Goal: Task Accomplishment & Management: Use online tool/utility

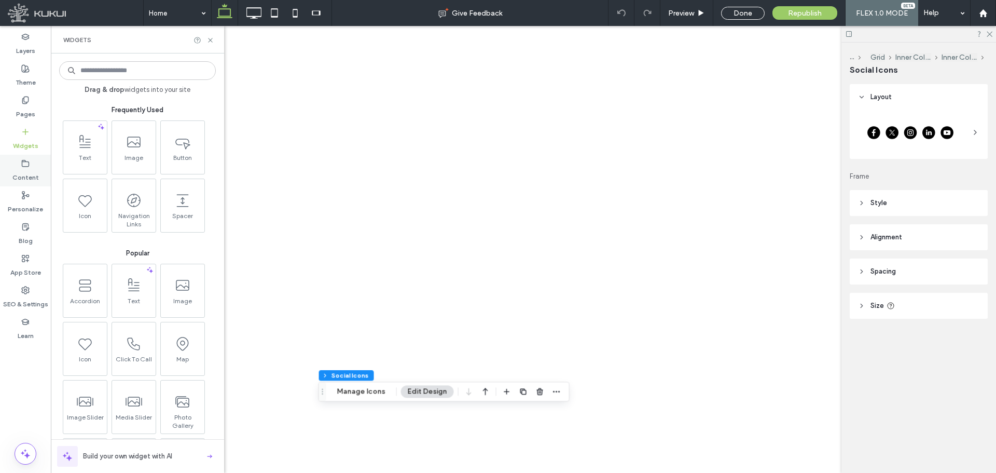
click at [33, 169] on label "Content" at bounding box center [25, 175] width 26 height 15
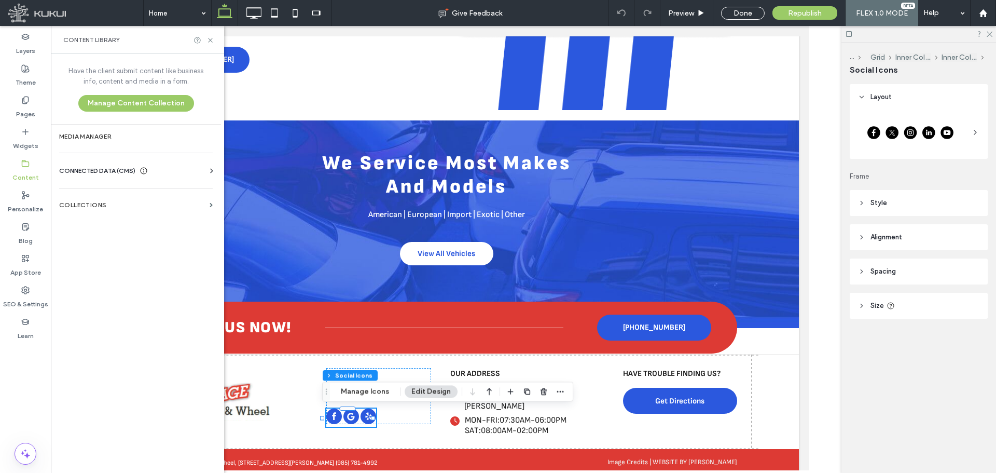
click at [135, 182] on div "Business Info Business Text Business Images Find and Replace" at bounding box center [138, 180] width 158 height 8
click at [145, 169] on icon at bounding box center [144, 171] width 8 height 8
click at [148, 196] on label "Business Info" at bounding box center [137, 195] width 141 height 7
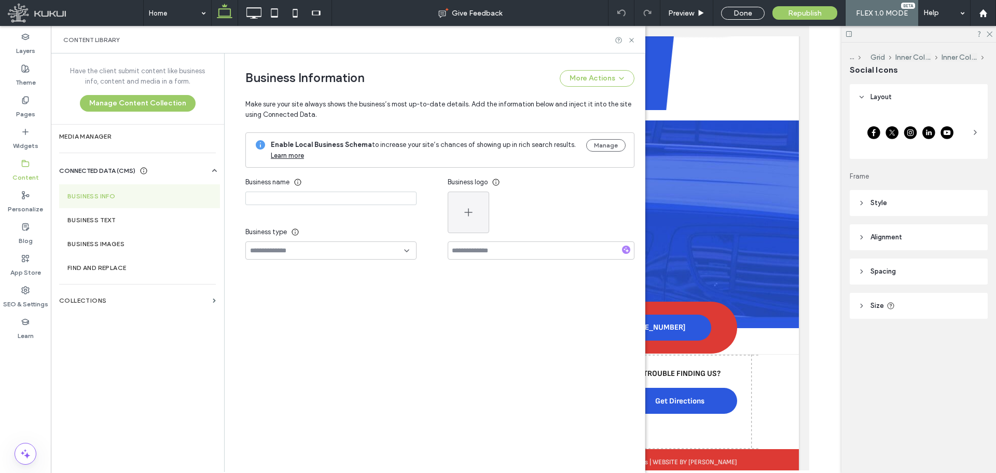
type input "**********"
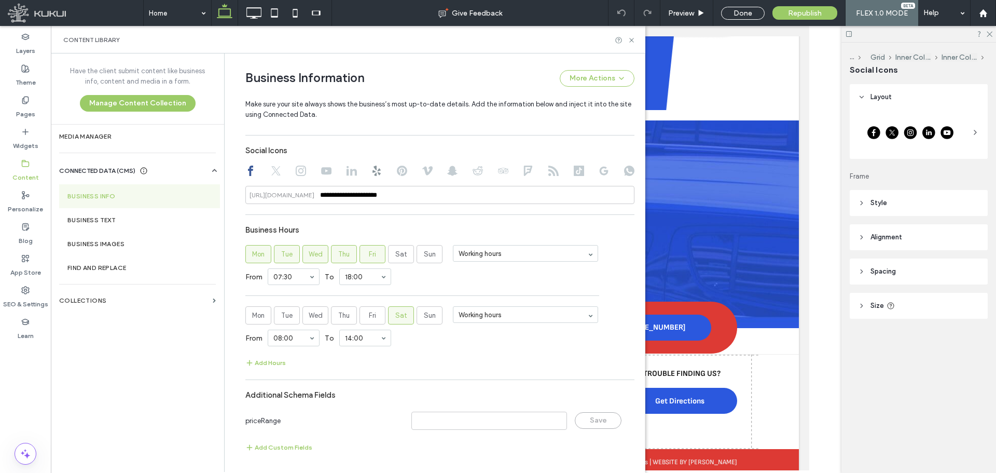
scroll to position [541, 0]
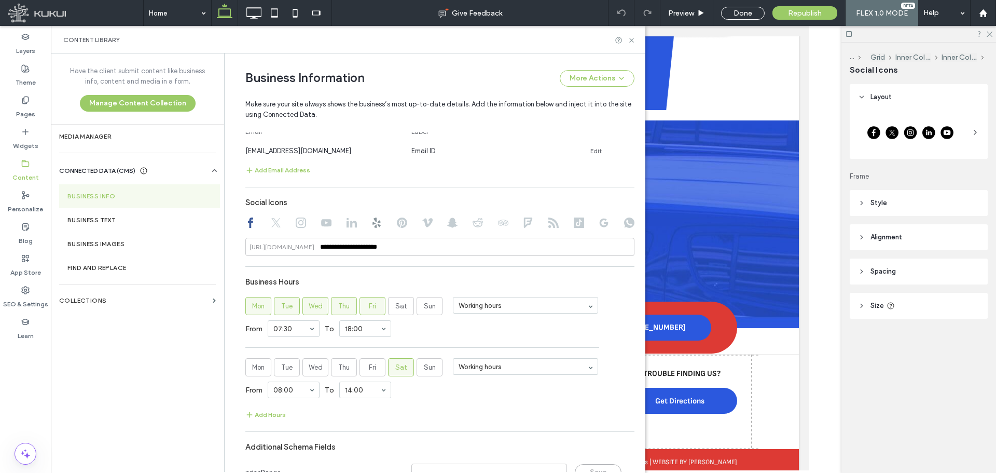
click at [296, 221] on icon at bounding box center [301, 222] width 10 height 10
click at [403, 252] on input at bounding box center [439, 247] width 389 height 18
paste input "**********"
type input "**********"
click at [442, 266] on hr at bounding box center [439, 266] width 389 height 1
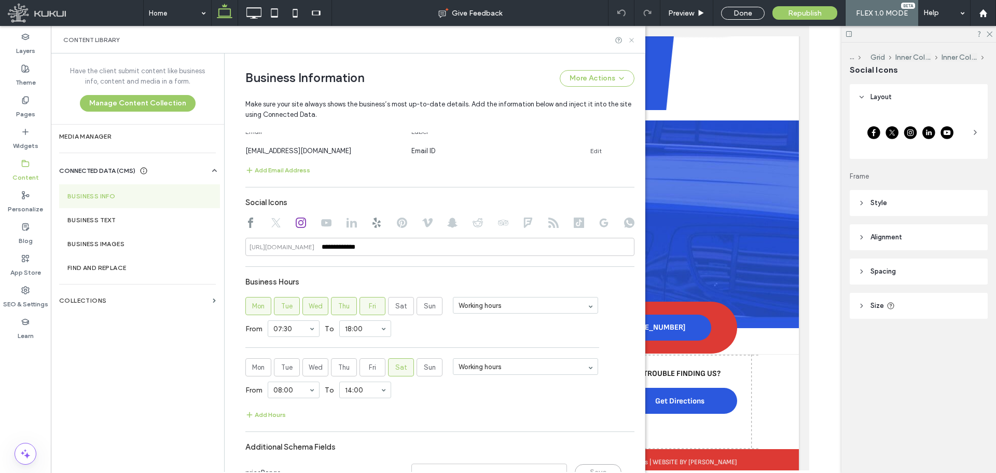
click at [631, 39] on use at bounding box center [631, 40] width 4 height 4
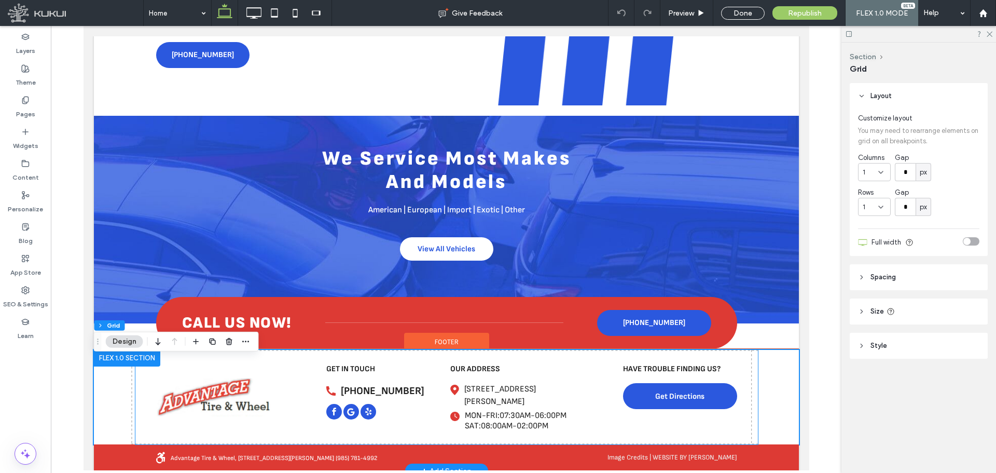
scroll to position [1885, 0]
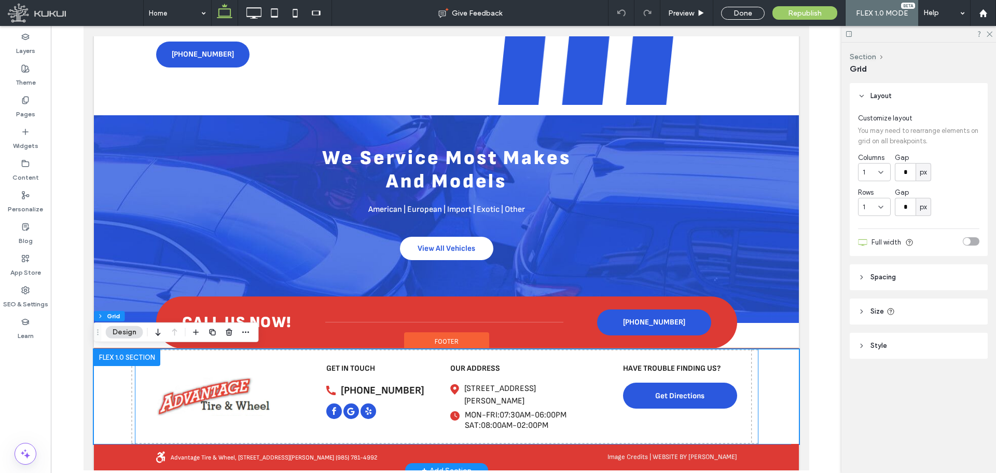
click at [390, 412] on div "[PHONE_NUMBER] get in touch" at bounding box center [378, 391] width 105 height 57
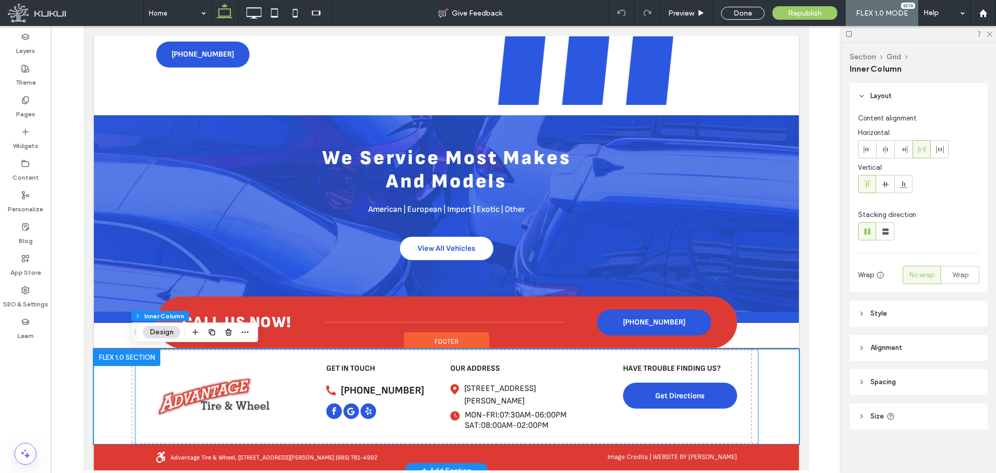
click at [390, 412] on div "[PHONE_NUMBER] get in touch" at bounding box center [378, 391] width 105 height 57
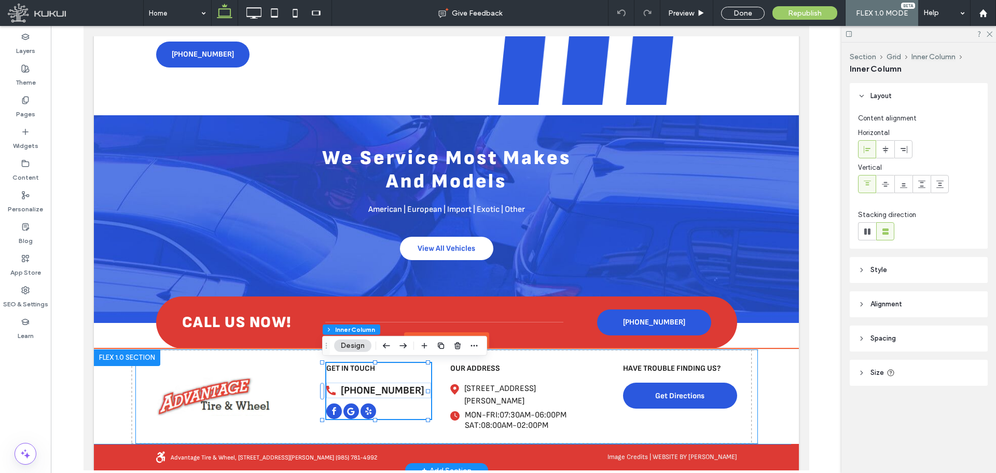
click at [372, 413] on div "[PHONE_NUMBER] get in touch" at bounding box center [378, 391] width 105 height 57
click at [360, 412] on span "yelp" at bounding box center [368, 407] width 16 height 16
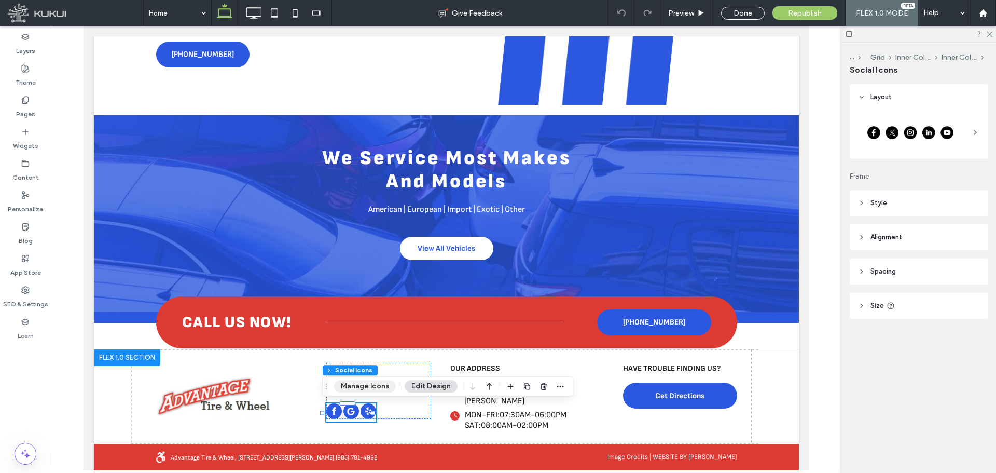
click at [366, 383] on button "Manage Icons" at bounding box center [365, 386] width 62 height 12
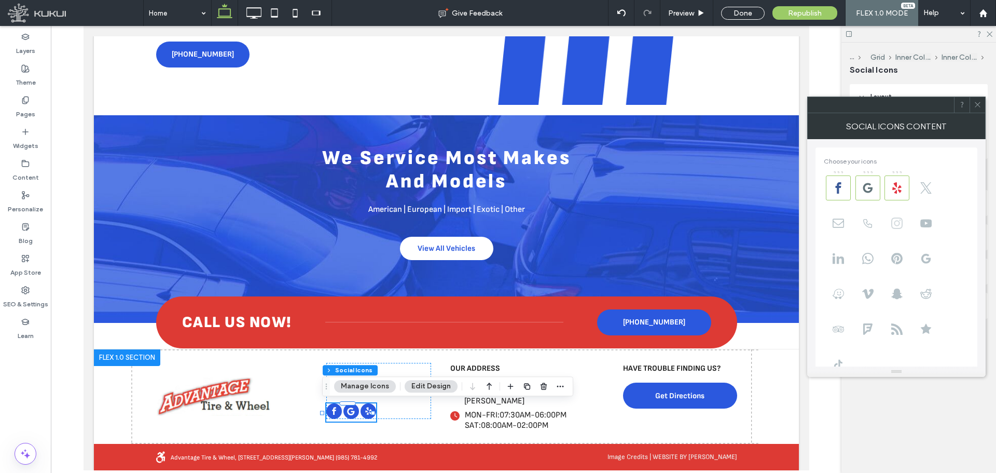
click at [899, 224] on use at bounding box center [896, 222] width 11 height 11
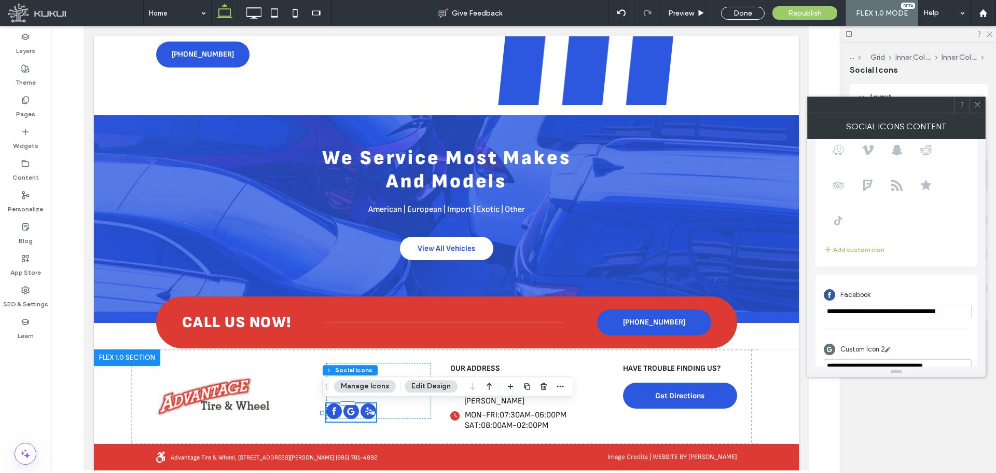
scroll to position [271, 0]
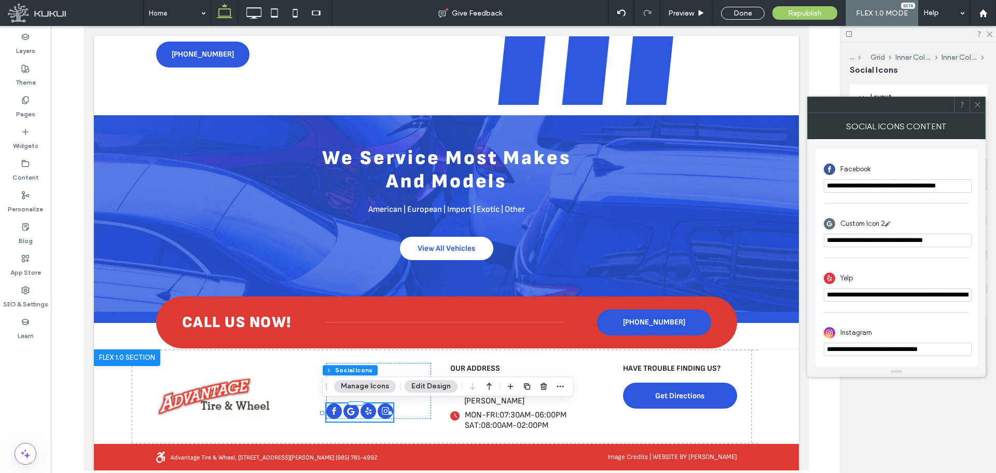
click at [978, 104] on use at bounding box center [977, 104] width 5 height 5
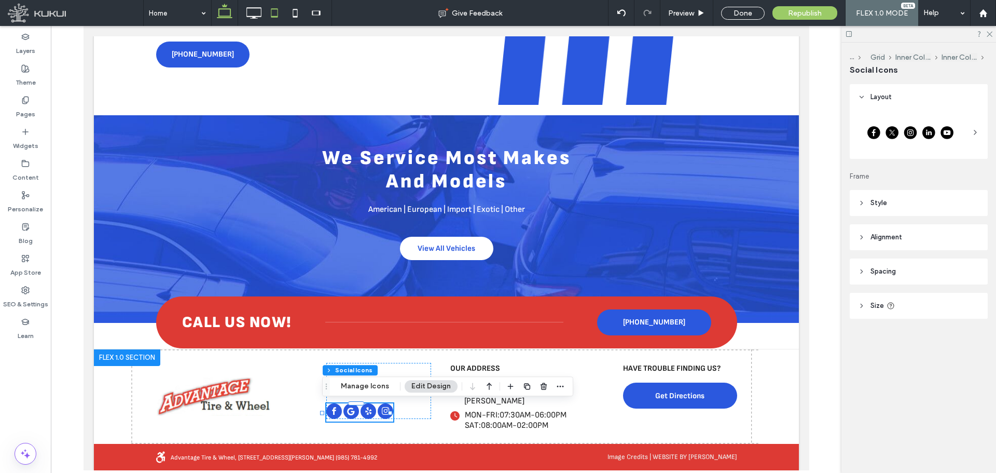
click at [263, 16] on icon at bounding box center [253, 13] width 21 height 21
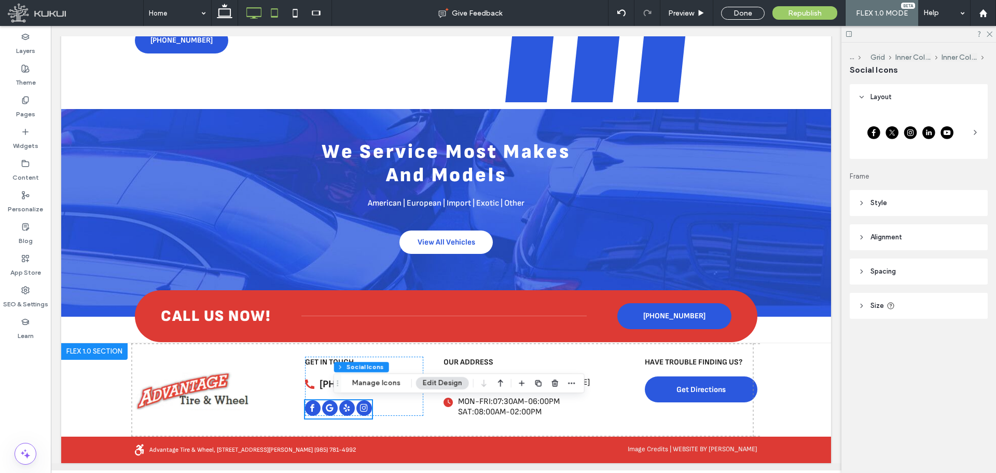
click at [275, 15] on icon at bounding box center [274, 13] width 21 height 21
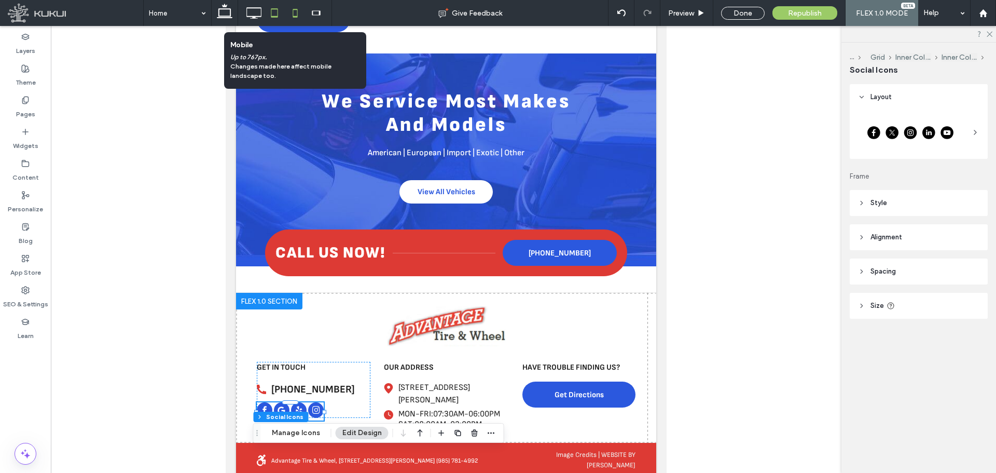
click at [295, 12] on icon at bounding box center [295, 13] width 21 height 21
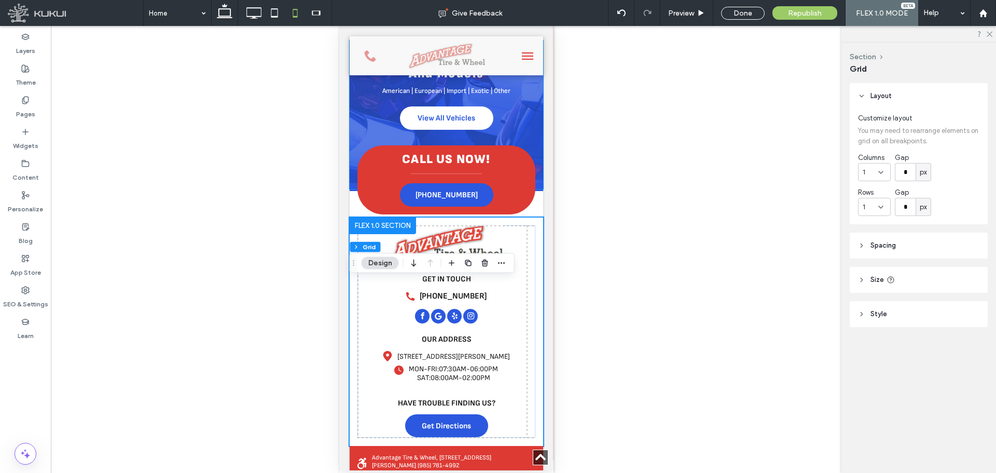
scroll to position [2484, 0]
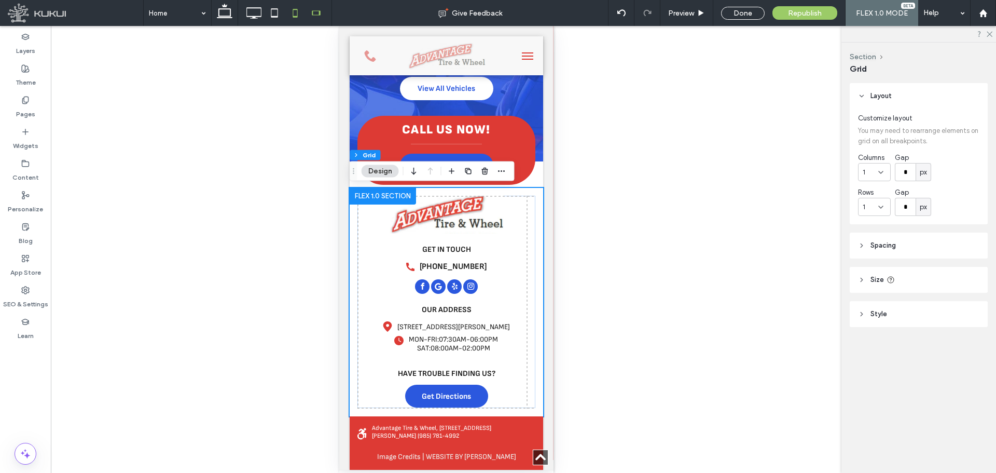
click at [312, 11] on use at bounding box center [316, 12] width 8 height 5
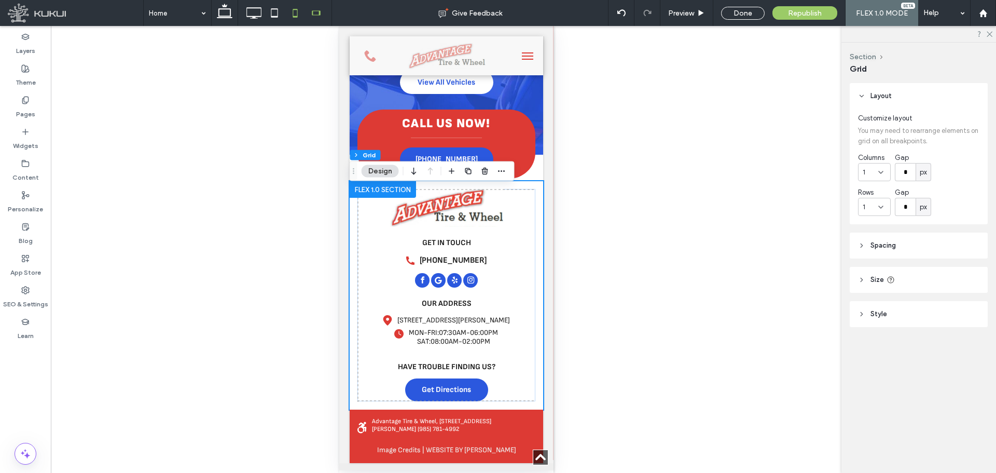
type input "***"
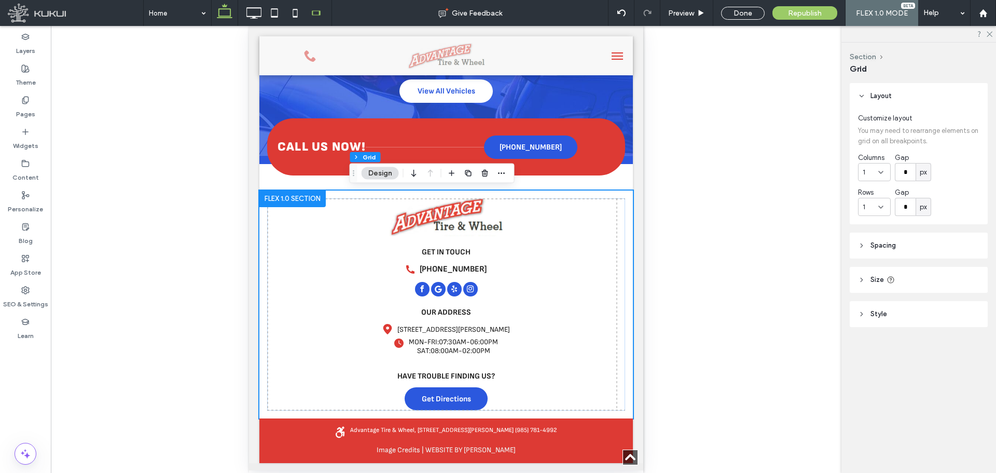
click at [229, 11] on icon at bounding box center [224, 13] width 21 height 21
type input "*"
type input "***"
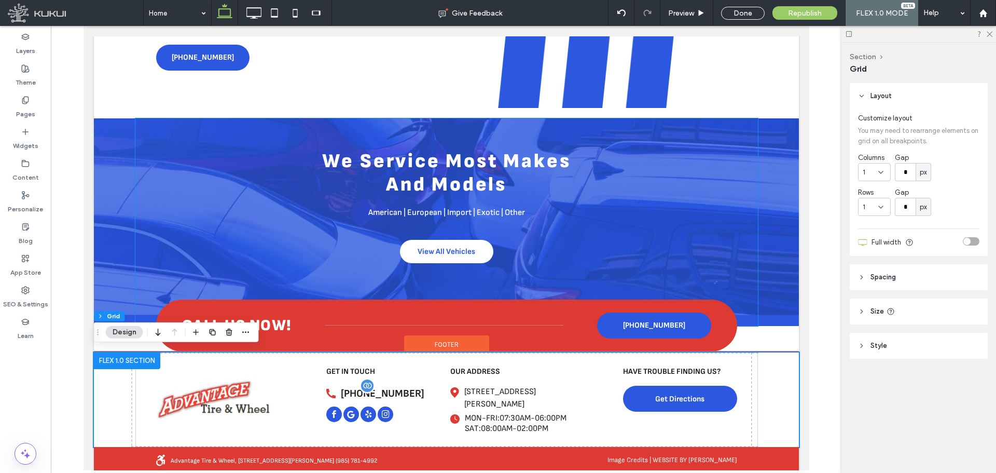
scroll to position [1885, 0]
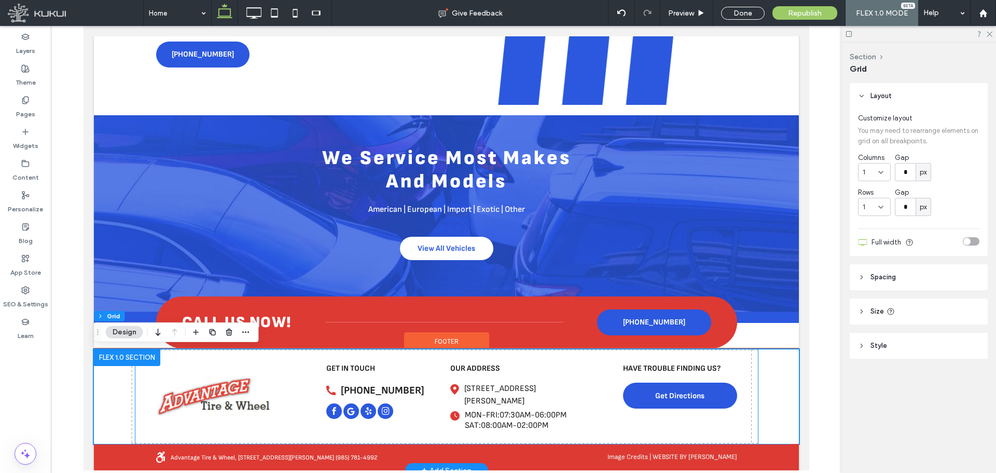
click at [409, 404] on div "[PHONE_NUMBER] get in touch" at bounding box center [378, 391] width 105 height 57
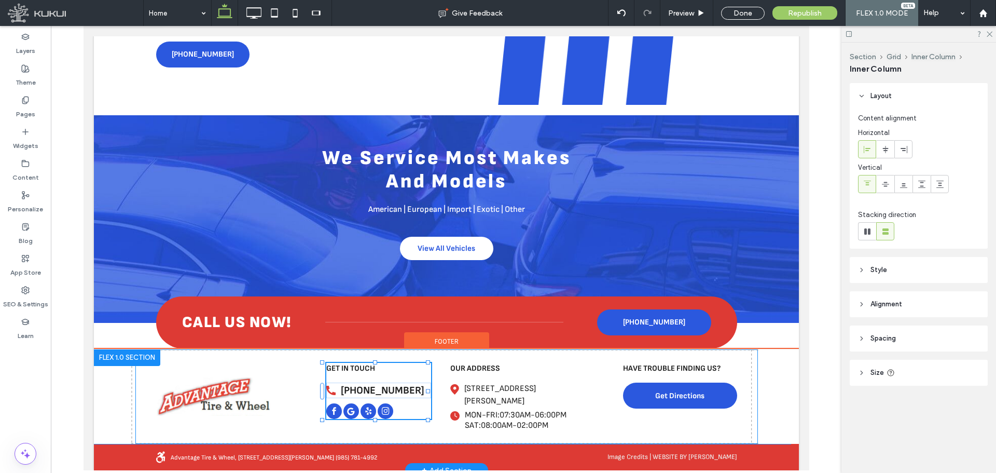
type input "**"
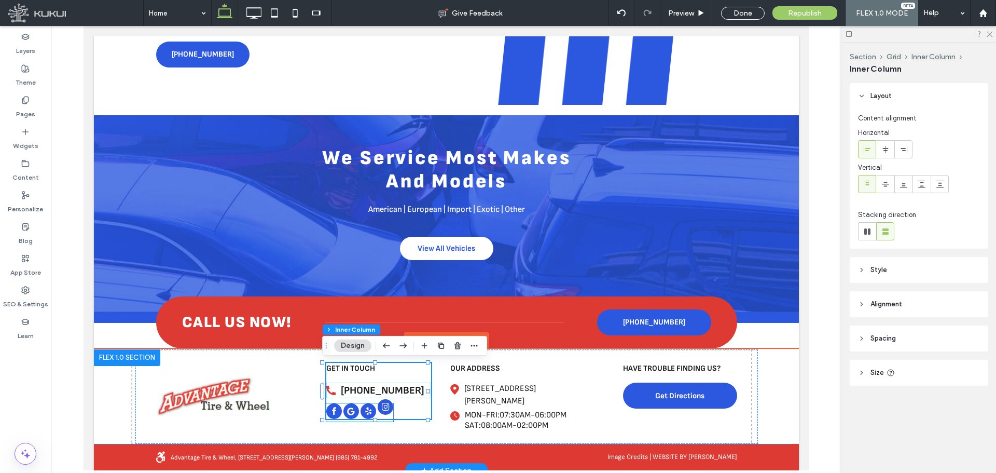
click at [381, 409] on span "instagram" at bounding box center [385, 407] width 16 height 16
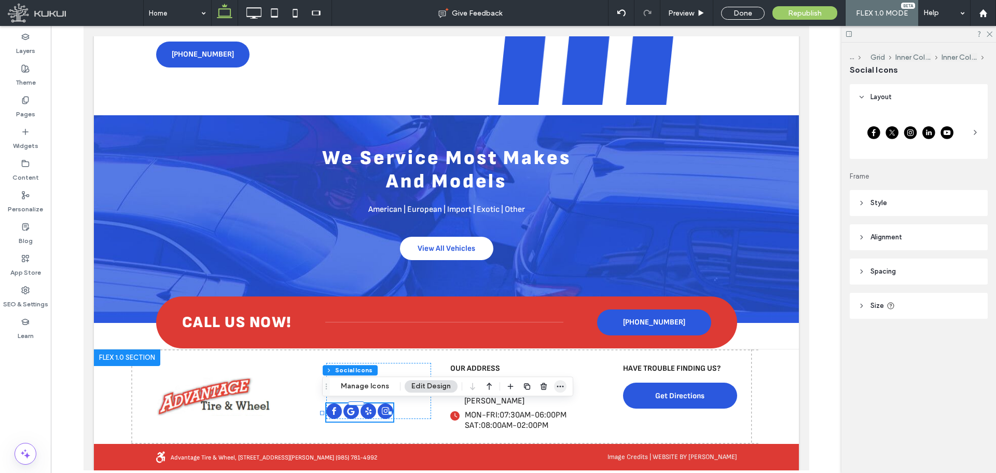
click at [559, 382] on icon "button" at bounding box center [560, 386] width 8 height 8
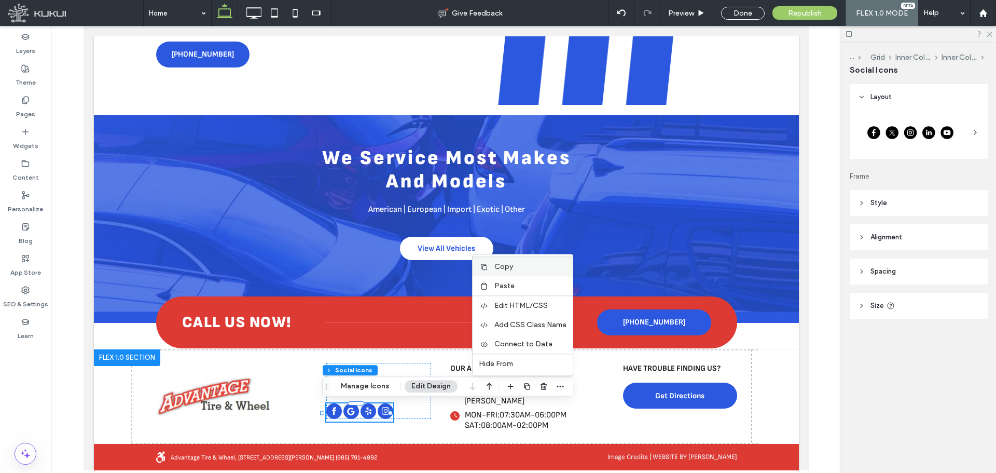
click at [528, 268] on label "Copy" at bounding box center [530, 266] width 72 height 9
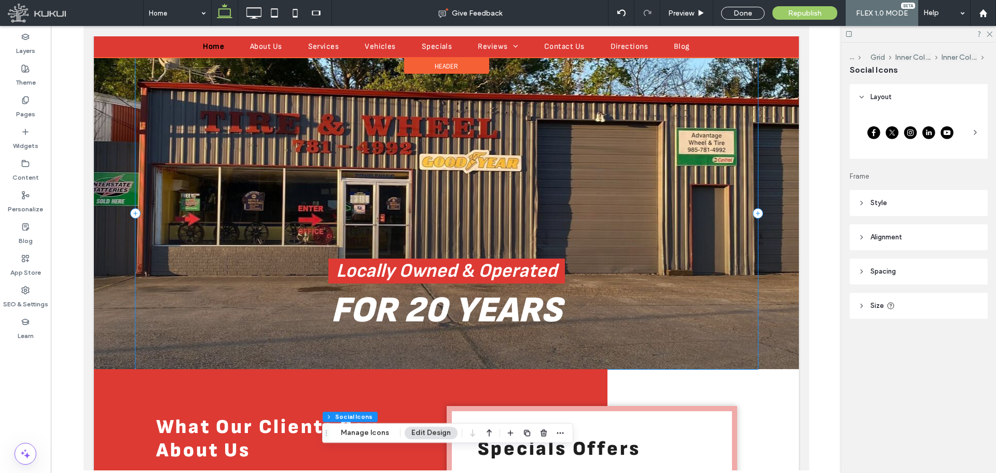
scroll to position [0, 0]
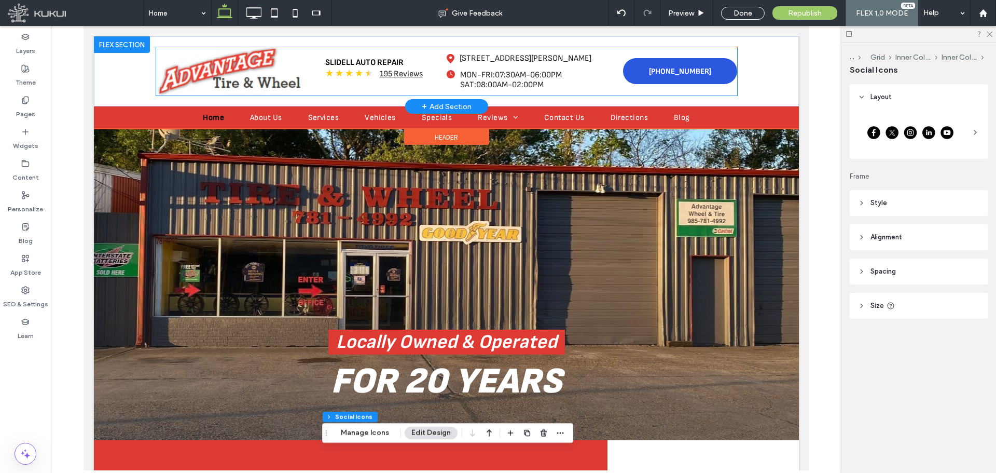
click at [364, 70] on span "★" at bounding box center [368, 72] width 8 height 11
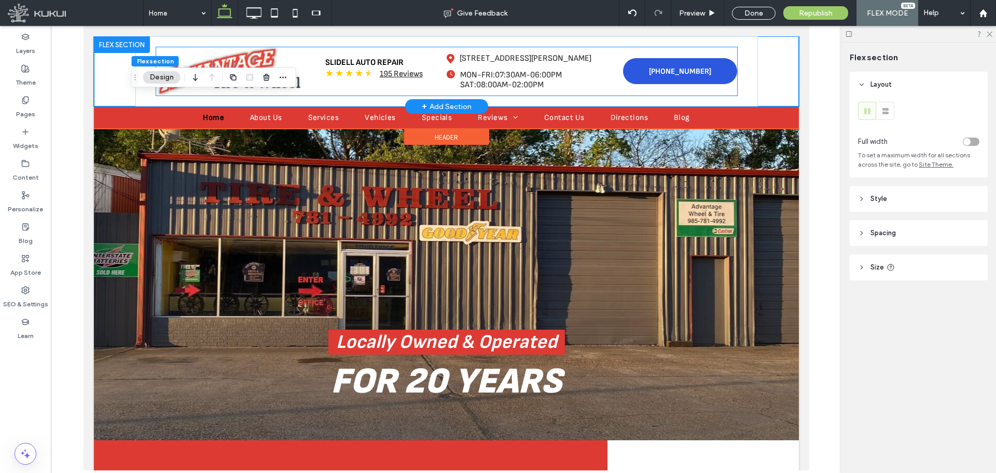
click at [343, 82] on div "Slidell Auto Repair ★ ★ ★ ★ ★ 195 Reviews" at bounding box center [373, 71] width 145 height 26
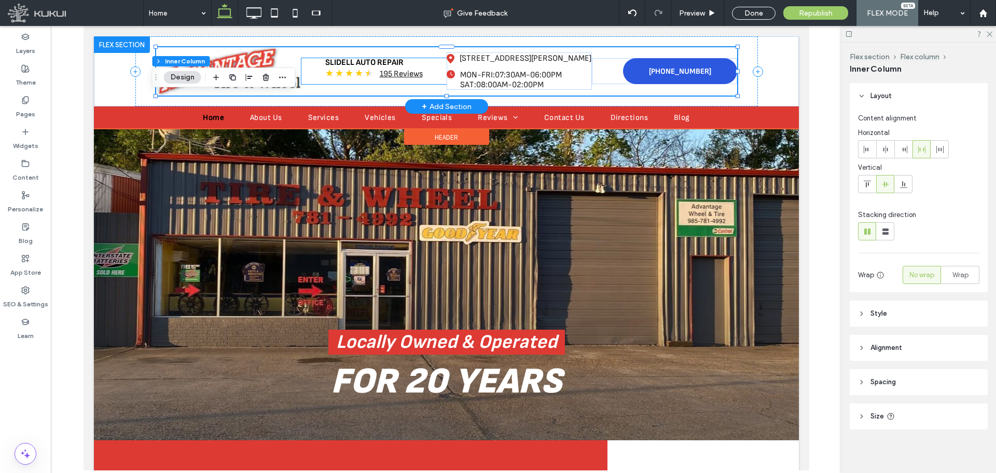
click at [344, 77] on span "★" at bounding box center [348, 72] width 8 height 11
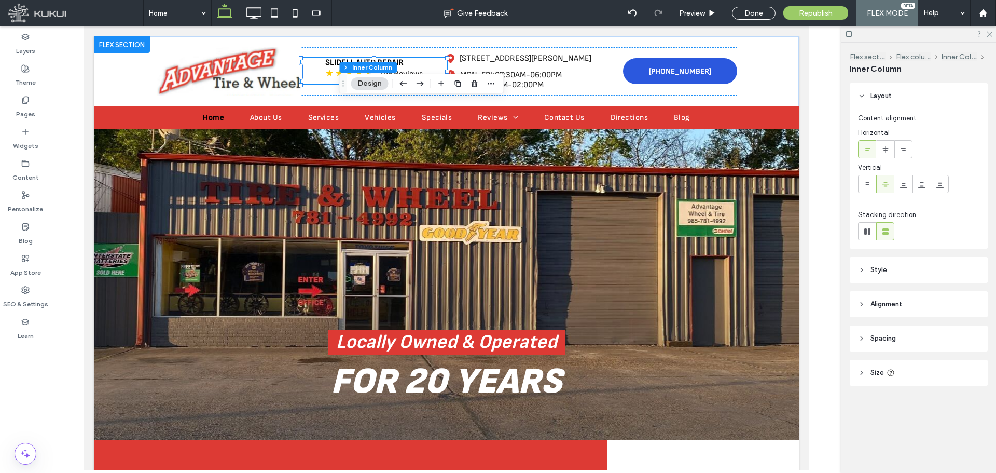
drag, startPoint x: 302, startPoint y: 73, endPoint x: 339, endPoint y: 87, distance: 39.4
click at [340, 87] on div "Drag" at bounding box center [343, 83] width 7 height 19
click at [489, 88] on icon "button" at bounding box center [486, 91] width 8 height 8
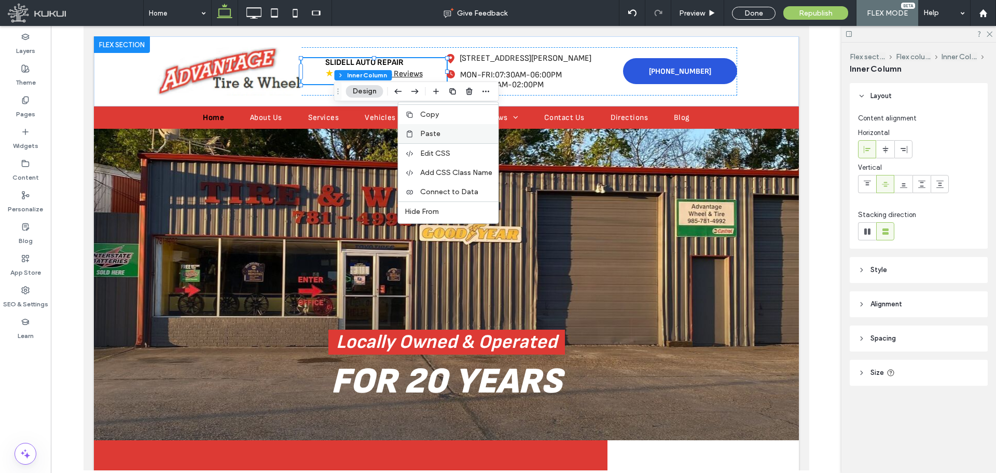
click at [455, 132] on label "Paste" at bounding box center [456, 133] width 72 height 9
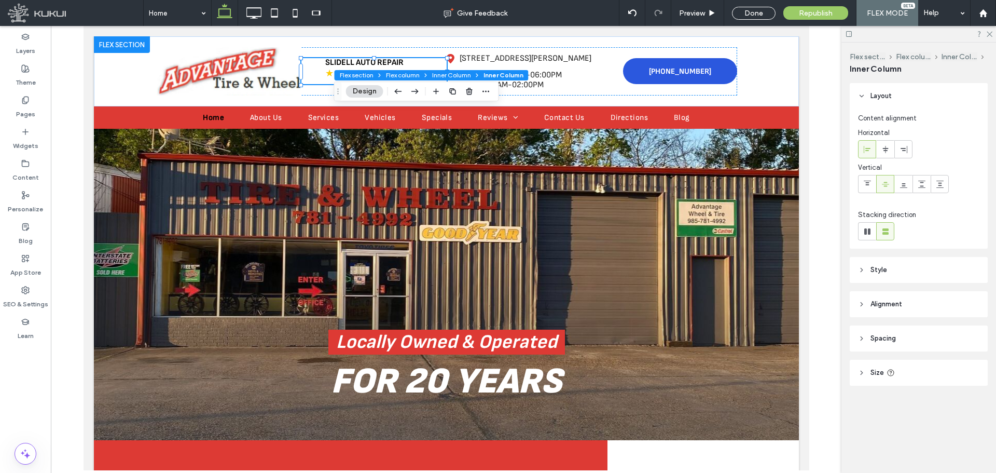
type input "**"
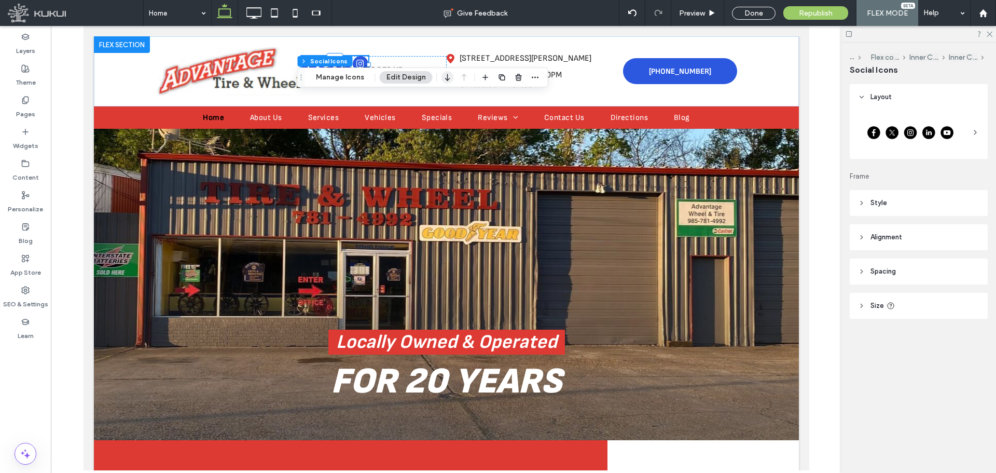
click at [445, 79] on use "button" at bounding box center [447, 77] width 5 height 7
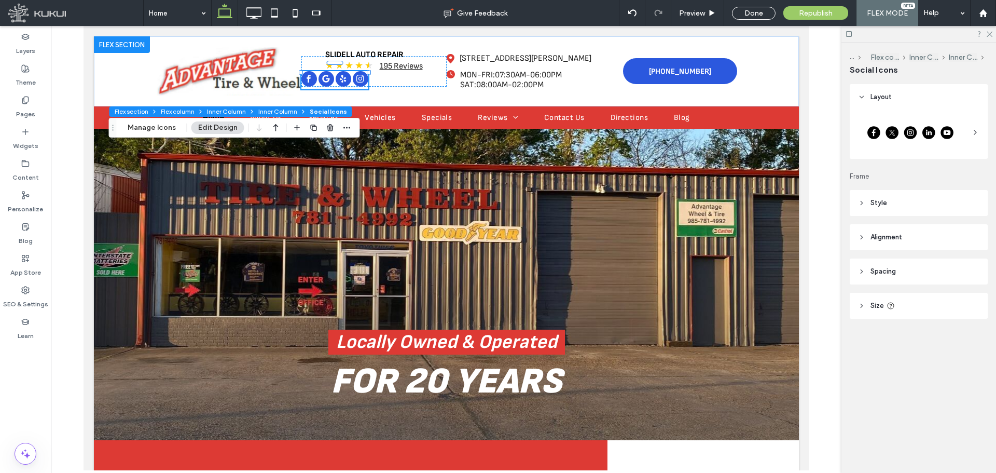
drag, startPoint x: 304, startPoint y: 75, endPoint x: 130, endPoint y: 116, distance: 178.7
click at [115, 126] on icon "Drag" at bounding box center [113, 127] width 8 height 7
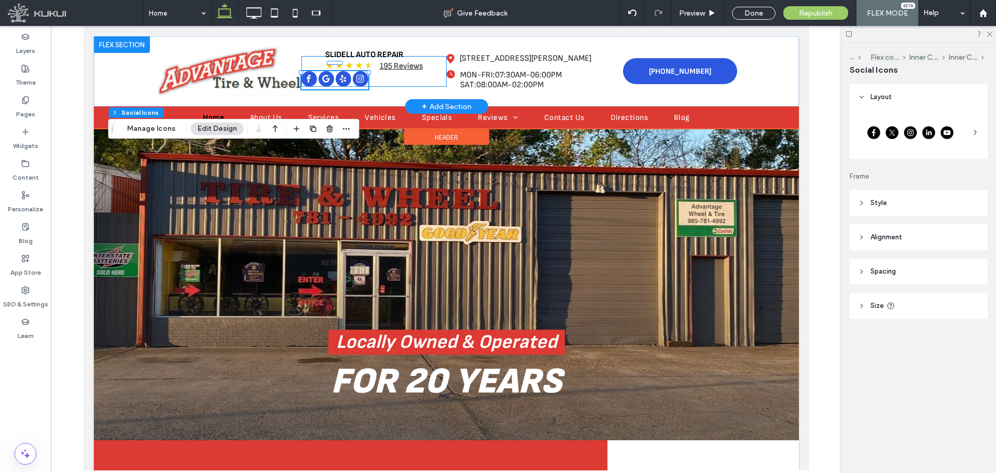
click at [309, 63] on div at bounding box center [334, 63] width 67 height 1
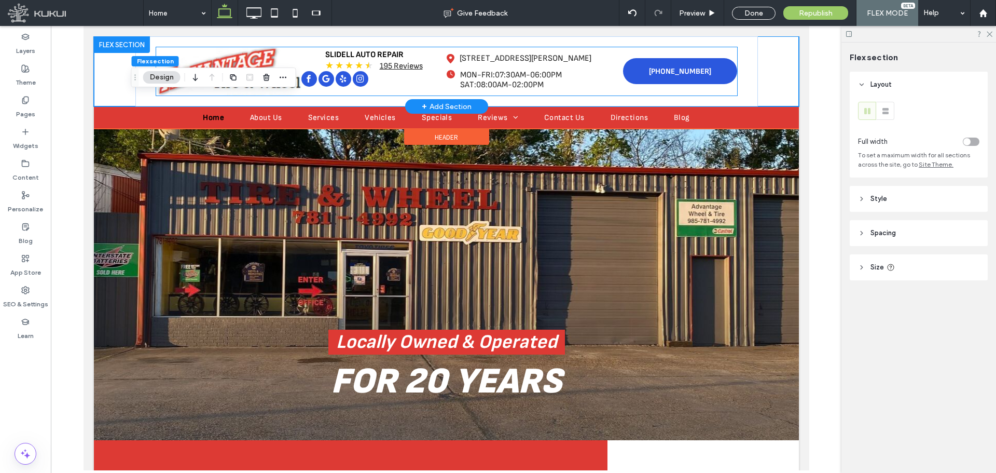
click at [387, 71] on div "Slidell Auto Repair ★ ★ ★ ★ ★ 195 Reviews" at bounding box center [374, 60] width 98 height 21
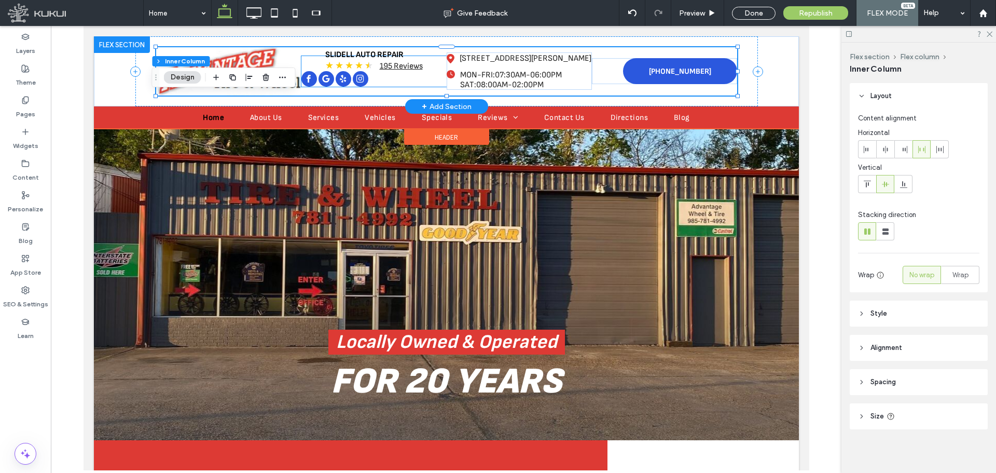
click at [387, 80] on div "Slidell Auto Repair ★ ★ ★ ★ ★ 195 Reviews" at bounding box center [373, 71] width 145 height 31
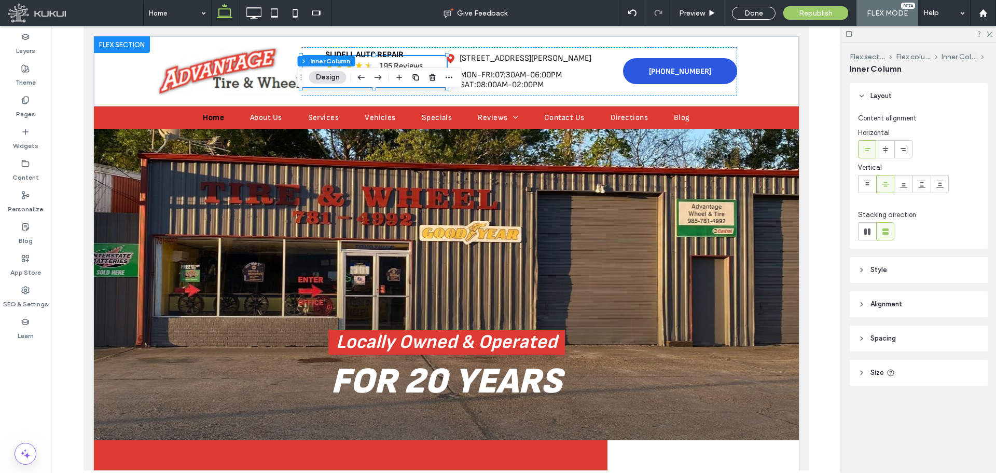
click at [899, 365] on header "Size" at bounding box center [919, 372] width 138 height 26
click at [968, 425] on span "px" at bounding box center [971, 429] width 7 height 10
click at [964, 410] on span "A" at bounding box center [966, 411] width 4 height 10
type input "**"
type input "*"
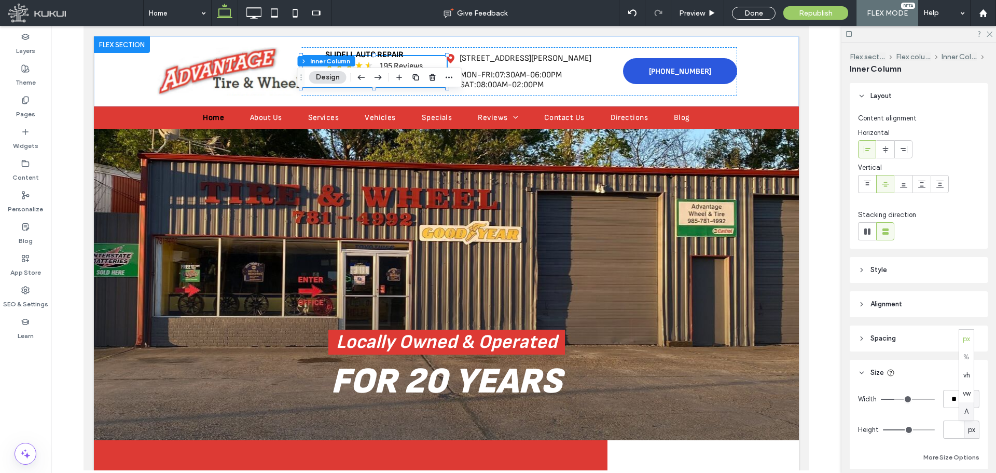
type input "**"
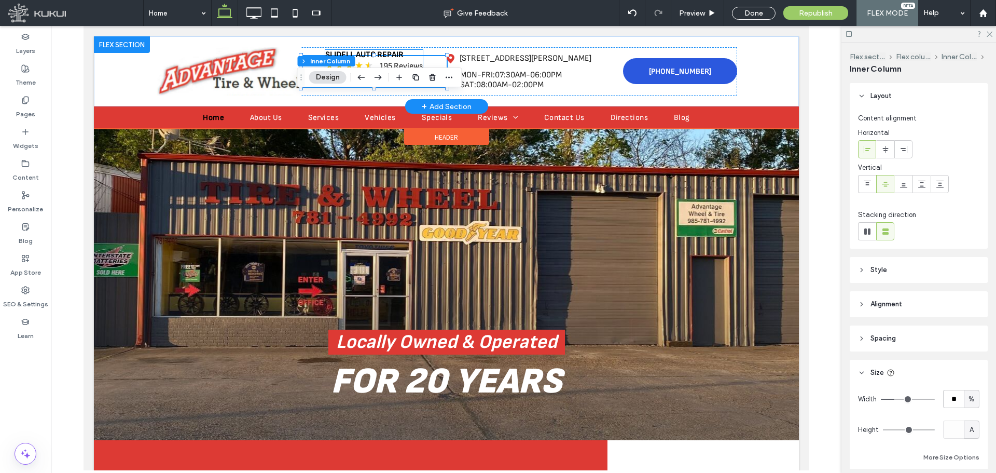
click at [383, 58] on div "Slidell Auto Repair" at bounding box center [374, 55] width 98 height 10
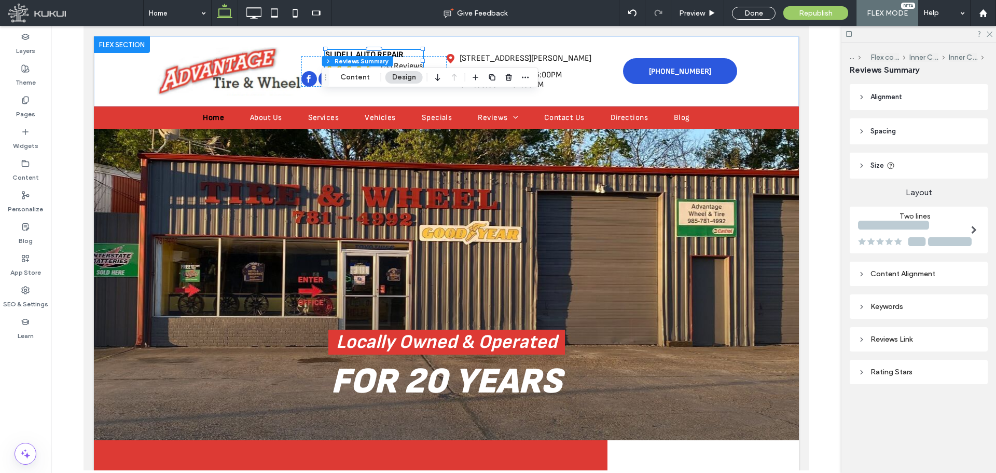
click at [906, 161] on header "Size" at bounding box center [919, 166] width 138 height 26
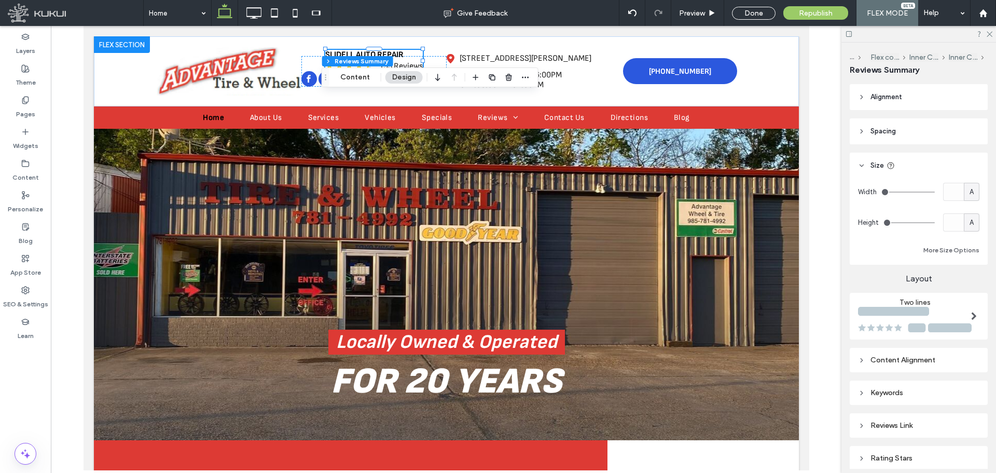
click at [910, 167] on header "Size" at bounding box center [919, 166] width 138 height 26
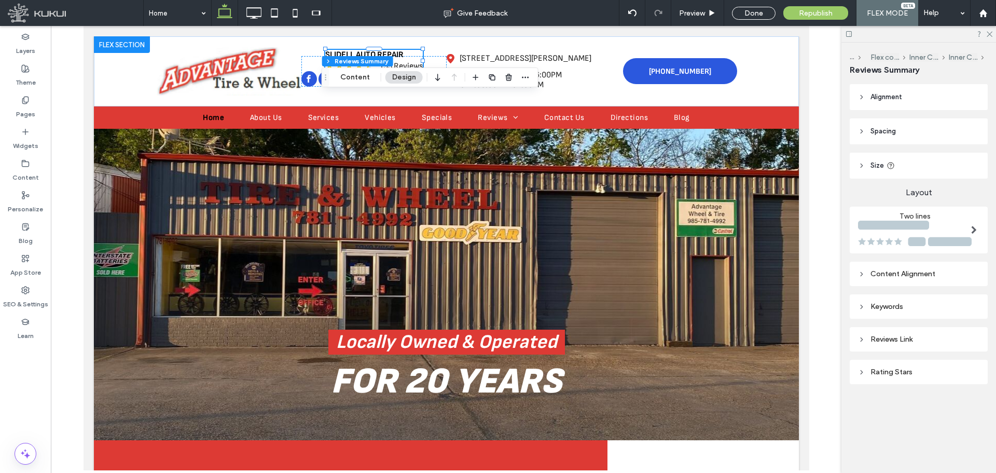
click at [907, 130] on header "Spacing" at bounding box center [919, 131] width 138 height 26
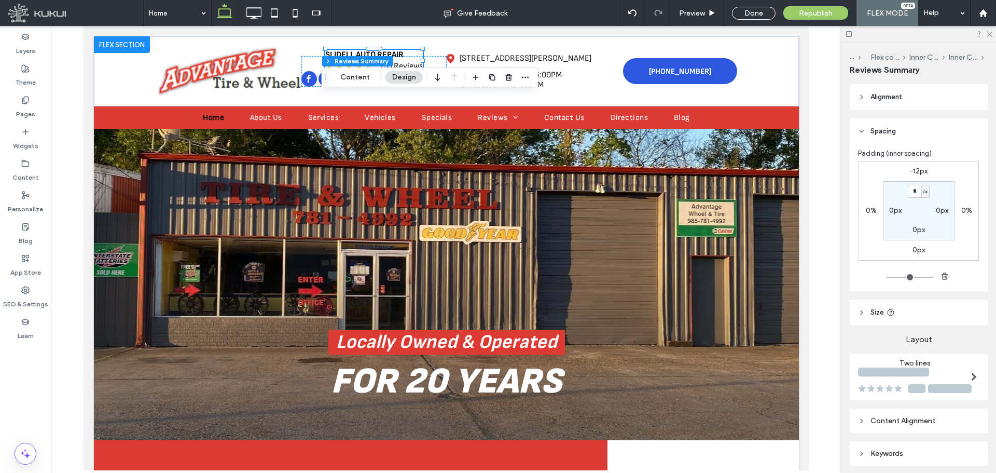
click at [907, 130] on header "Spacing" at bounding box center [919, 131] width 138 height 26
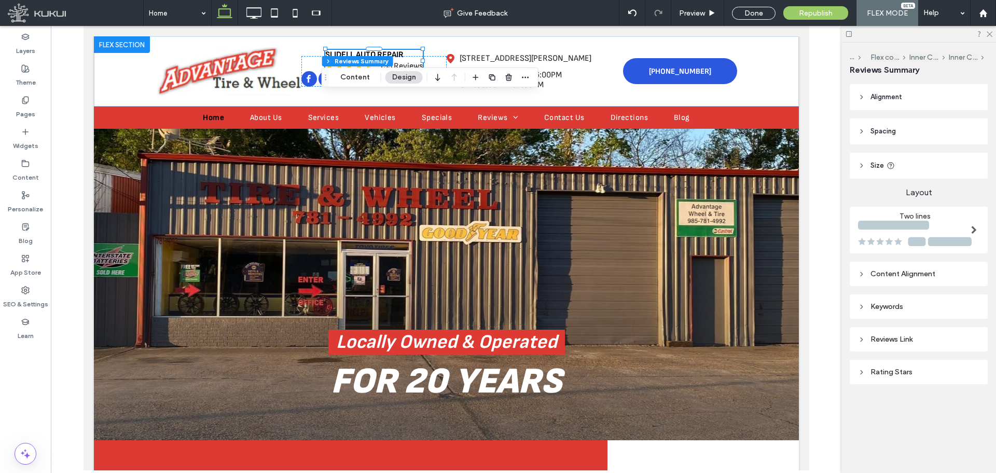
click at [913, 133] on header "Spacing" at bounding box center [919, 131] width 138 height 26
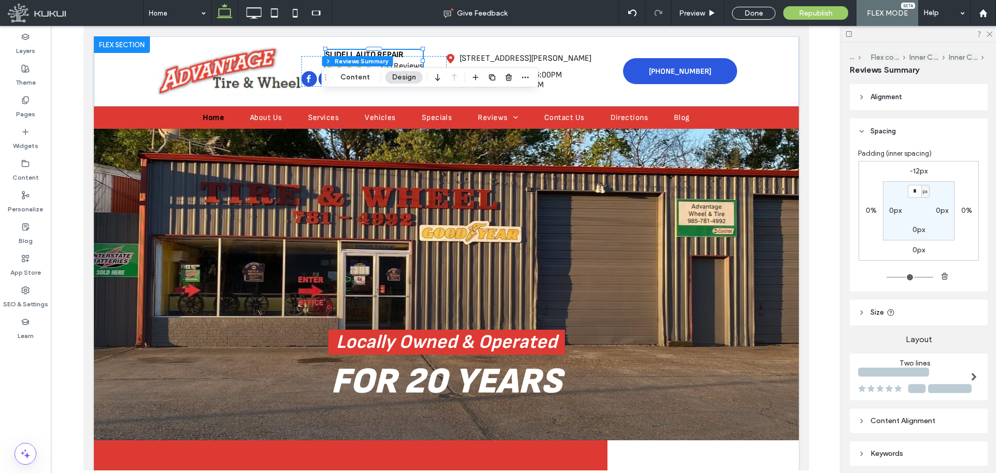
click at [916, 158] on span "Padding (inner spacing)" at bounding box center [895, 153] width 74 height 10
click at [916, 166] on div "-12px 0% 0px 0% * px 0px 0px 0px" at bounding box center [918, 211] width 120 height 100
click at [916, 168] on label "-12px" at bounding box center [919, 171] width 18 height 9
type input "*"
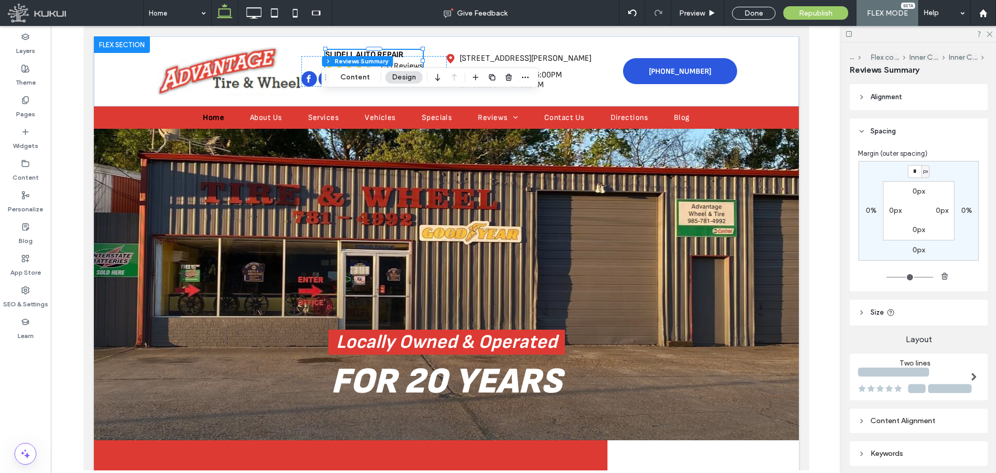
type input "*"
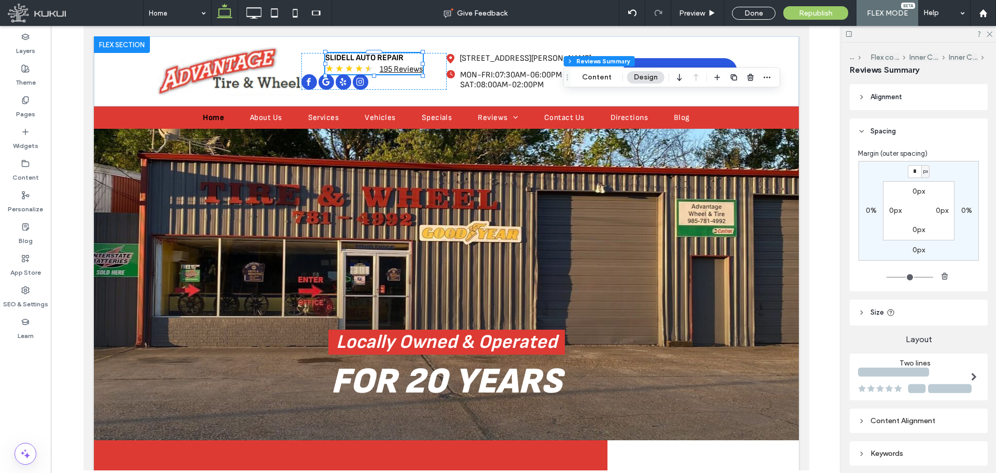
drag, startPoint x: 345, startPoint y: 76, endPoint x: 563, endPoint y: 76, distance: 217.3
click at [563, 76] on span "Drag" at bounding box center [567, 77] width 19 height 7
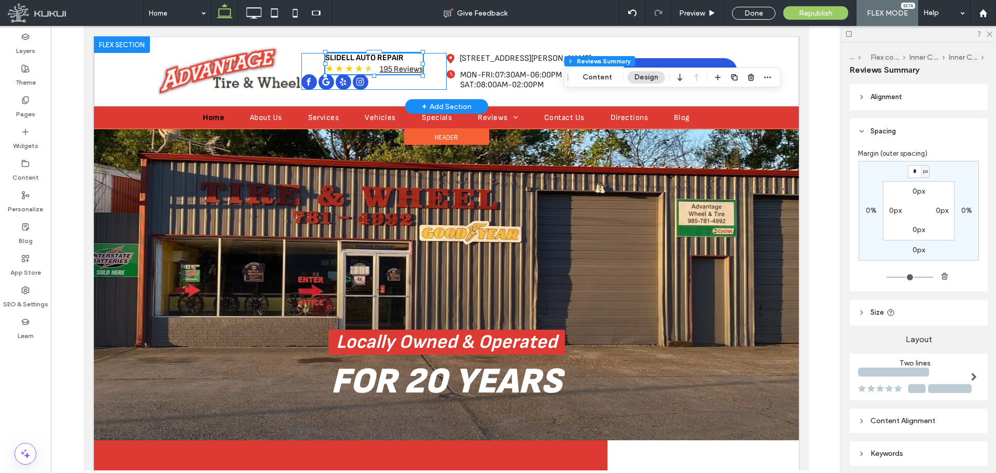
click at [409, 78] on div "Slidell Auto Repair ★ ★ ★ ★ ★ 195 Reviews" at bounding box center [373, 71] width 145 height 37
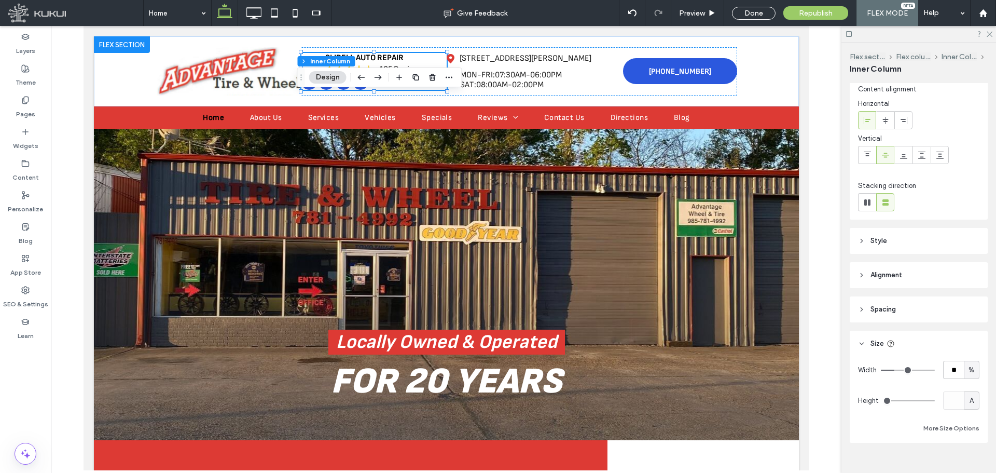
scroll to position [45, 0]
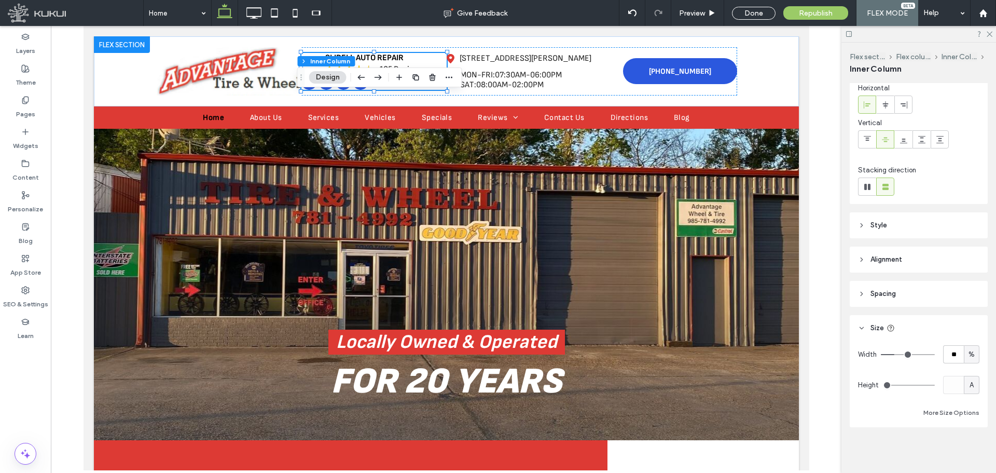
click at [968, 357] on span "%" at bounding box center [971, 354] width 6 height 10
click at [968, 448] on span "A" at bounding box center [966, 445] width 4 height 10
type input "**"
type input "*"
type input "**"
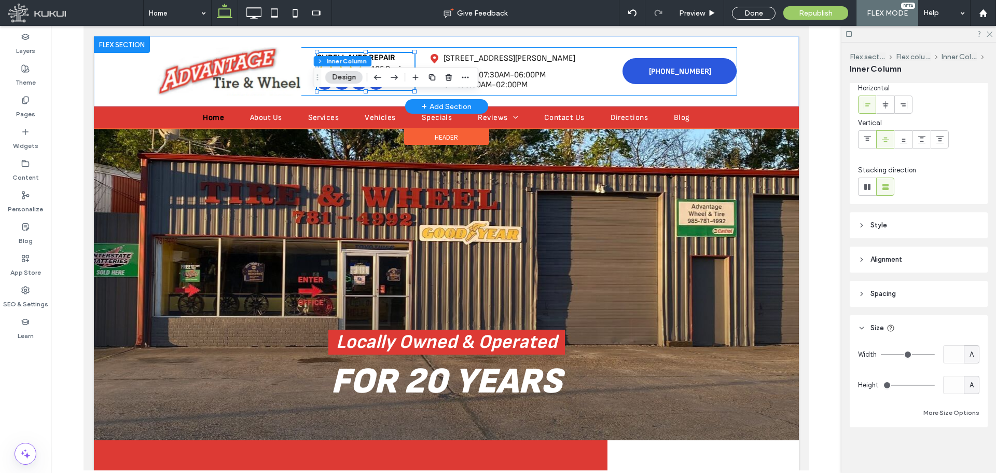
click at [608, 86] on div "Slidell Auto Repair ★ ★ ★ ★ ★ 195 Reviews [STREET_ADDRESS][PERSON_NAME] Loading…" at bounding box center [446, 71] width 581 height 48
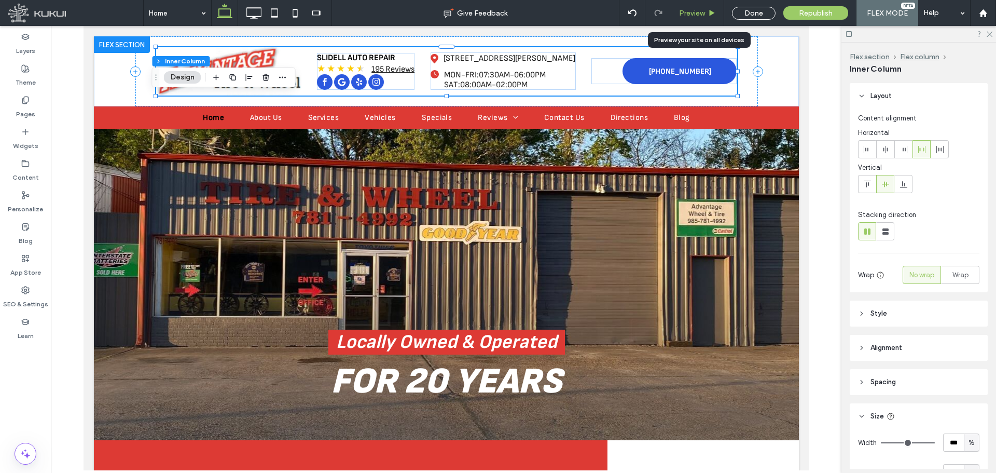
click at [697, 10] on span "Preview" at bounding box center [692, 13] width 26 height 9
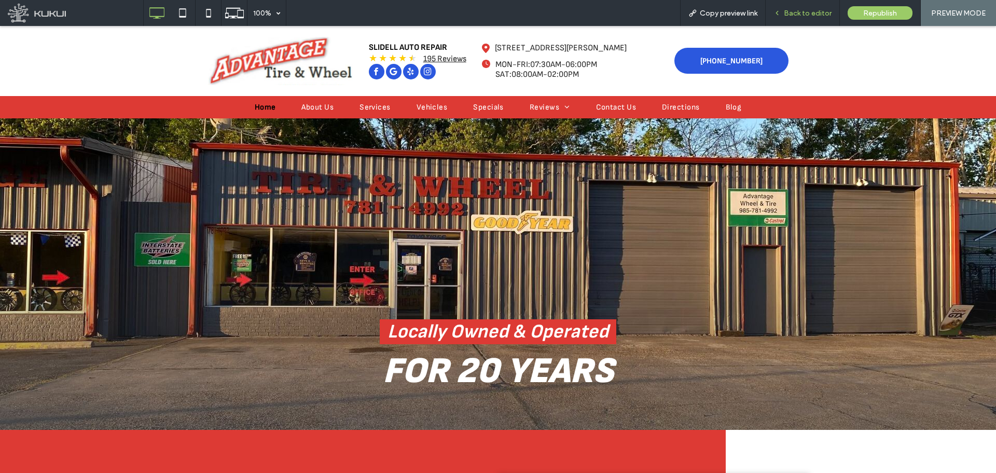
click at [790, 9] on span "Back to editor" at bounding box center [808, 13] width 48 height 9
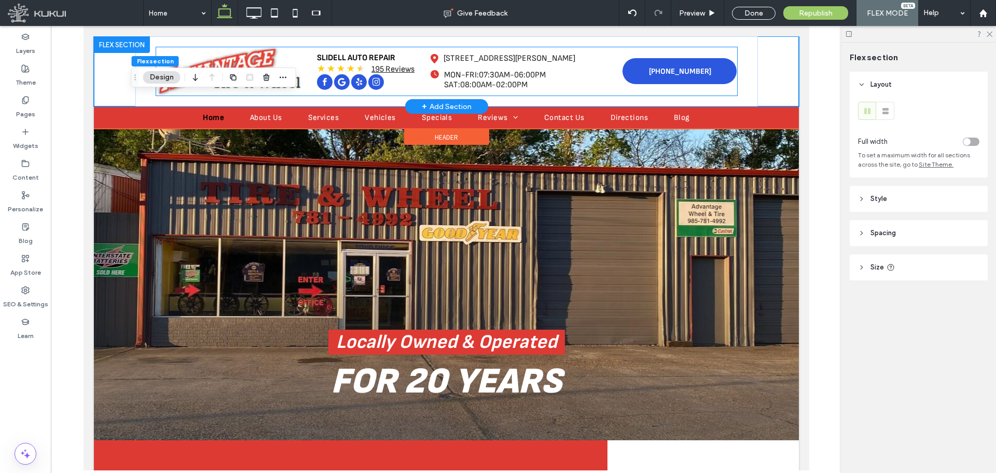
click at [617, 74] on div "[PHONE_NUMBER]" at bounding box center [663, 71] width 145 height 26
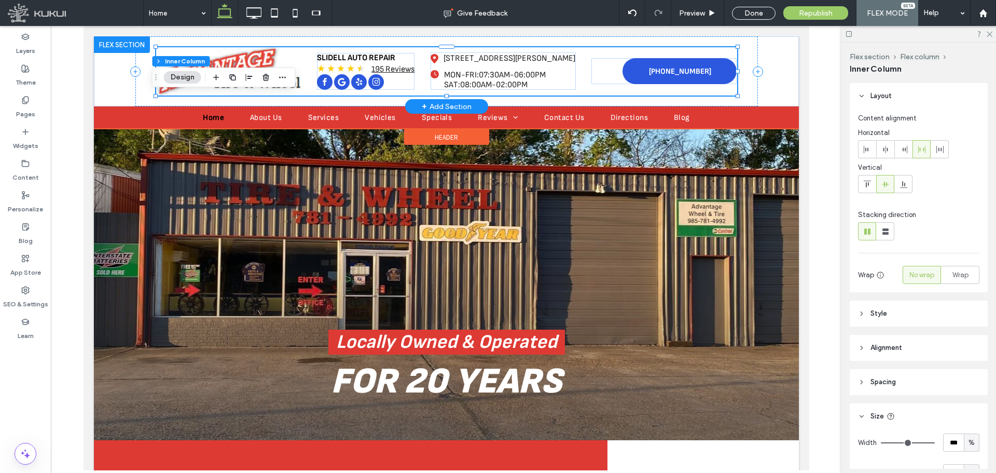
click at [602, 74] on div "[PHONE_NUMBER]" at bounding box center [663, 71] width 145 height 26
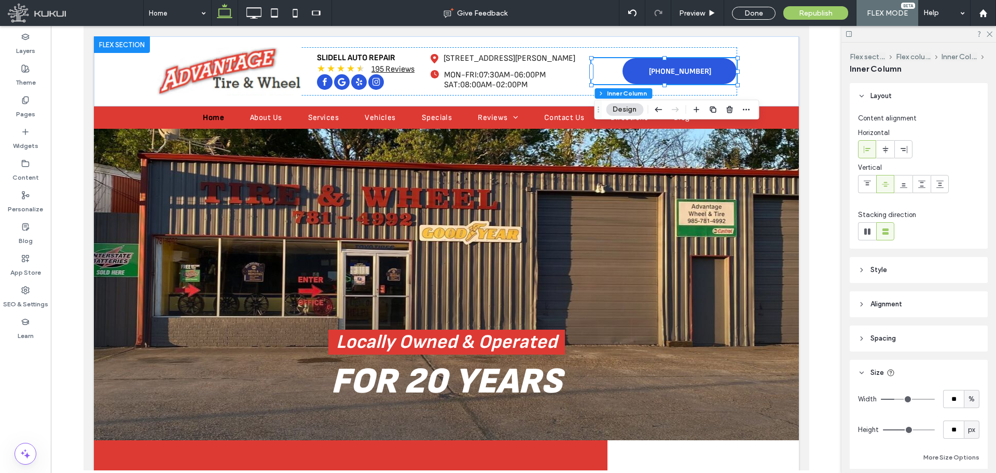
drag, startPoint x: 590, startPoint y: 77, endPoint x: 607, endPoint y: 245, distance: 169.4
click at [602, 113] on icon "Drag" at bounding box center [598, 109] width 8 height 7
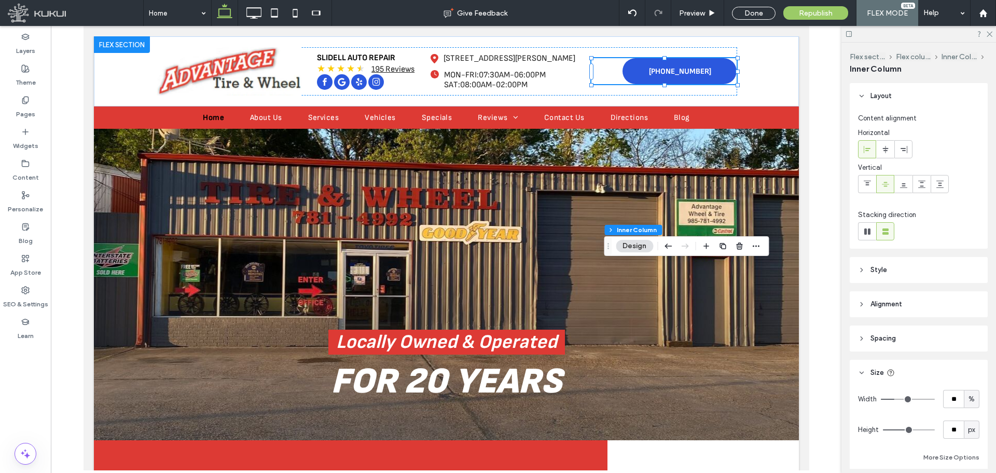
click at [968, 401] on span "%" at bounding box center [971, 399] width 6 height 10
click at [967, 381] on span "A" at bounding box center [966, 381] width 4 height 10
type input "**"
type input "*"
type input "**"
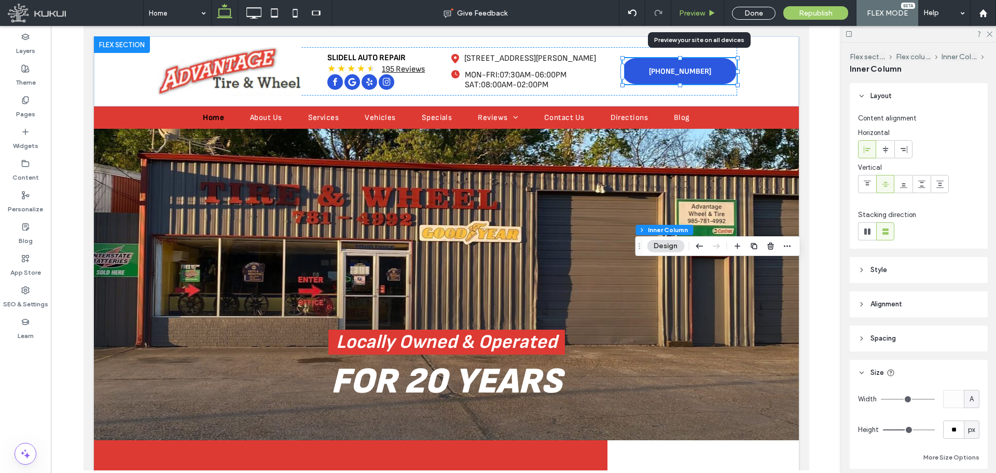
click at [704, 12] on span "Preview" at bounding box center [692, 13] width 26 height 9
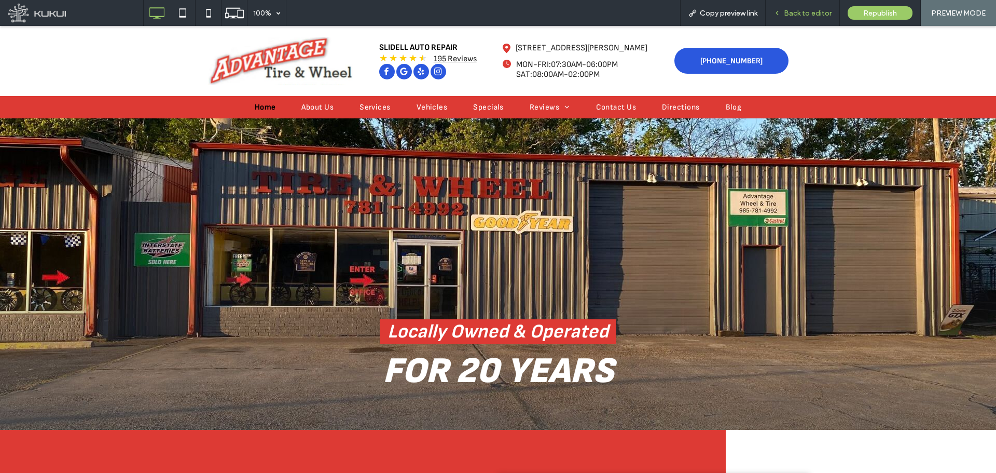
click at [794, 11] on span "Back to editor" at bounding box center [808, 13] width 48 height 9
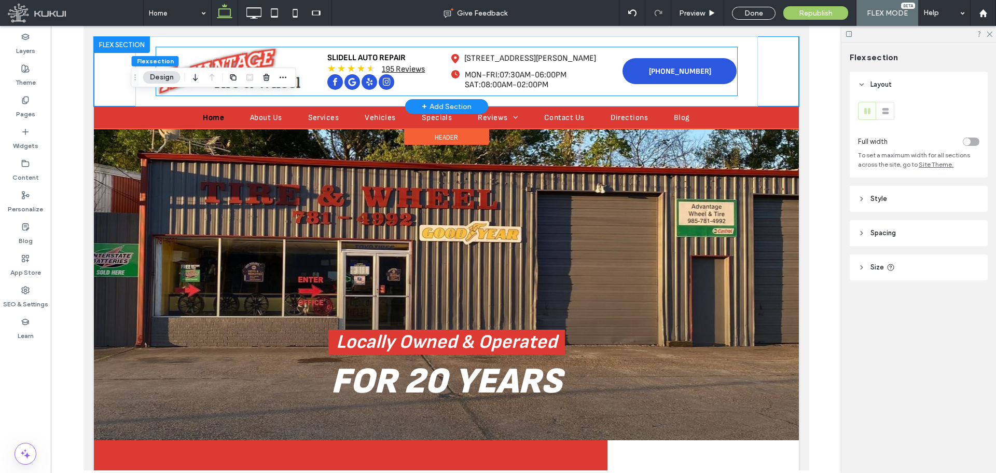
click at [416, 74] on div "Slidell Auto Repair ★ ★ ★ ★ ★ 195 Reviews" at bounding box center [376, 63] width 98 height 21
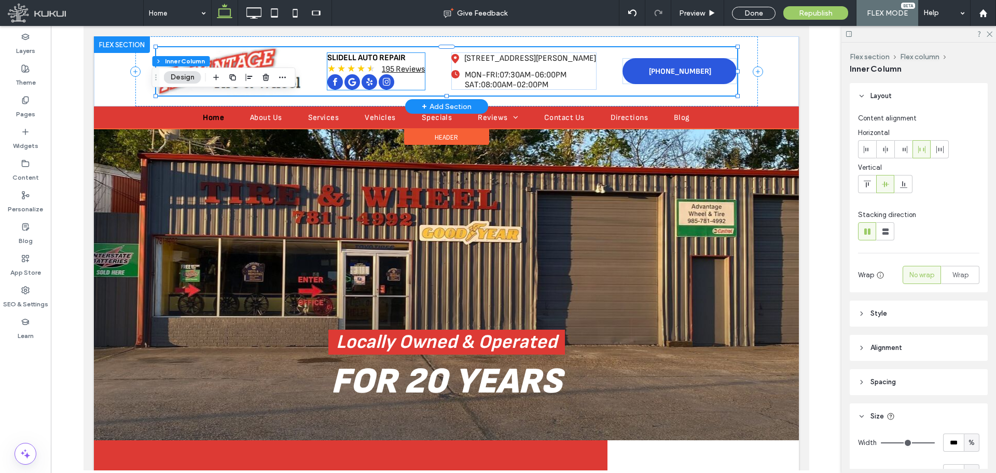
click at [418, 63] on div "Slidell Auto Repair ★ ★ ★ ★ ★ 195 Reviews" at bounding box center [376, 63] width 98 height 21
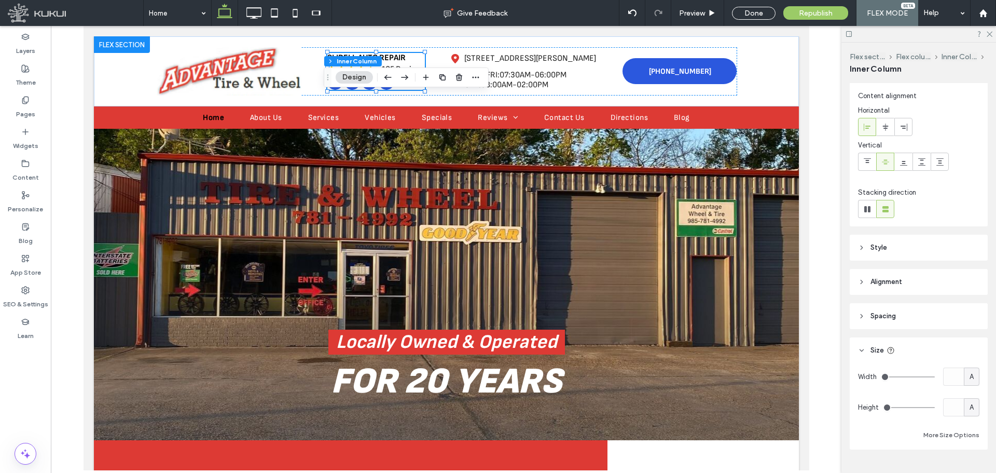
scroll to position [45, 0]
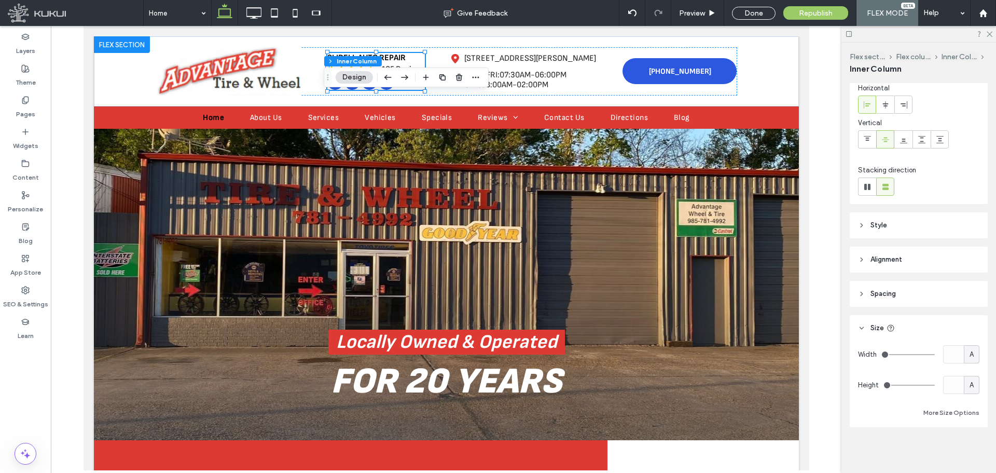
click at [928, 232] on header "Style" at bounding box center [919, 225] width 138 height 26
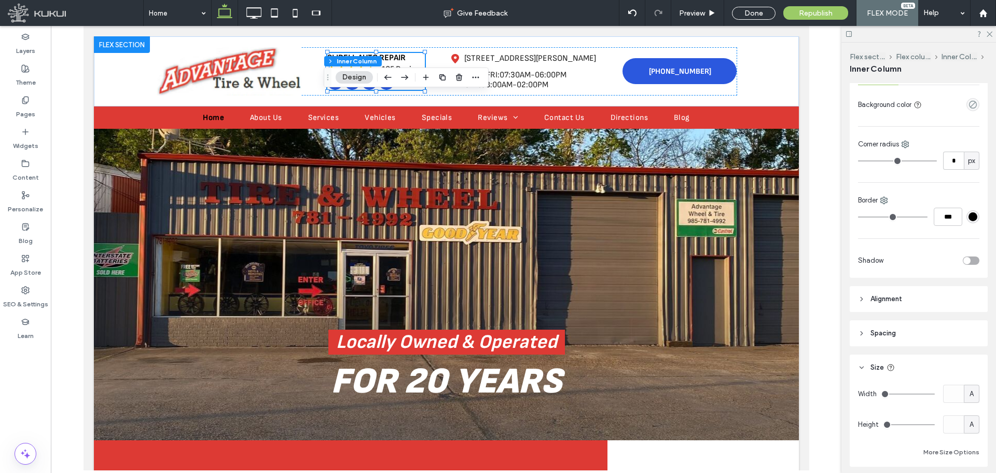
scroll to position [252, 0]
drag, startPoint x: 915, startPoint y: 332, endPoint x: 937, endPoint y: 330, distance: 22.4
click at [916, 332] on header "Spacing" at bounding box center [919, 329] width 138 height 26
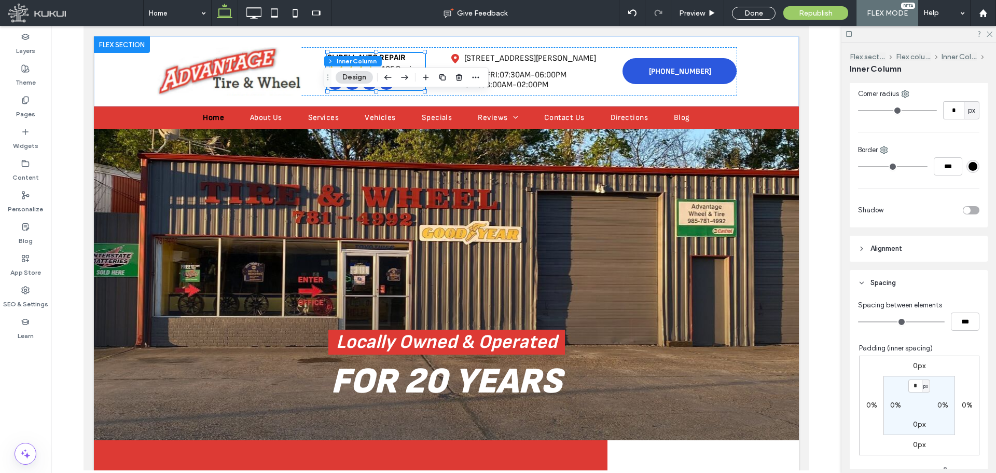
scroll to position [364, 0]
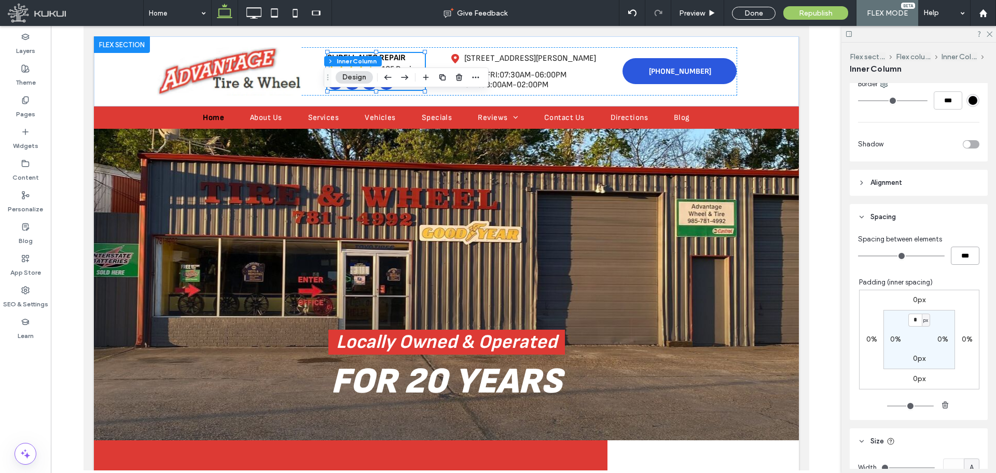
click at [958, 251] on input "***" at bounding box center [965, 255] width 29 height 18
type input "**"
type input "****"
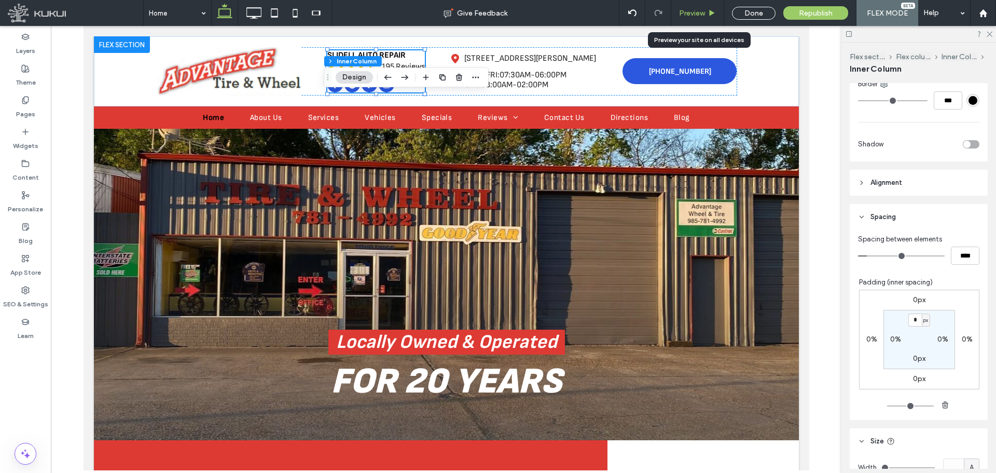
click at [697, 6] on div "Preview" at bounding box center [697, 13] width 53 height 26
click at [697, 11] on span "Preview" at bounding box center [692, 13] width 26 height 9
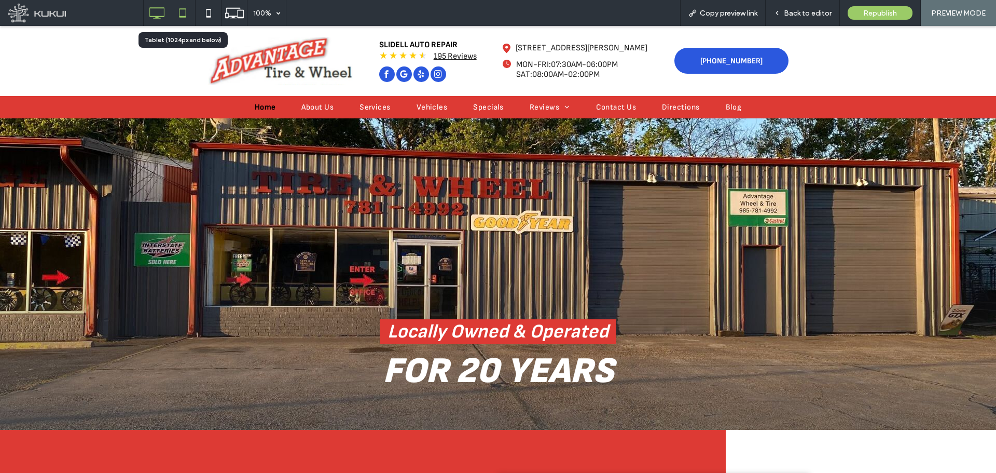
click at [181, 15] on icon at bounding box center [182, 13] width 21 height 21
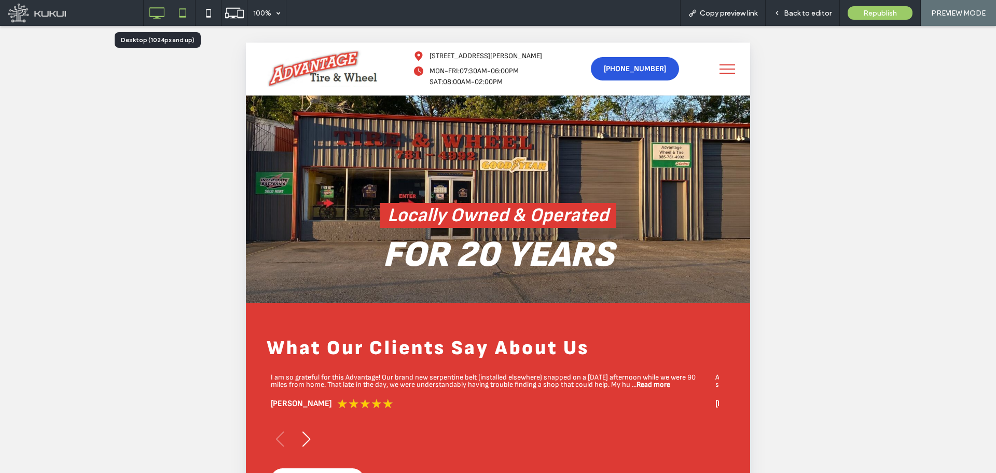
click at [152, 11] on icon at bounding box center [156, 13] width 21 height 21
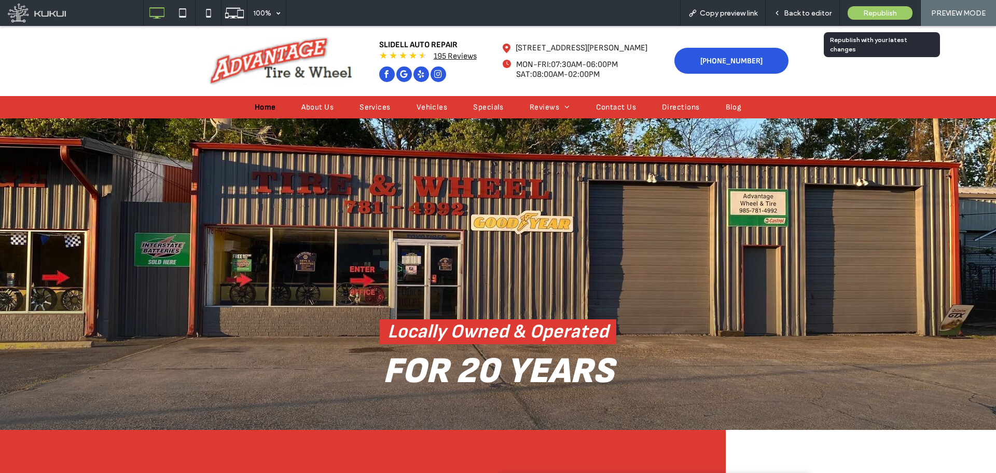
click at [863, 11] on div "Republish" at bounding box center [880, 12] width 65 height 13
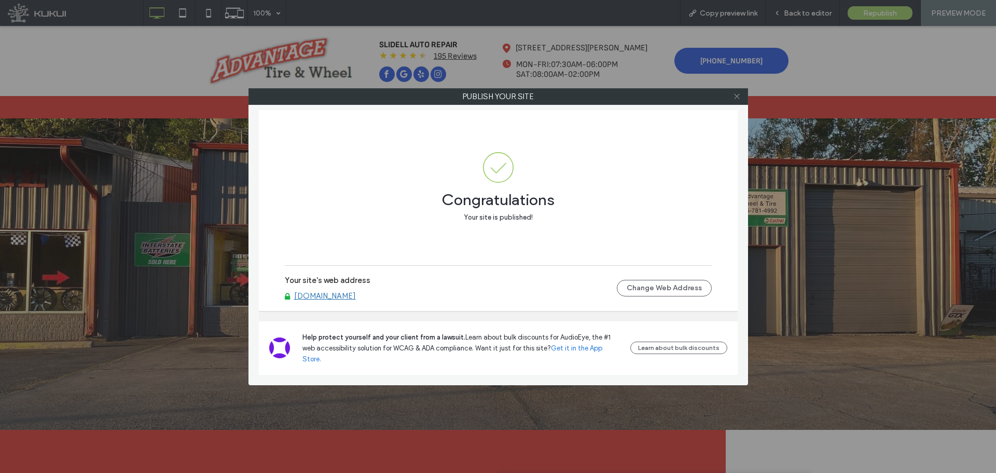
click at [735, 94] on use at bounding box center [736, 96] width 5 height 5
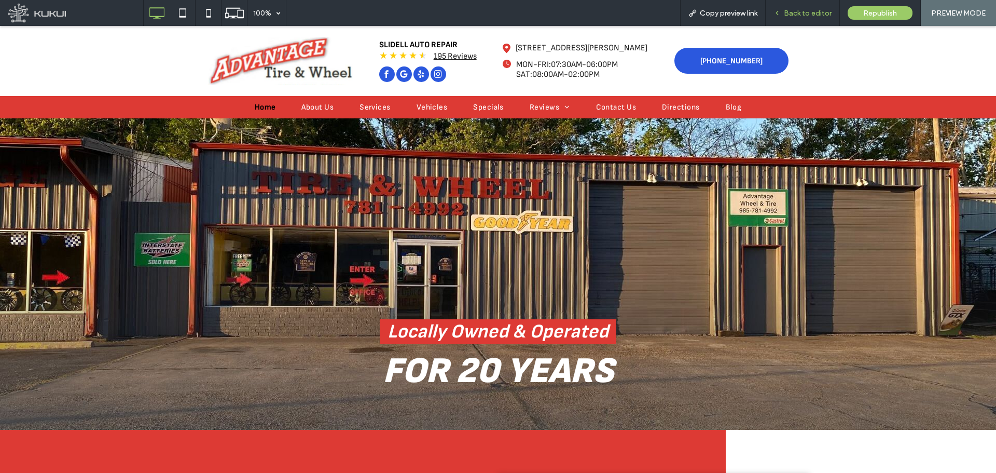
click at [785, 10] on span "Back to editor" at bounding box center [808, 13] width 48 height 9
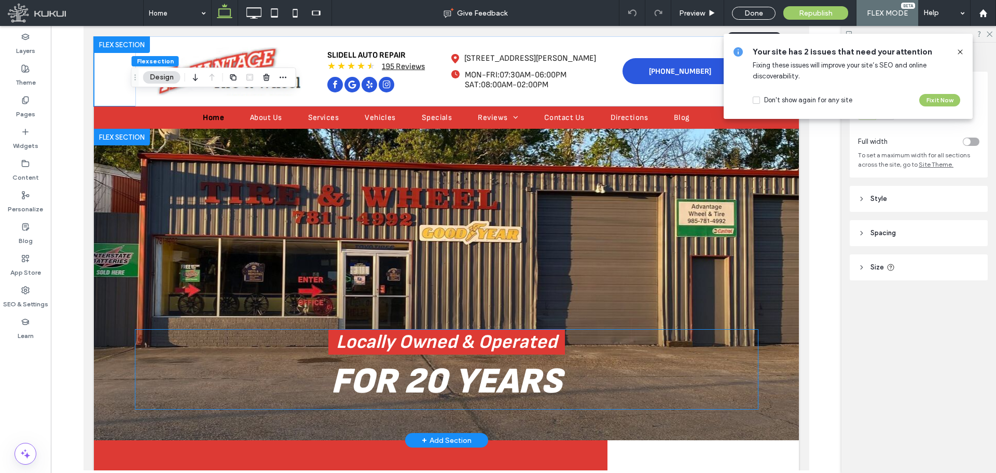
click at [442, 370] on span "for 20 Years" at bounding box center [445, 381] width 231 height 44
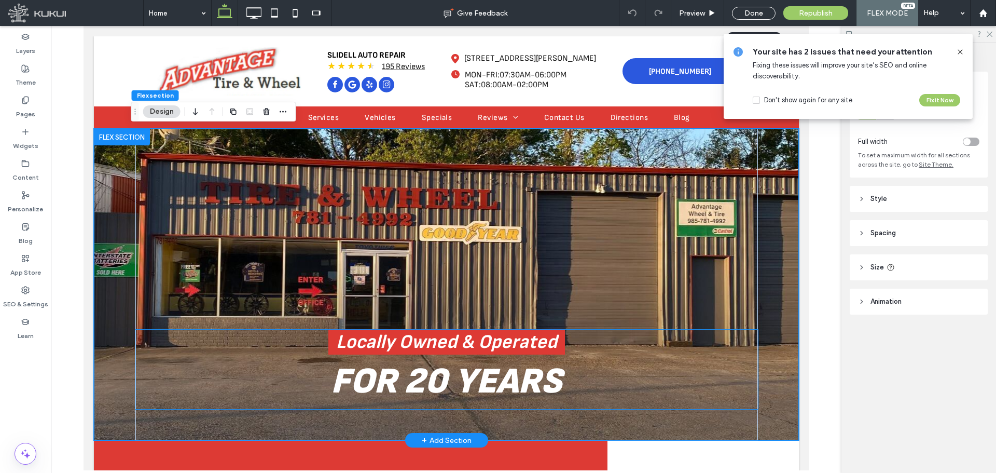
click at [415, 382] on span "for 20 Years" at bounding box center [445, 381] width 231 height 44
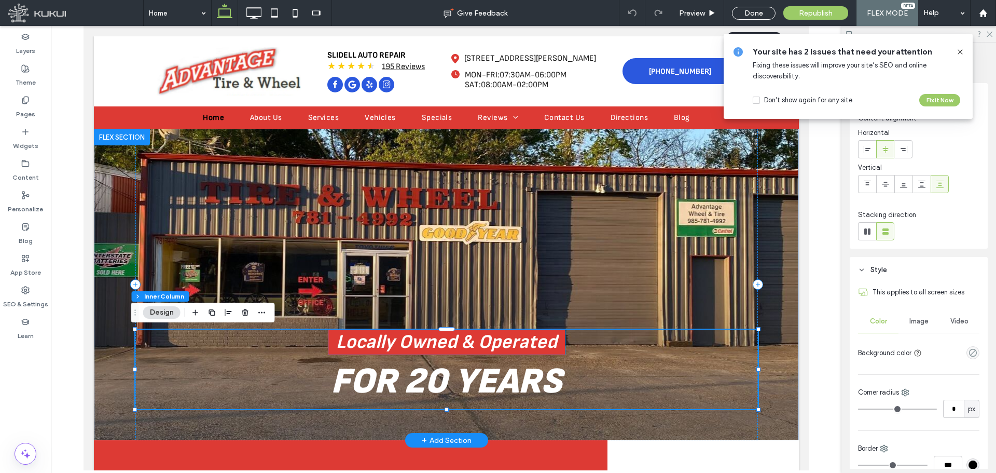
click at [393, 348] on span "Locally Owned & Operated" at bounding box center [446, 341] width 221 height 23
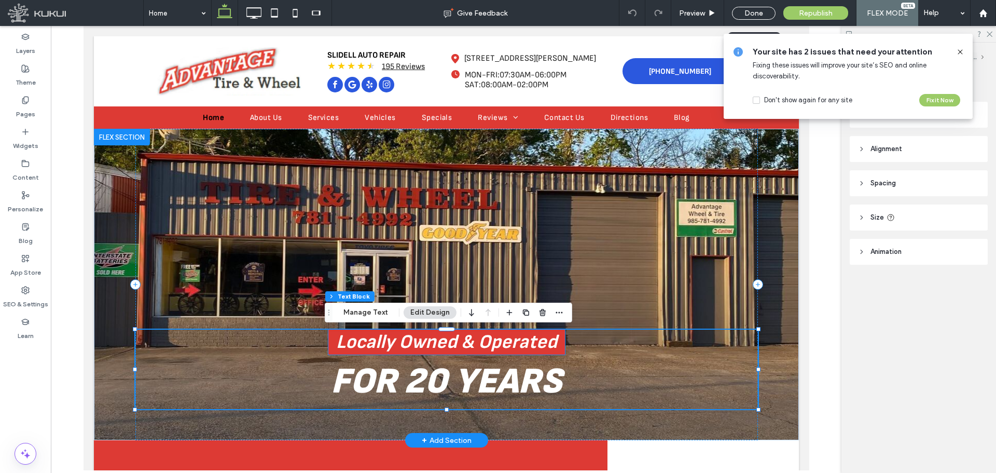
click at [393, 348] on div "Locally Owned & Operated" at bounding box center [446, 341] width 237 height 25
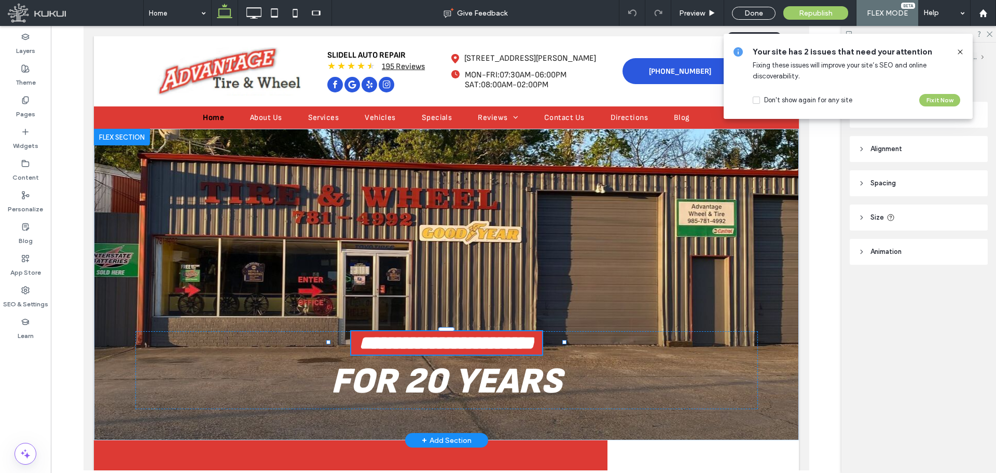
type input "**********"
type input "**"
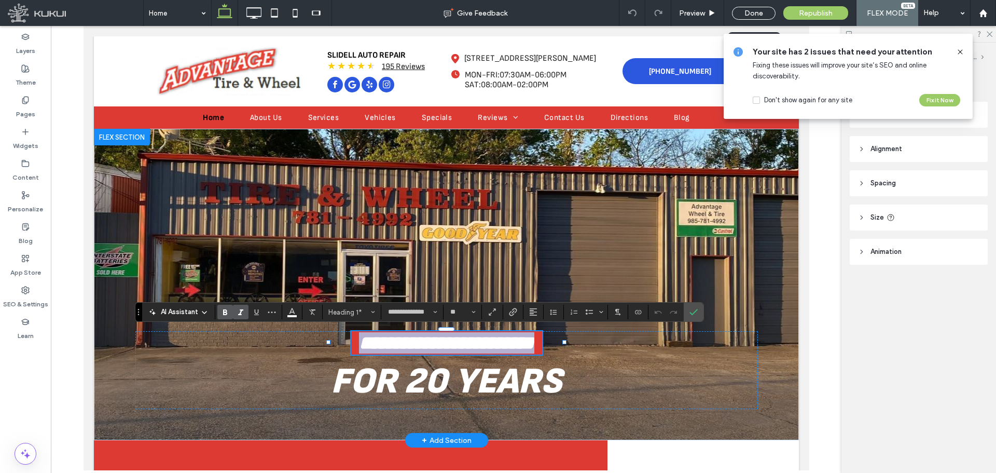
type input "**********"
type input "**"
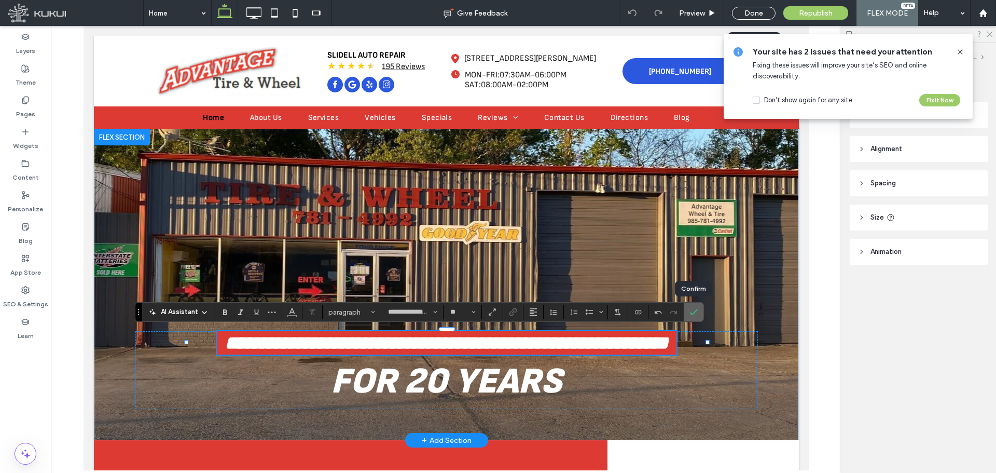
click at [692, 313] on icon "Confirm" at bounding box center [693, 312] width 8 height 8
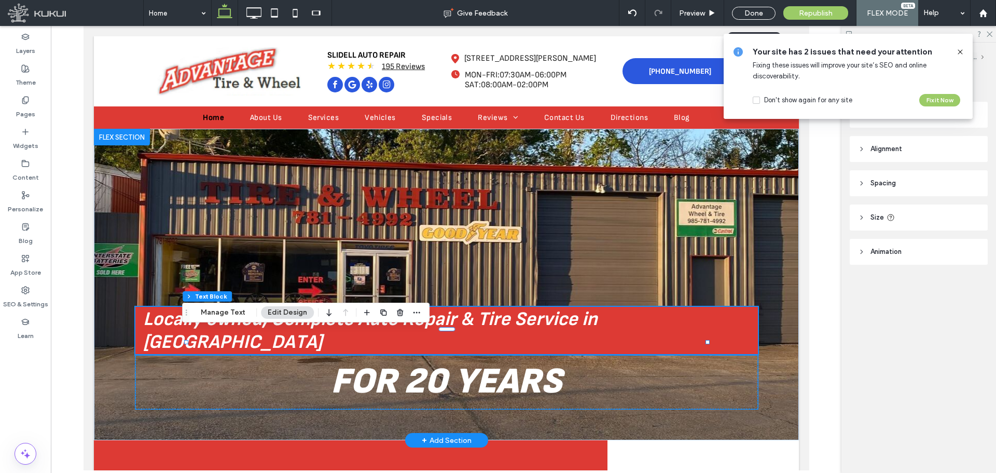
click at [445, 367] on span "for 20 Years" at bounding box center [445, 381] width 231 height 44
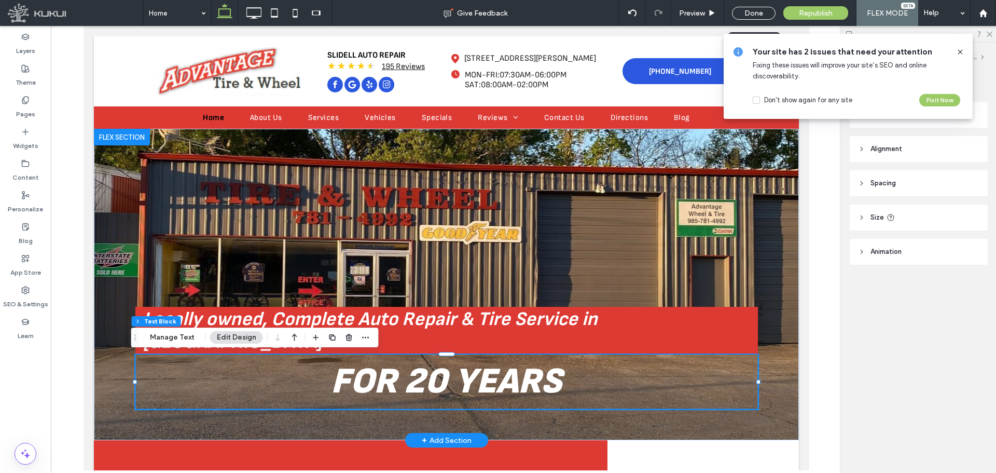
click at [429, 383] on span "for 20 Years" at bounding box center [445, 381] width 231 height 44
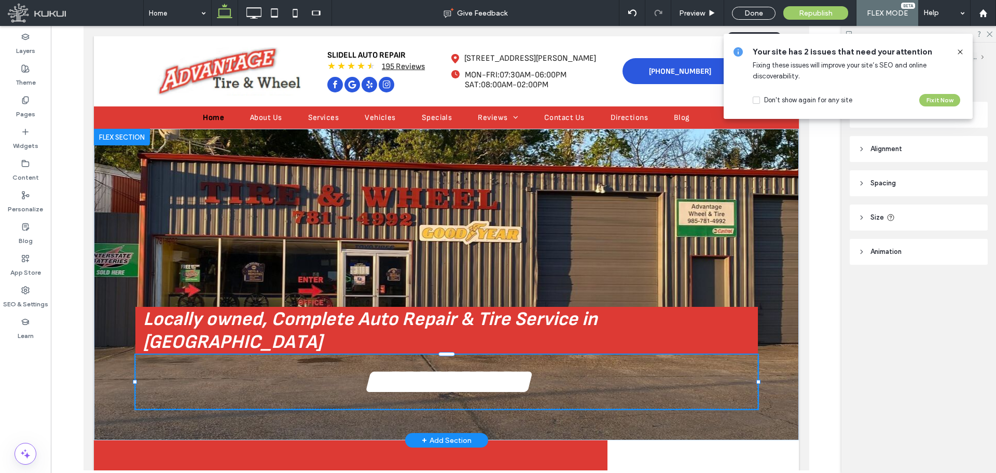
type input "**********"
type input "**"
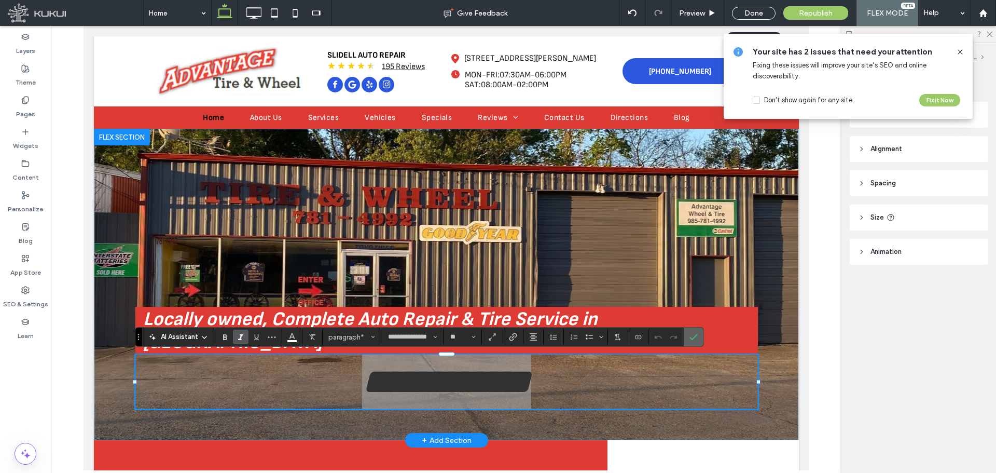
click at [697, 341] on span "Confirm" at bounding box center [693, 337] width 8 height 18
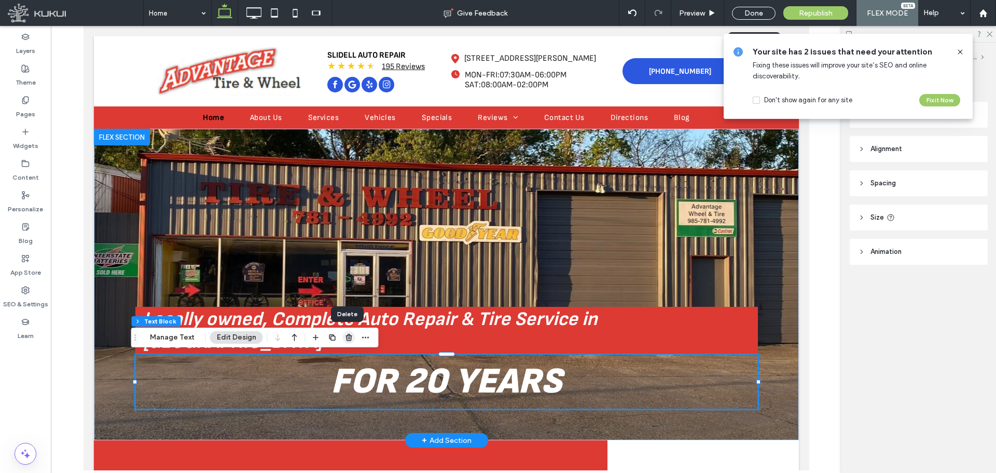
click at [345, 336] on use "button" at bounding box center [348, 337] width 6 height 7
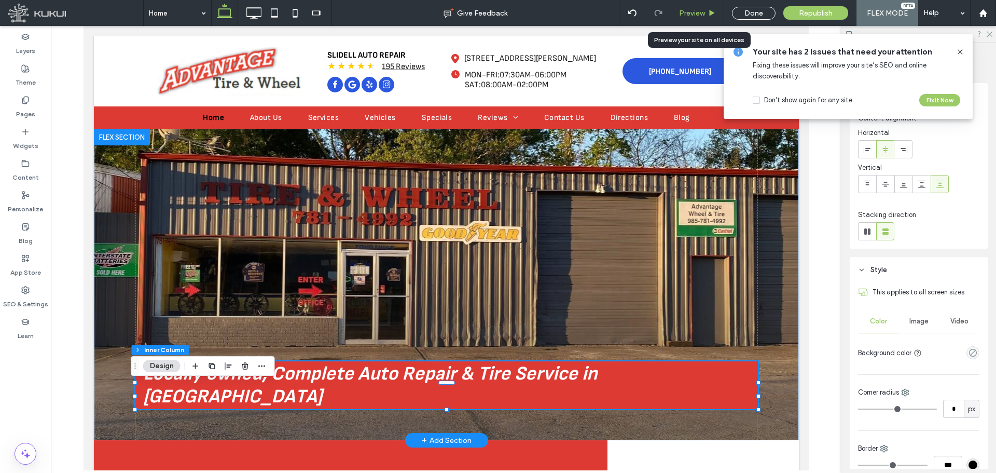
click at [690, 7] on div "Preview" at bounding box center [697, 13] width 53 height 26
click at [560, 391] on span "Locally owned, Complete Auto Repair & Tire Service in [GEOGRAPHIC_DATA]" at bounding box center [370, 385] width 454 height 46
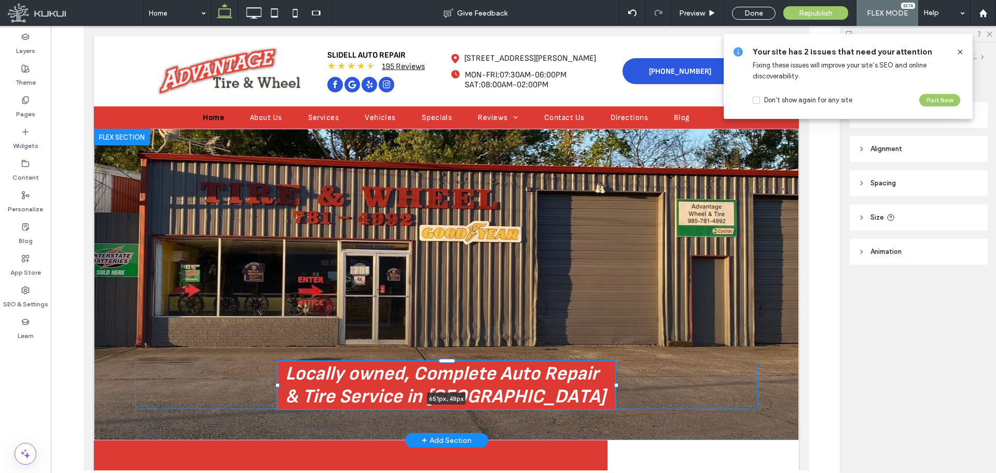
drag, startPoint x: 704, startPoint y: 397, endPoint x: 613, endPoint y: 414, distance: 93.0
click at [613, 414] on div "Locally owned, Complete Auto Repair & Tire Service in Slidell 651px , 48px" at bounding box center [446, 284] width 622 height 311
type input "***"
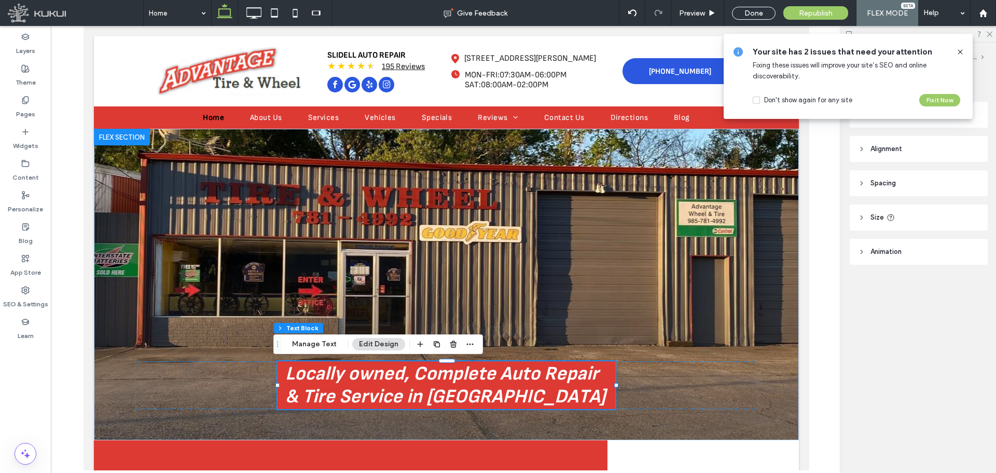
click at [891, 187] on span "Spacing" at bounding box center [882, 183] width 25 height 10
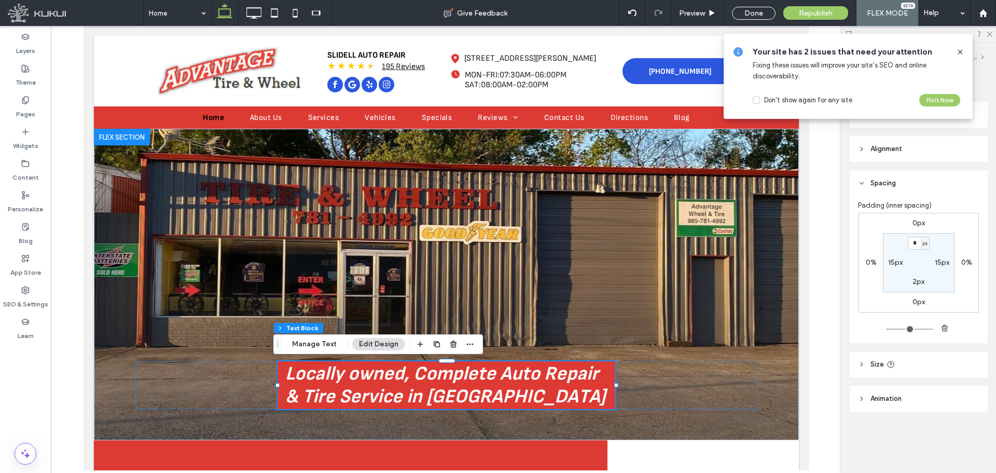
click at [897, 186] on header "Spacing" at bounding box center [919, 183] width 138 height 26
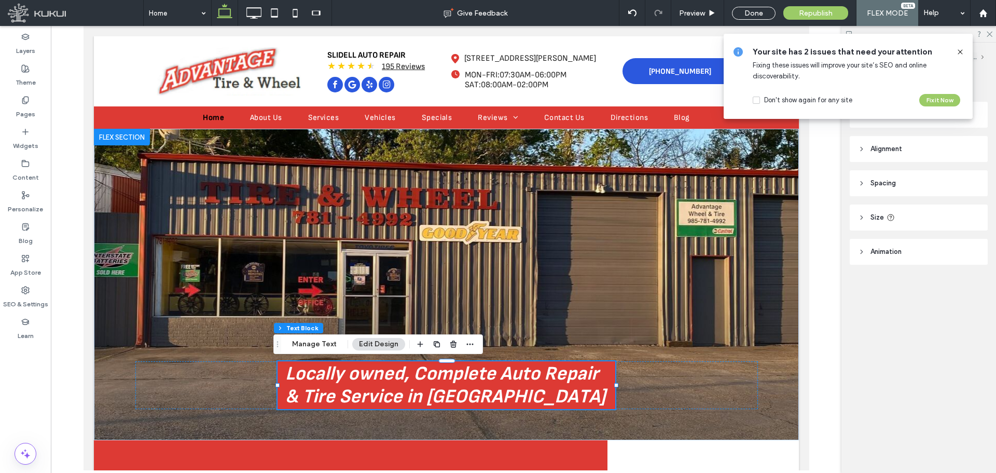
click at [904, 220] on header "Size" at bounding box center [919, 217] width 138 height 26
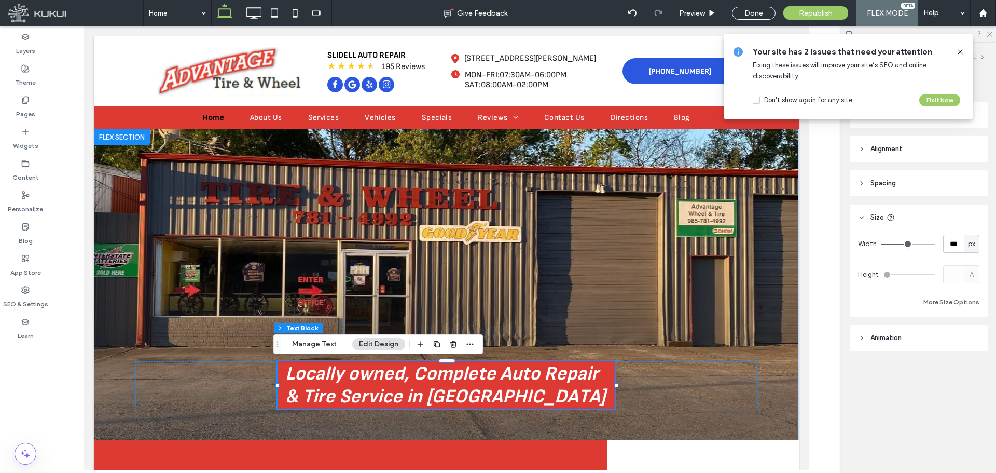
click at [896, 214] on header "Size" at bounding box center [919, 217] width 138 height 26
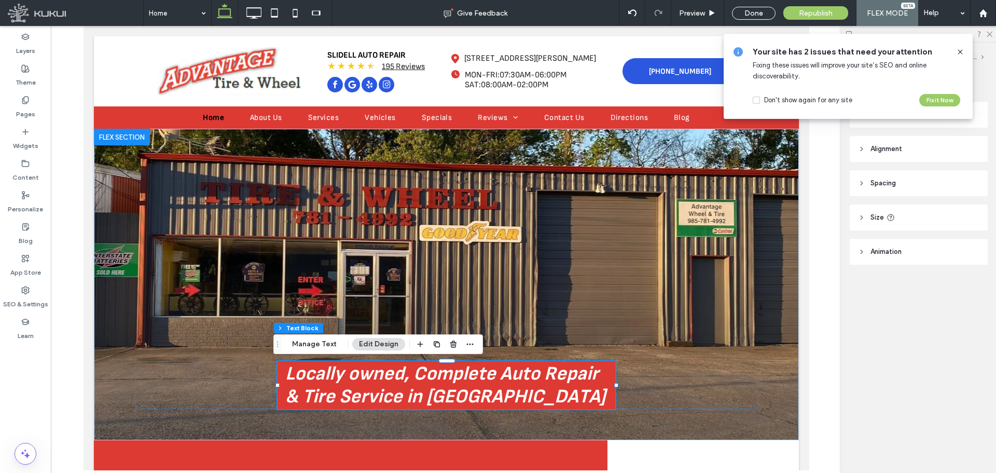
click at [963, 52] on icon at bounding box center [960, 52] width 8 height 8
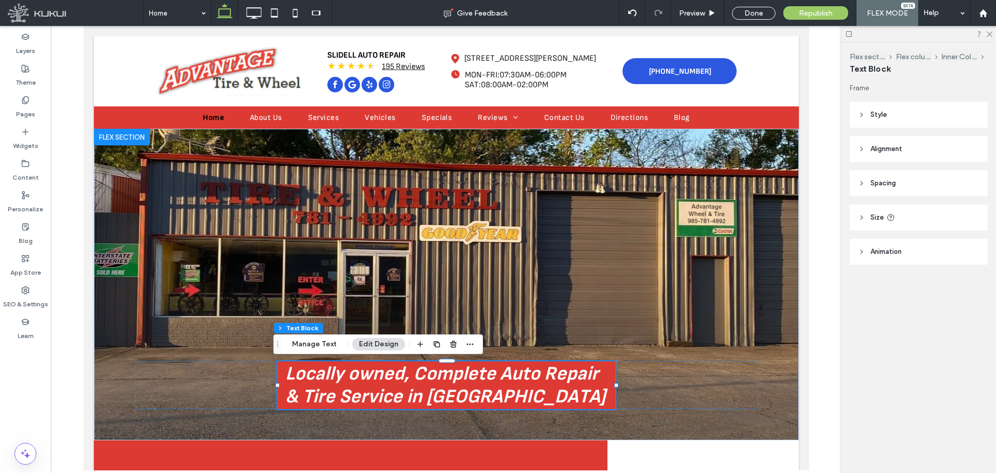
click at [904, 117] on header "Style" at bounding box center [919, 115] width 138 height 26
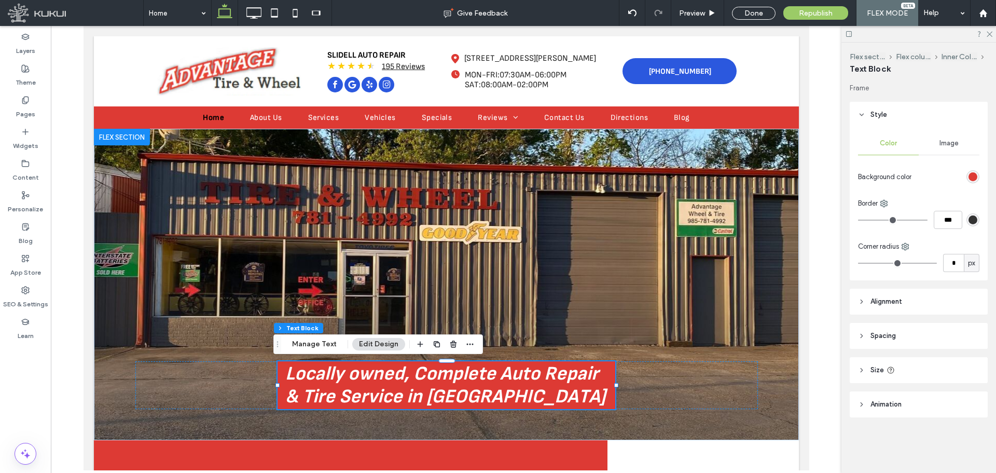
click at [905, 117] on header "Style" at bounding box center [919, 115] width 138 height 26
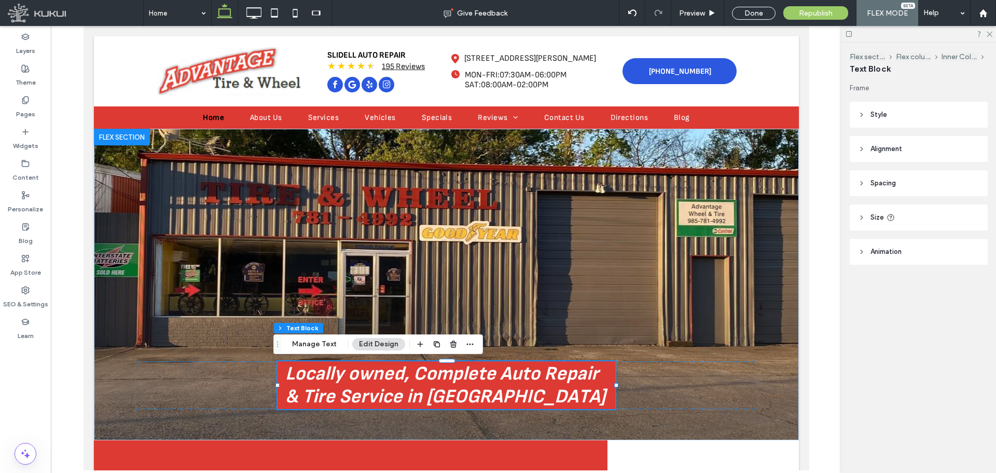
click at [896, 146] on span "Alignment" at bounding box center [886, 149] width 32 height 10
drag, startPoint x: 900, startPoint y: 174, endPoint x: 889, endPoint y: 176, distance: 11.5
click at [901, 174] on icon at bounding box center [903, 175] width 8 height 8
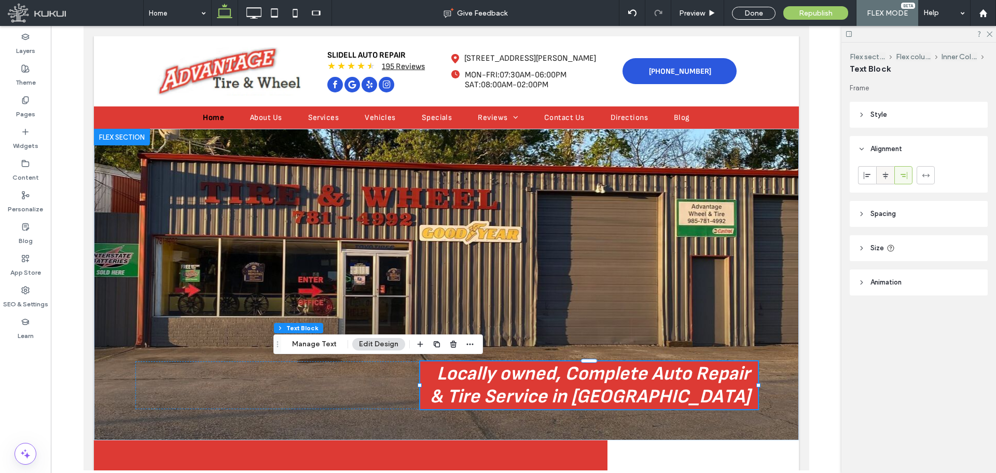
click at [888, 176] on icon at bounding box center [885, 175] width 8 height 8
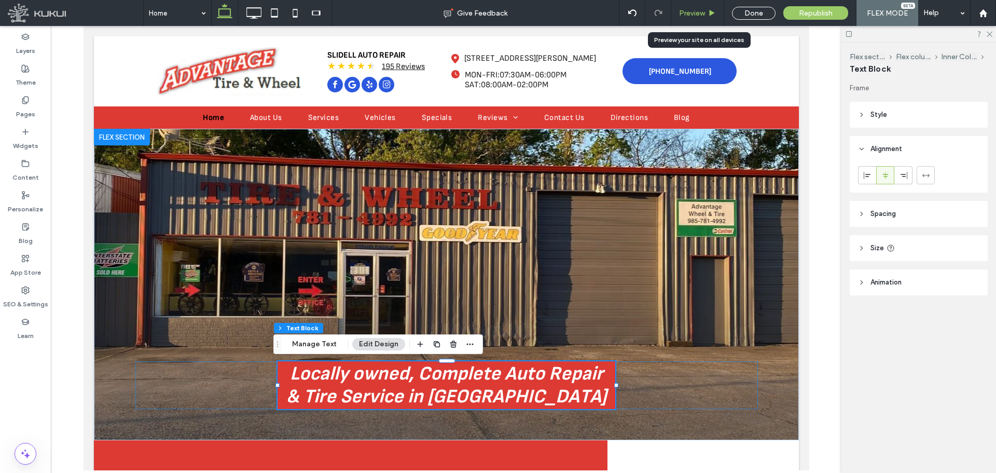
click at [707, 13] on div "Preview" at bounding box center [697, 13] width 52 height 9
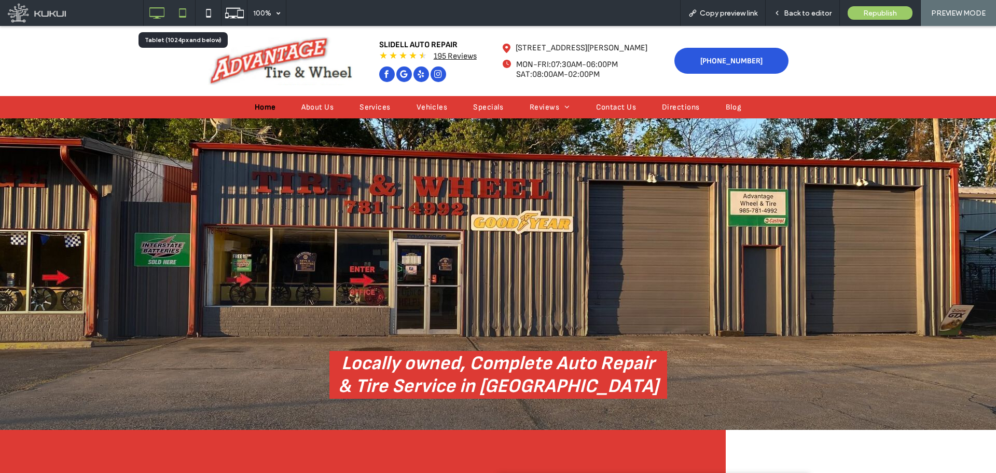
click at [186, 12] on use at bounding box center [182, 12] width 7 height 9
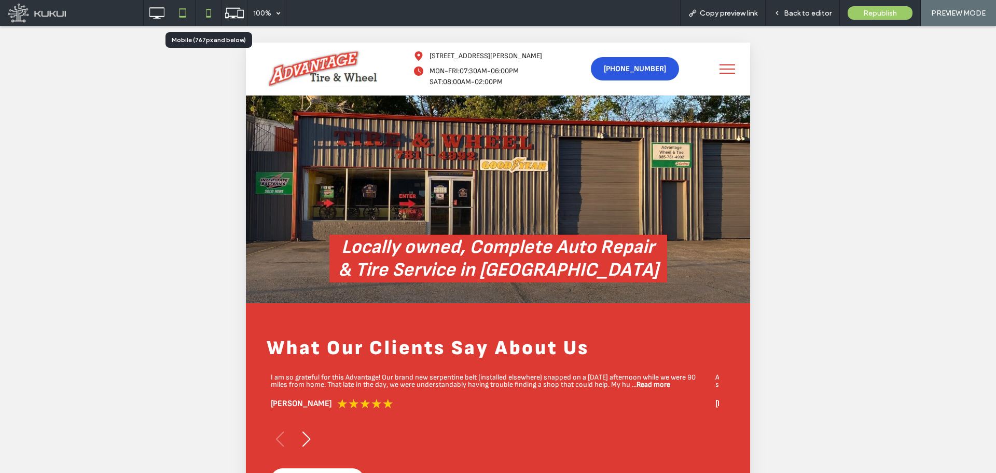
click at [209, 9] on use at bounding box center [208, 13] width 5 height 8
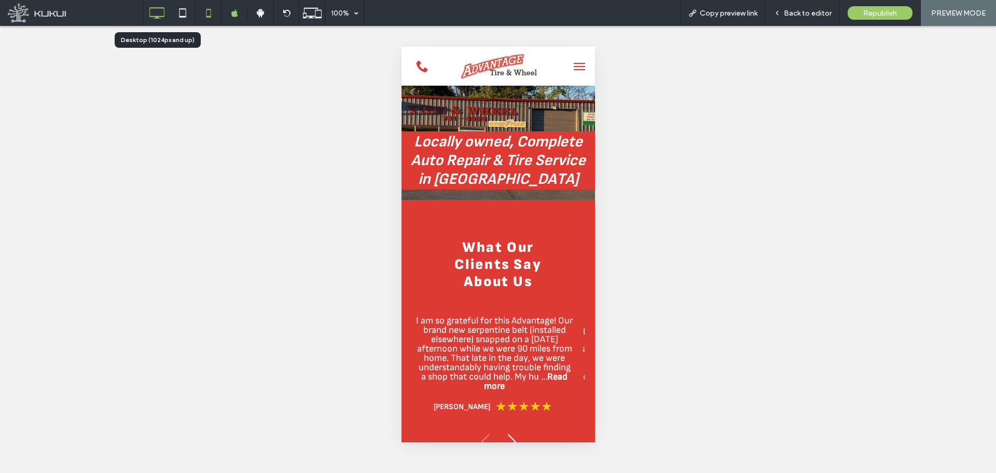
click at [159, 17] on use at bounding box center [157, 12] width 15 height 11
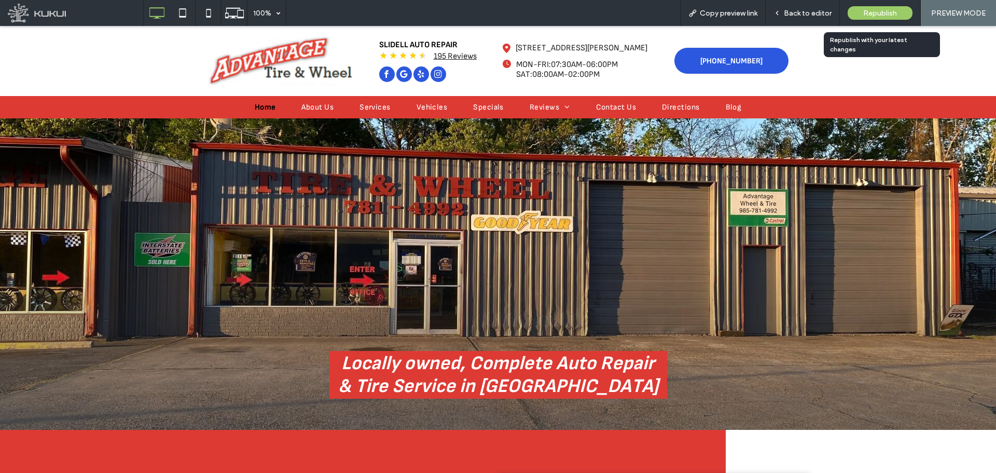
click at [870, 11] on span "Republish" at bounding box center [880, 13] width 34 height 9
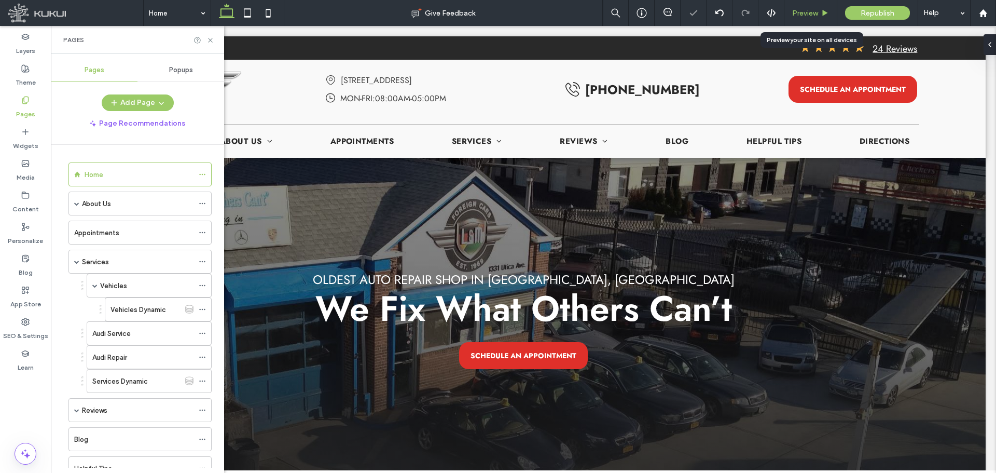
click at [811, 9] on span "Preview" at bounding box center [805, 13] width 26 height 9
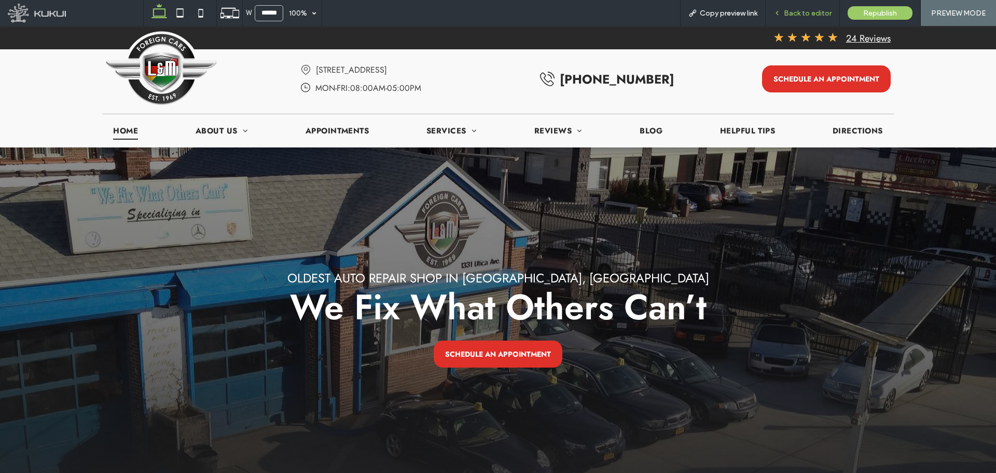
click at [809, 20] on div "Back to editor" at bounding box center [803, 13] width 74 height 26
click at [802, 15] on span "Back to editor" at bounding box center [808, 13] width 48 height 9
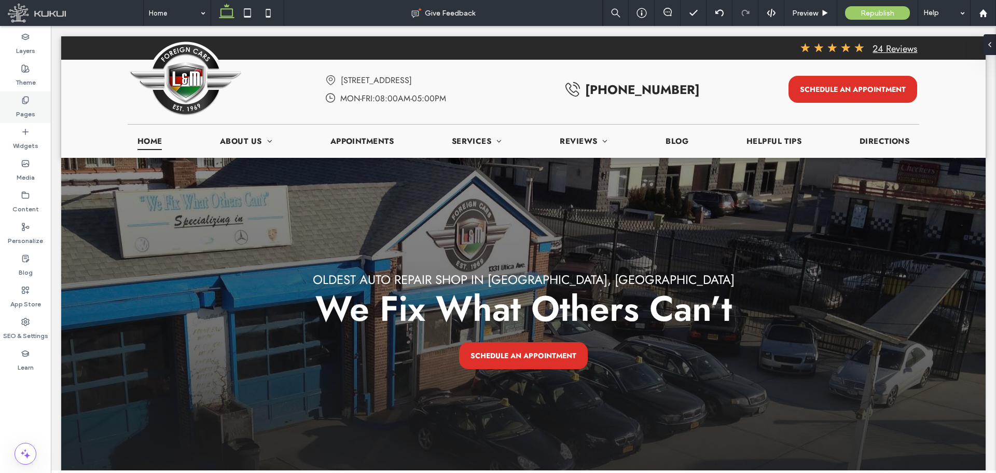
click at [24, 113] on label "Pages" at bounding box center [25, 111] width 19 height 15
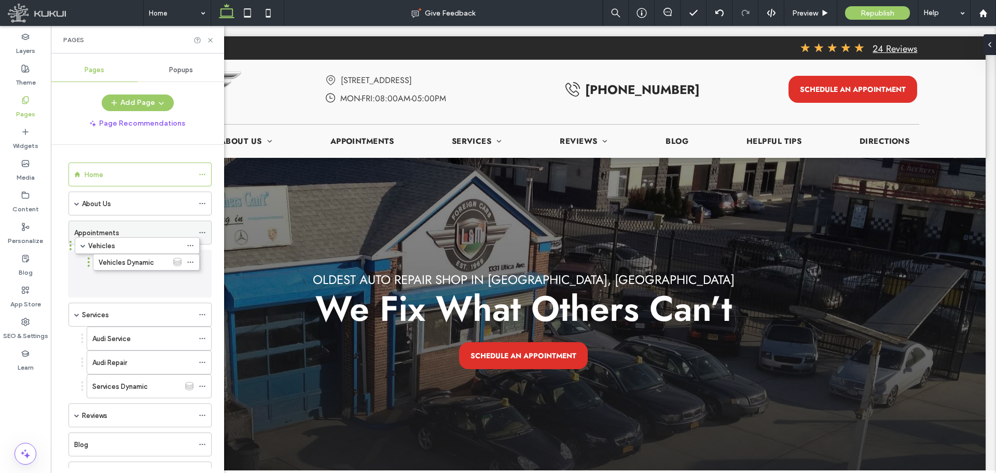
drag, startPoint x: 105, startPoint y: 261, endPoint x: 103, endPoint y: 244, distance: 17.7
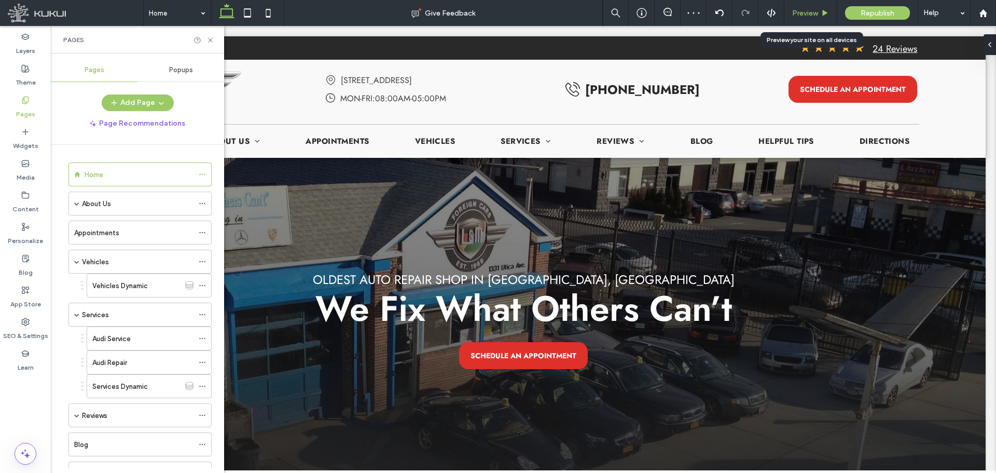
click at [821, 9] on div "Preview" at bounding box center [810, 13] width 52 height 9
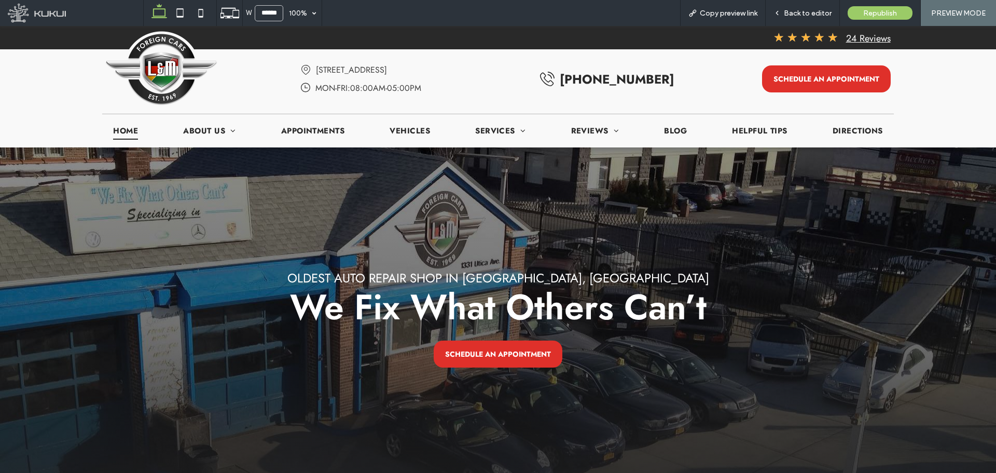
click at [397, 168] on div "Oldest Auto Repair Shop in Brooklyn, NY We Fix What Others Can’t SCHEDULE AN AP…" at bounding box center [497, 319] width 785 height 303
click at [392, 179] on div "Oldest Auto Repair Shop in Brooklyn, NY We Fix What Others Can’t SCHEDULE AN AP…" at bounding box center [497, 319] width 785 height 303
click at [821, 12] on span "Back to editor" at bounding box center [808, 13] width 48 height 9
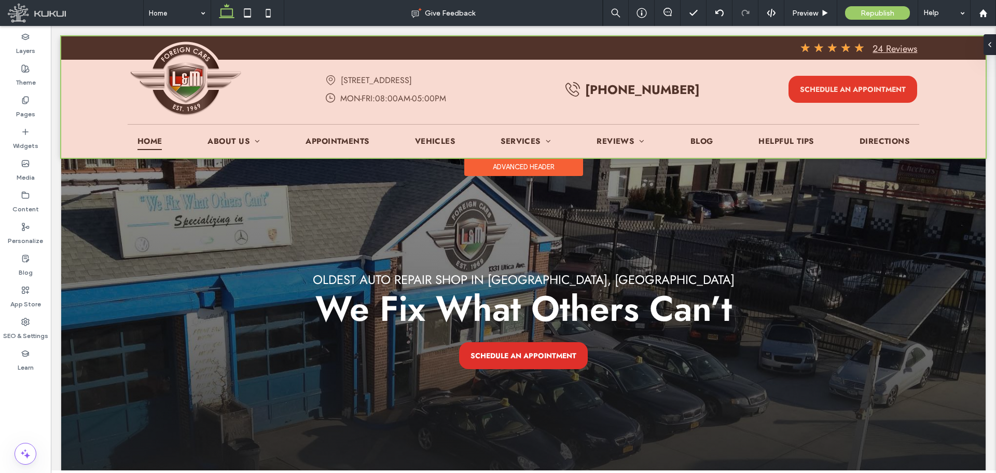
click at [411, 136] on div at bounding box center [523, 96] width 924 height 121
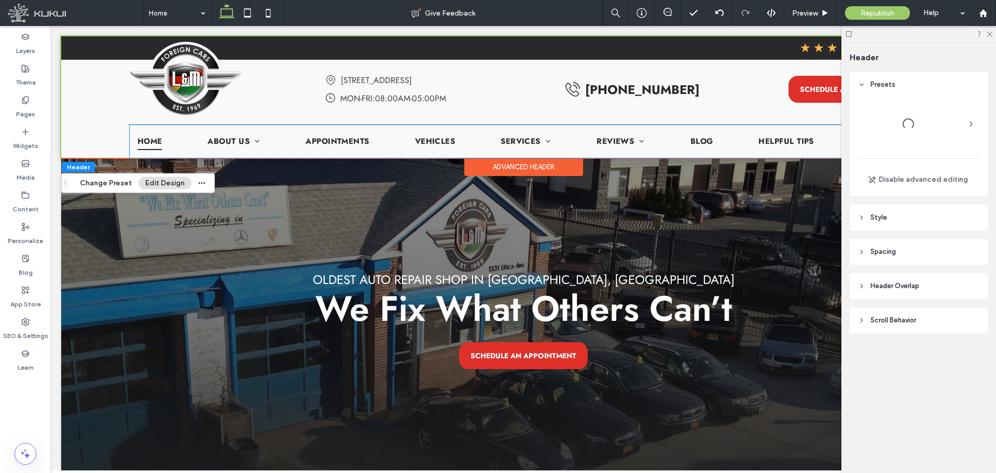
click at [411, 136] on link "Vehicles" at bounding box center [435, 141] width 56 height 22
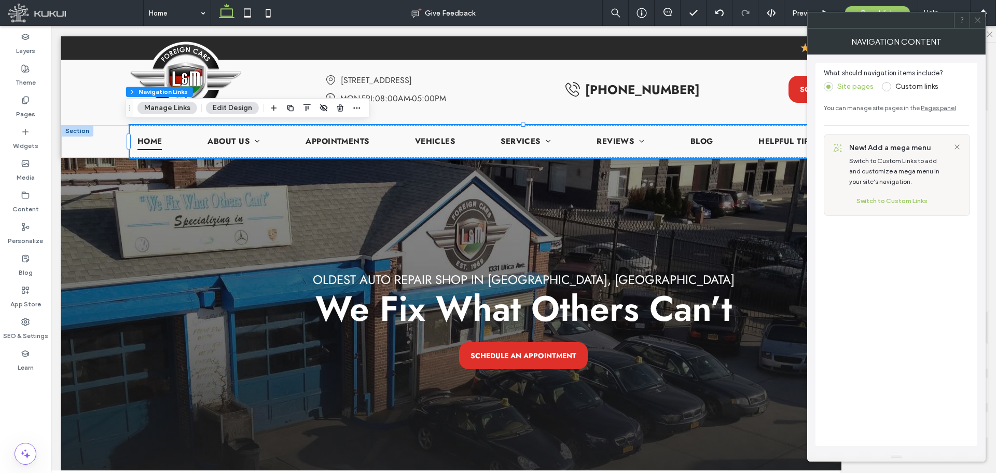
click at [882, 81] on span "Custom links" at bounding box center [910, 86] width 57 height 10
click at [884, 80] on div "Custom links" at bounding box center [910, 86] width 57 height 17
click at [887, 82] on span at bounding box center [886, 86] width 9 height 9
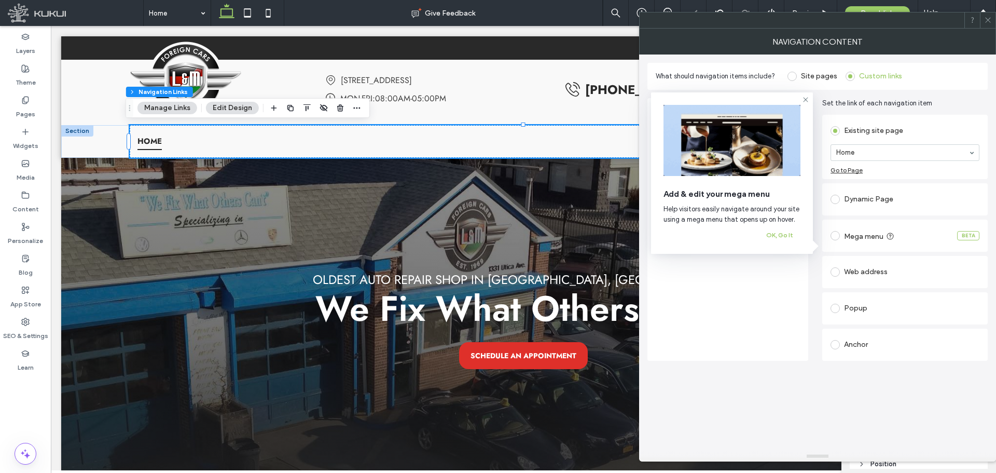
click at [797, 75] on label "Site pages" at bounding box center [812, 76] width 50 height 9
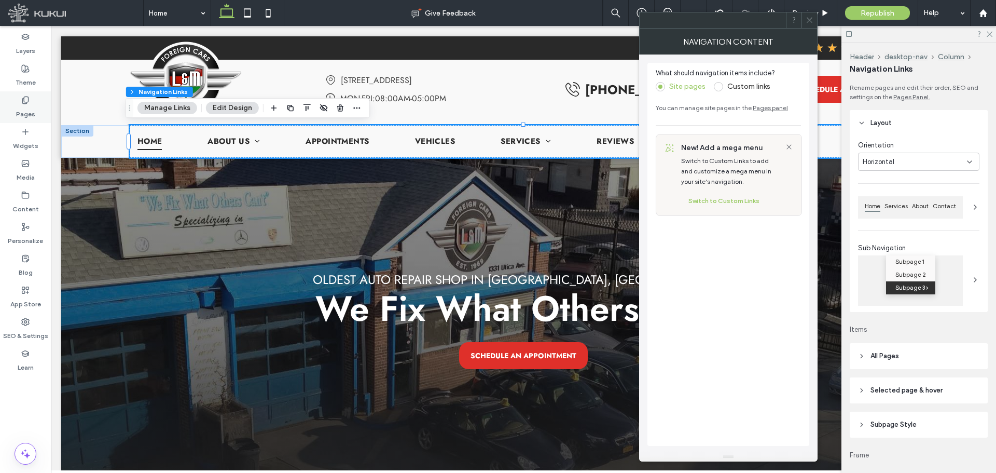
click at [33, 100] on div "Pages" at bounding box center [25, 107] width 51 height 32
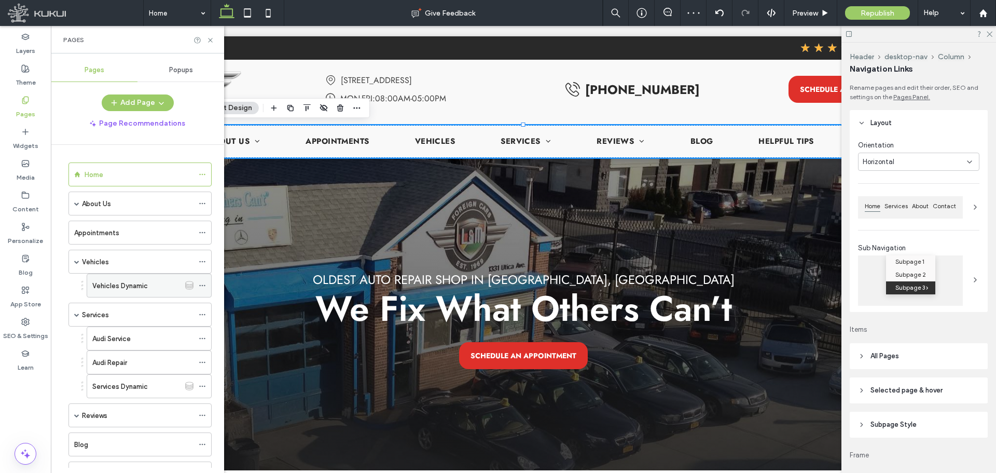
click at [144, 280] on label "Vehicles Dynamic" at bounding box center [120, 285] width 56 height 18
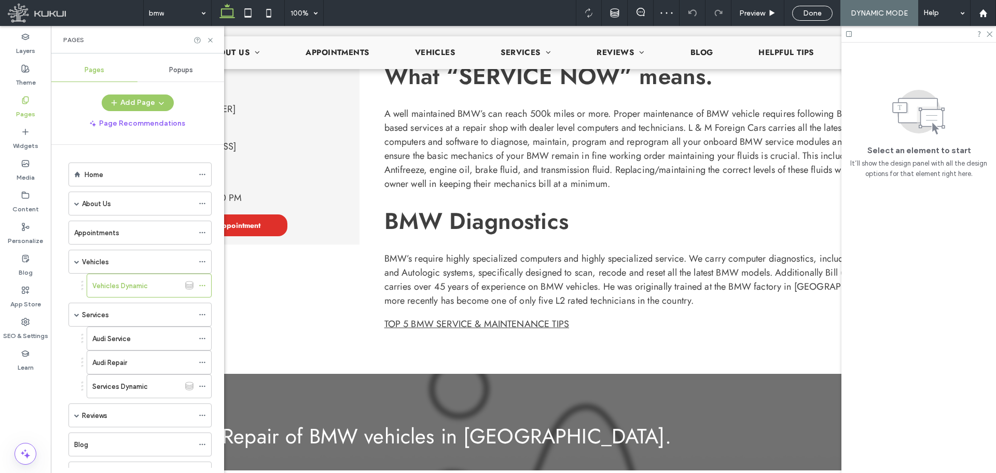
scroll to position [571, 0]
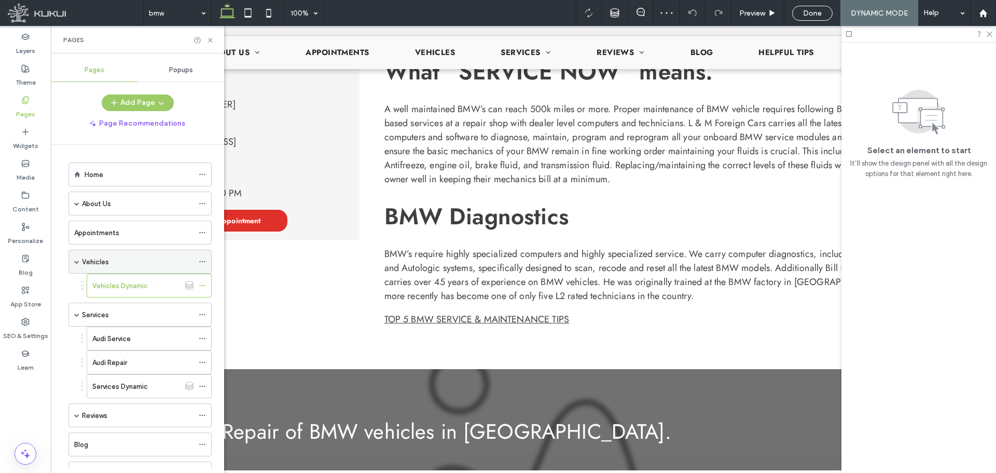
click at [96, 261] on label "Vehicles" at bounding box center [95, 262] width 27 height 18
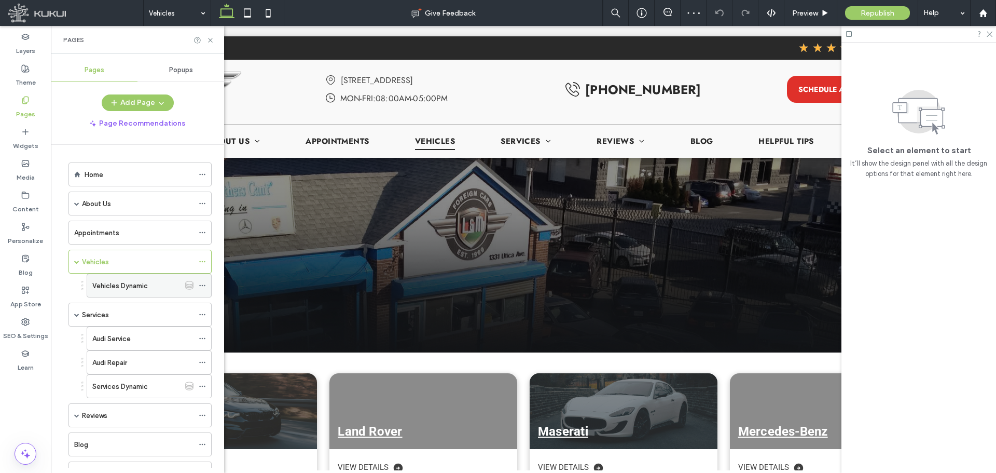
click at [206, 285] on div at bounding box center [205, 286] width 12 height 16
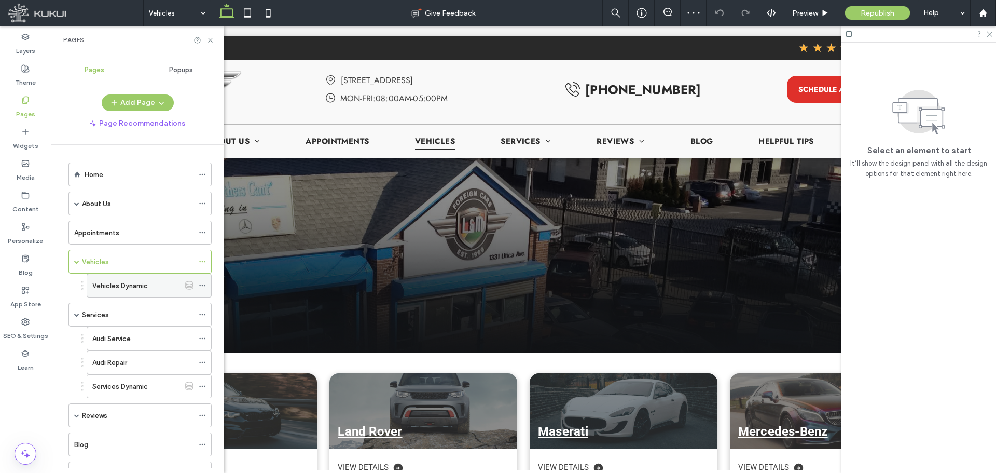
click at [203, 287] on icon at bounding box center [202, 285] width 7 height 7
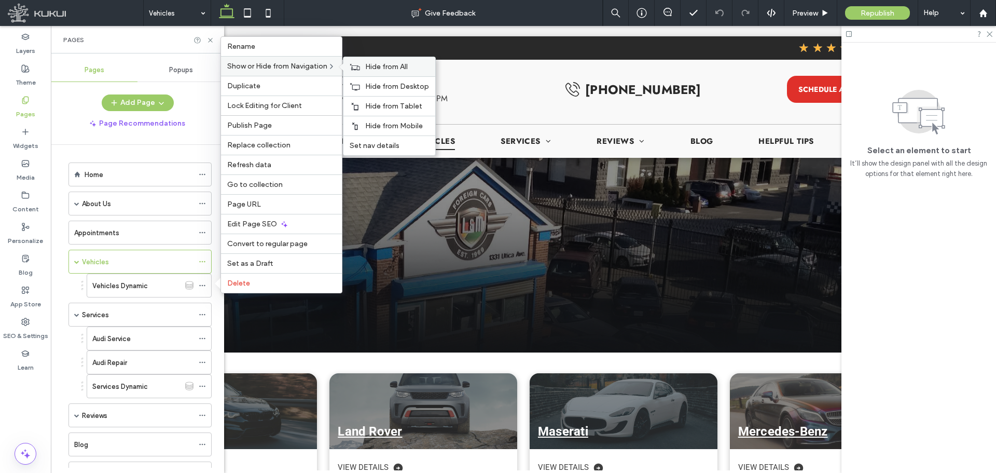
click at [360, 67] on icon at bounding box center [355, 66] width 10 height 7
click at [359, 63] on icon at bounding box center [355, 66] width 10 height 7
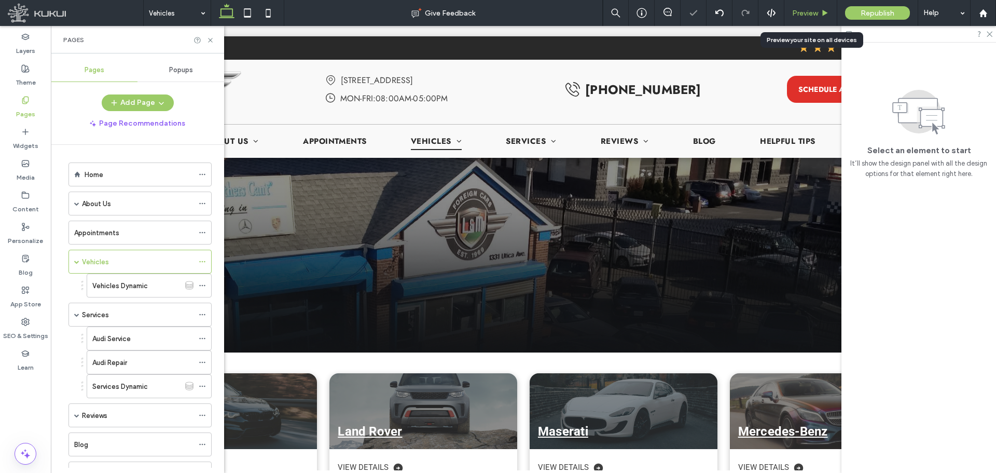
click at [806, 16] on span "Preview" at bounding box center [805, 13] width 26 height 9
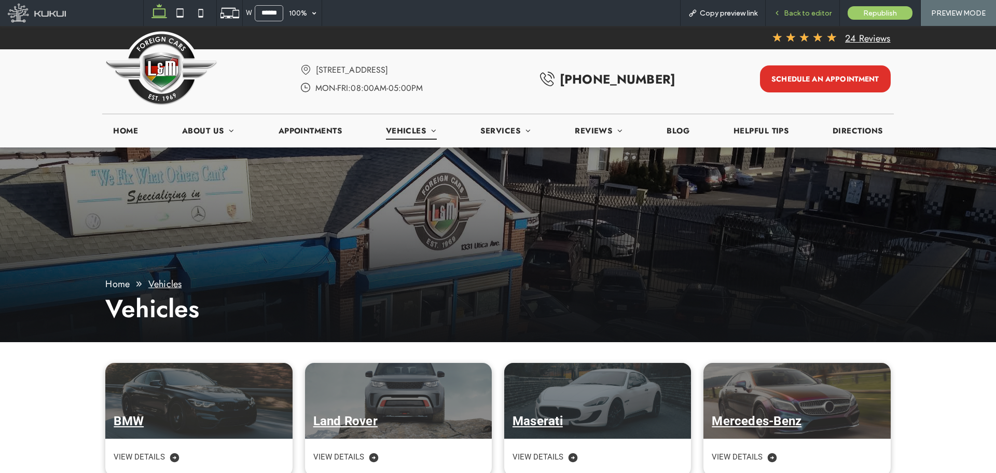
click at [786, 11] on span "Back to editor" at bounding box center [808, 13] width 48 height 9
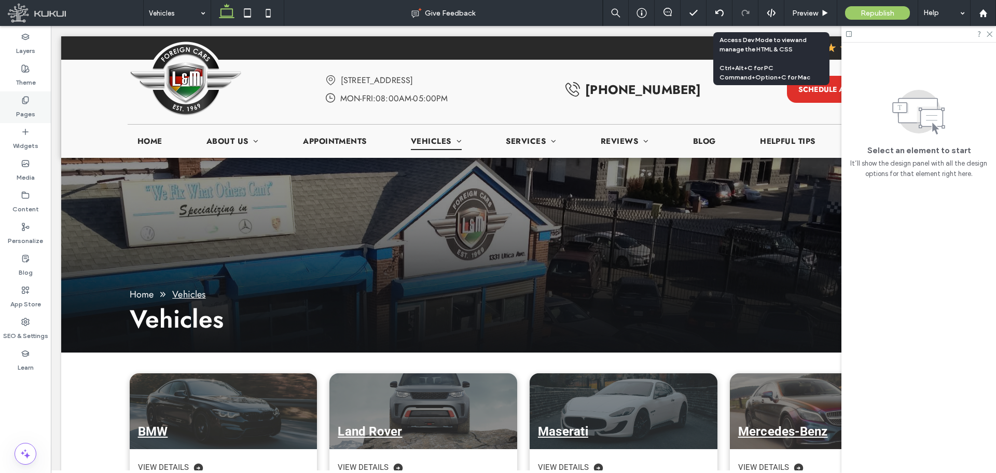
click at [26, 112] on label "Pages" at bounding box center [25, 111] width 19 height 15
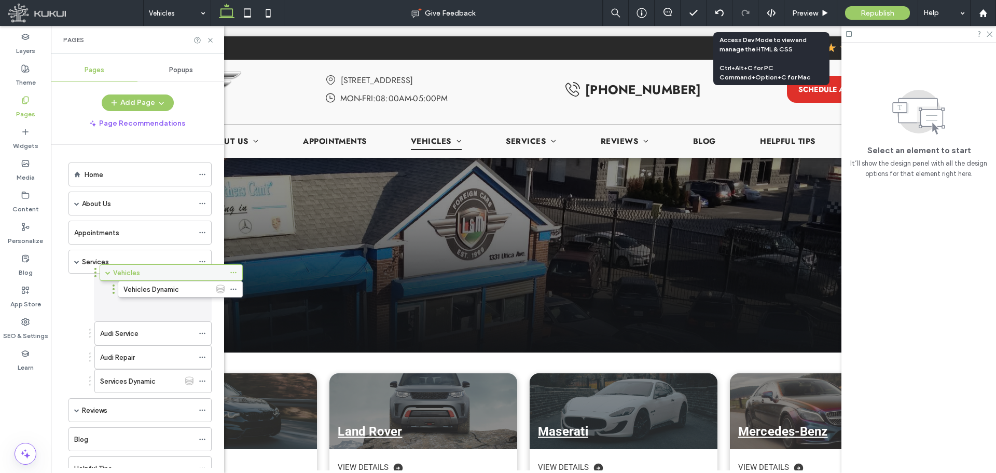
drag, startPoint x: 87, startPoint y: 252, endPoint x: 117, endPoint y: 266, distance: 33.2
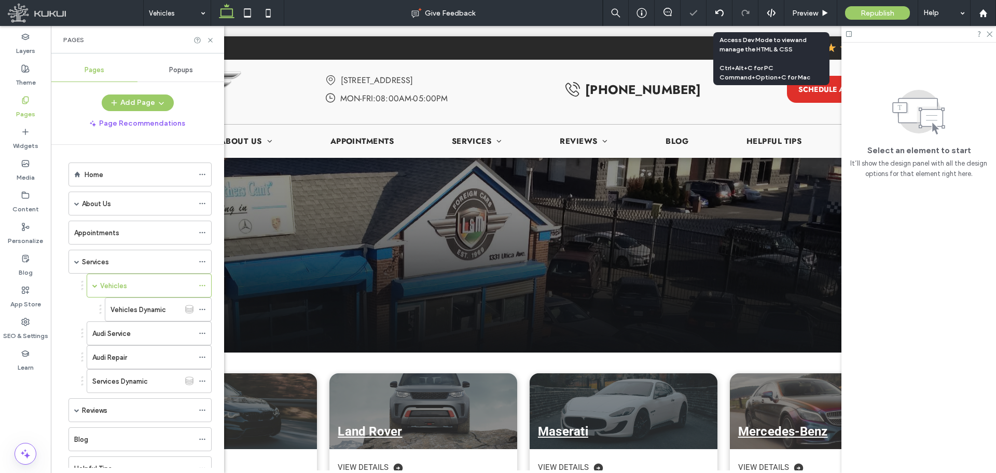
click at [207, 35] on div "Pages" at bounding box center [137, 39] width 173 height 27
drag, startPoint x: 211, startPoint y: 39, endPoint x: 164, endPoint y: 14, distance: 52.7
click at [211, 39] on use at bounding box center [210, 40] width 4 height 4
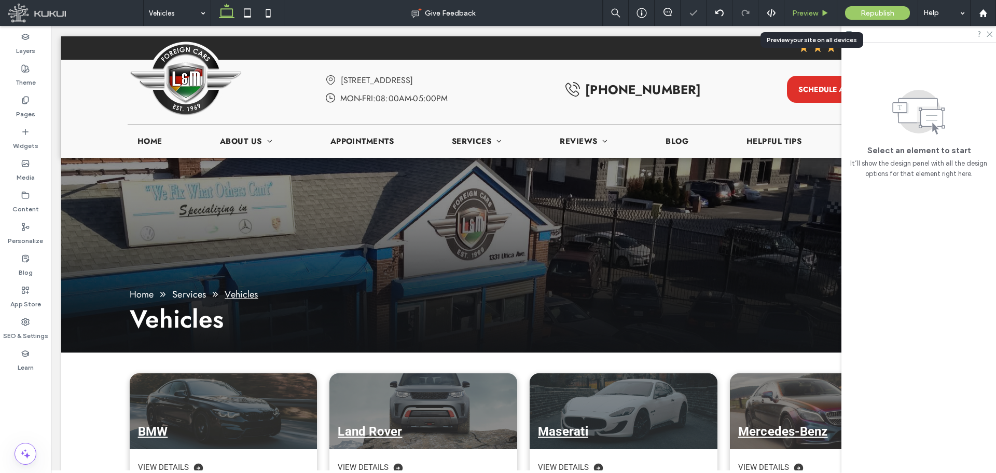
click at [797, 9] on span "Preview" at bounding box center [805, 13] width 26 height 9
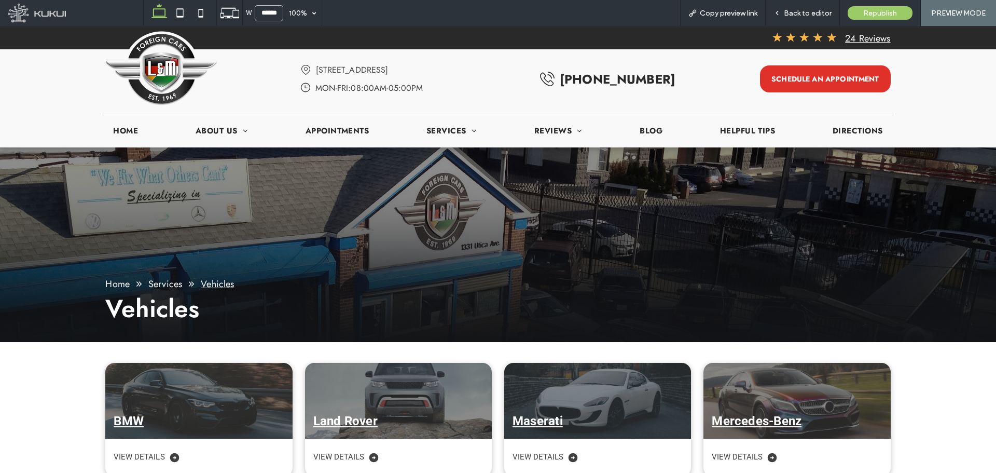
drag, startPoint x: 403, startPoint y: 361, endPoint x: 446, endPoint y: 185, distance: 181.0
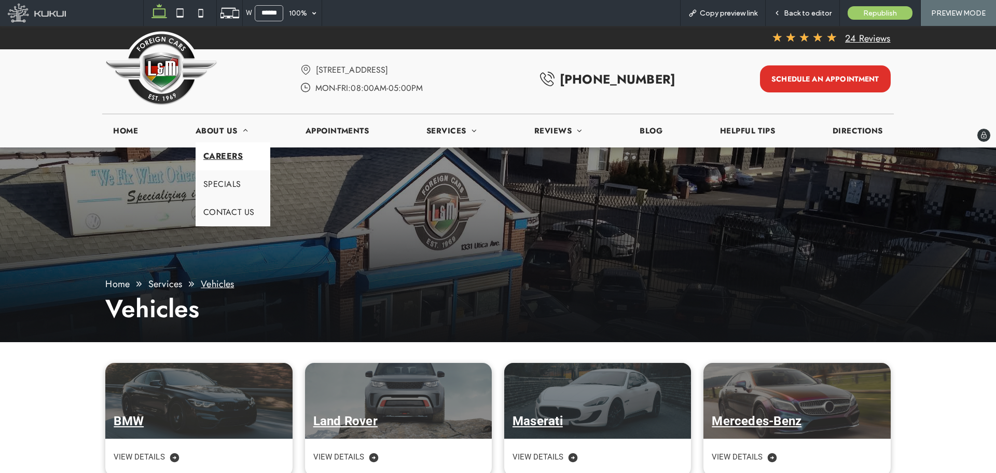
click at [213, 152] on span "Careers" at bounding box center [222, 156] width 39 height 12
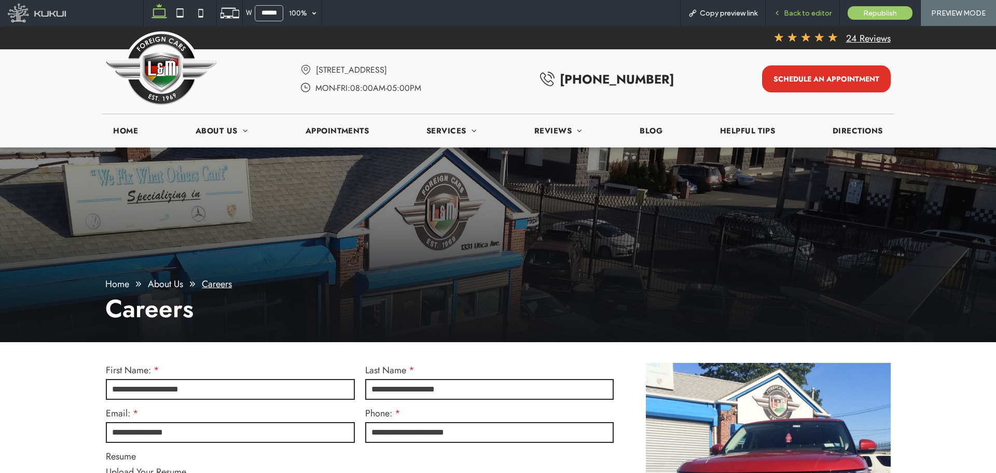
click at [814, 11] on span "Back to editor" at bounding box center [808, 13] width 48 height 9
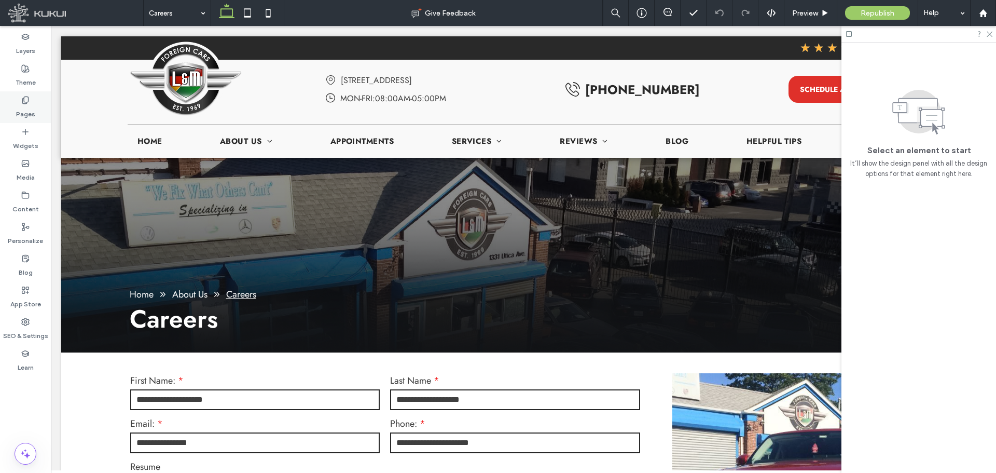
click at [43, 100] on div "Pages" at bounding box center [25, 107] width 51 height 32
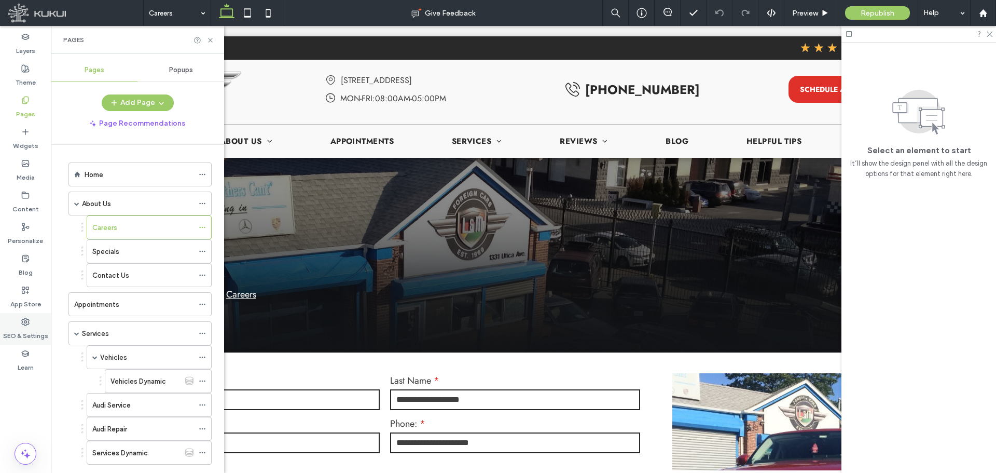
click at [19, 332] on label "SEO & Settings" at bounding box center [25, 333] width 45 height 15
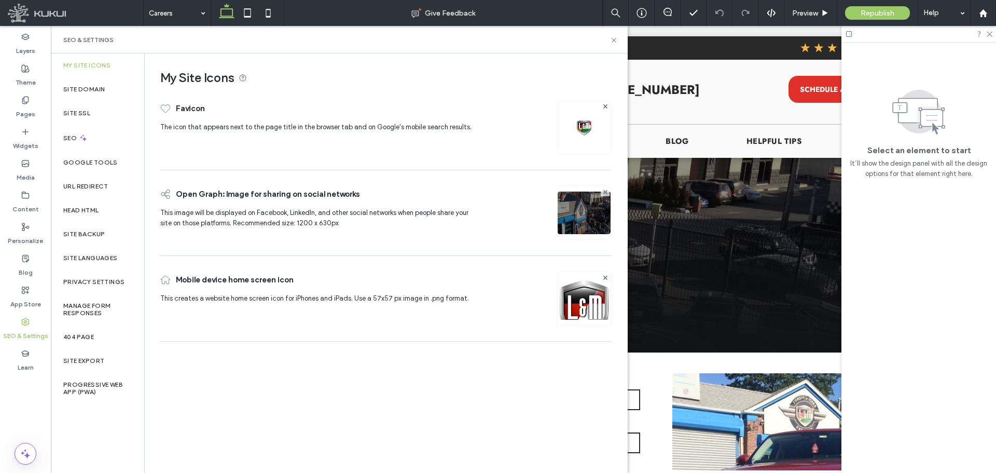
click at [101, 206] on label "About Us" at bounding box center [96, 204] width 29 height 18
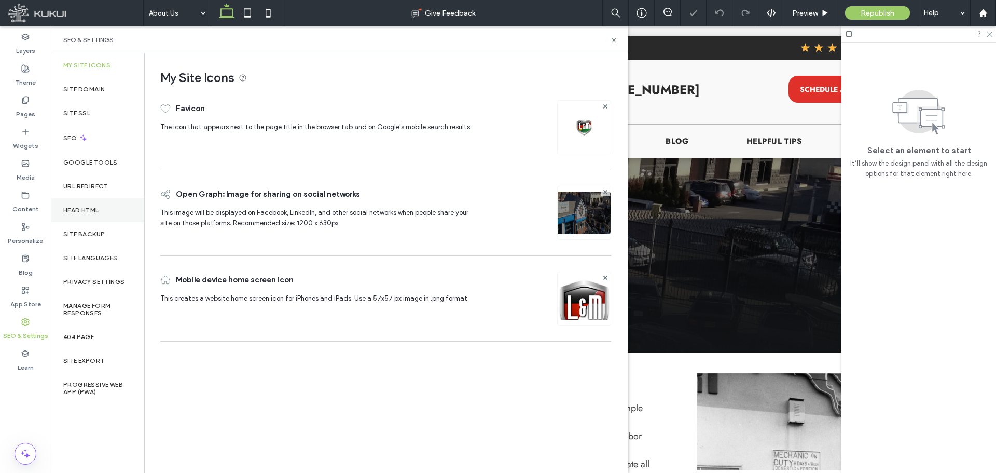
click at [105, 212] on div "Head HTML" at bounding box center [97, 210] width 93 height 24
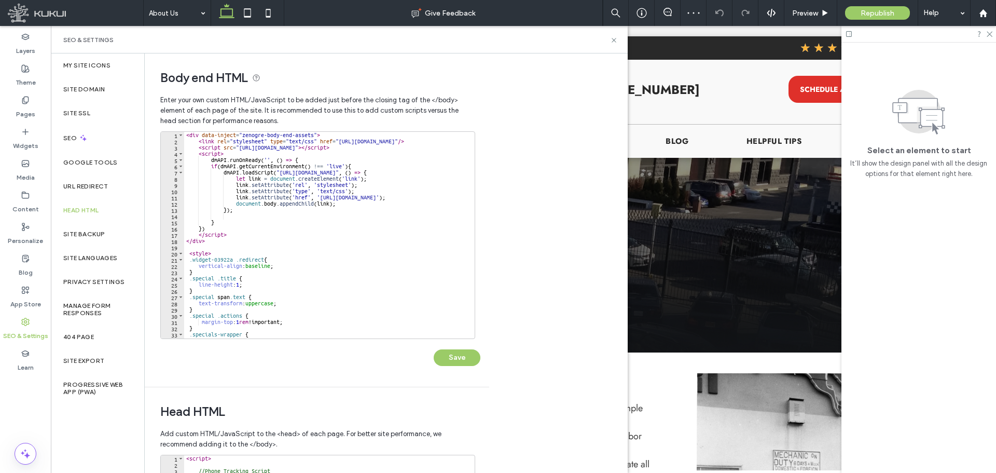
drag, startPoint x: 609, startPoint y: 43, endPoint x: 627, endPoint y: 39, distance: 18.0
click at [609, 42] on div "SEO & Settings" at bounding box center [339, 40] width 552 height 8
click at [616, 41] on icon at bounding box center [614, 40] width 8 height 8
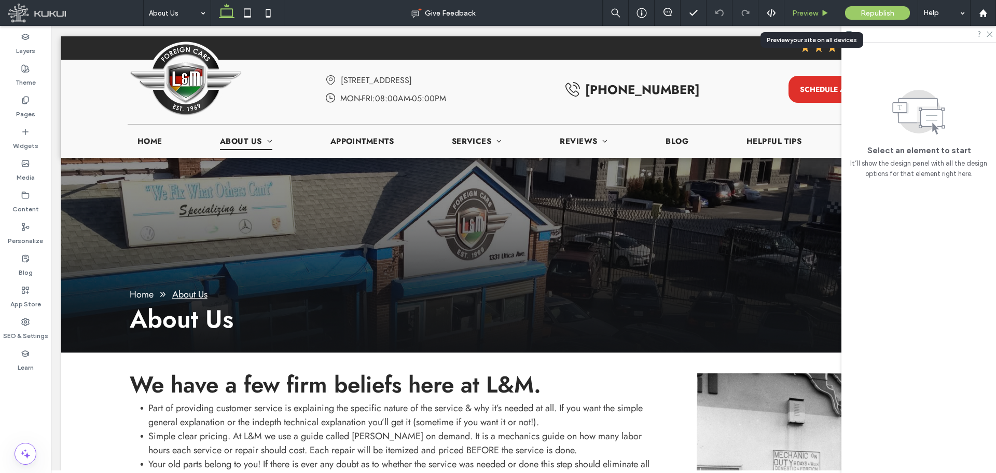
click at [805, 11] on span "Preview" at bounding box center [805, 13] width 26 height 9
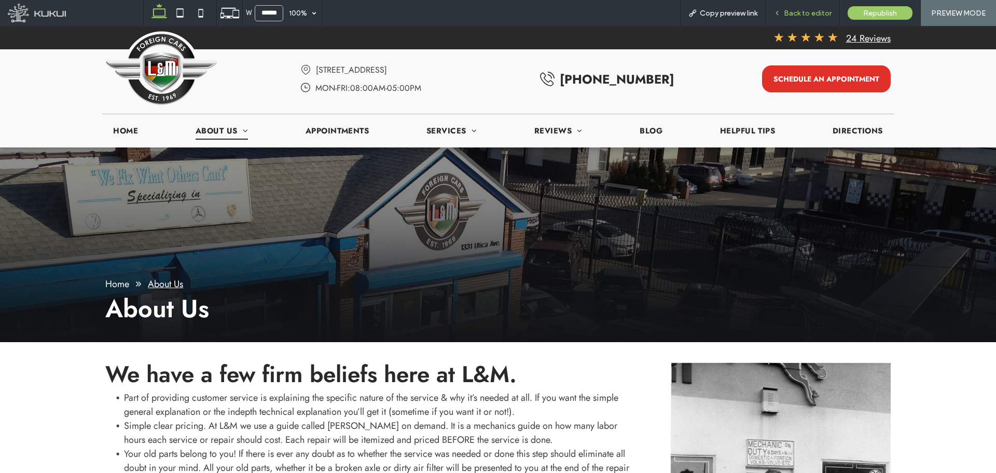
click at [794, 12] on span "Back to editor" at bounding box center [808, 13] width 48 height 9
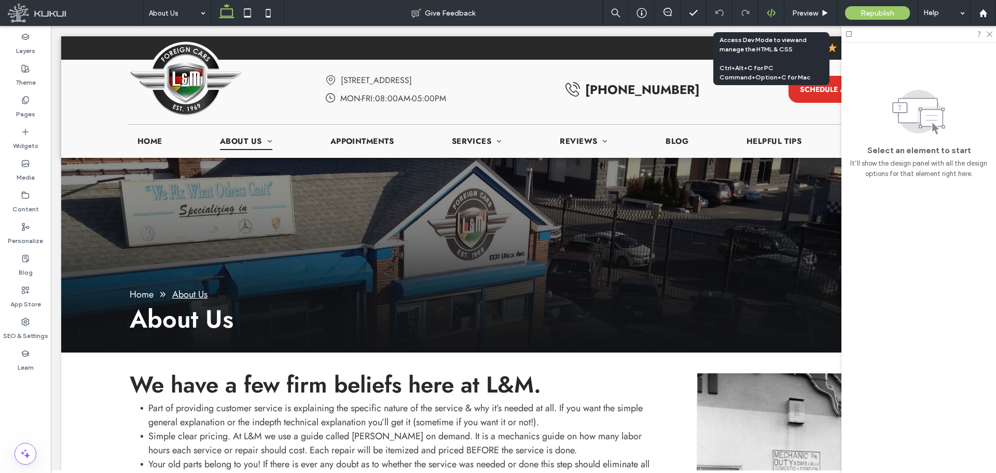
click at [766, 11] on div at bounding box center [770, 12] width 25 height 9
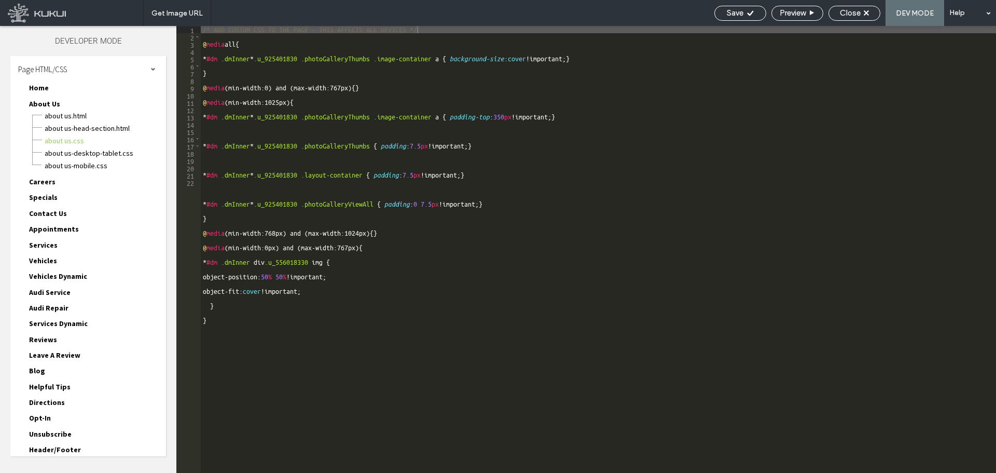
scroll to position [62, 0]
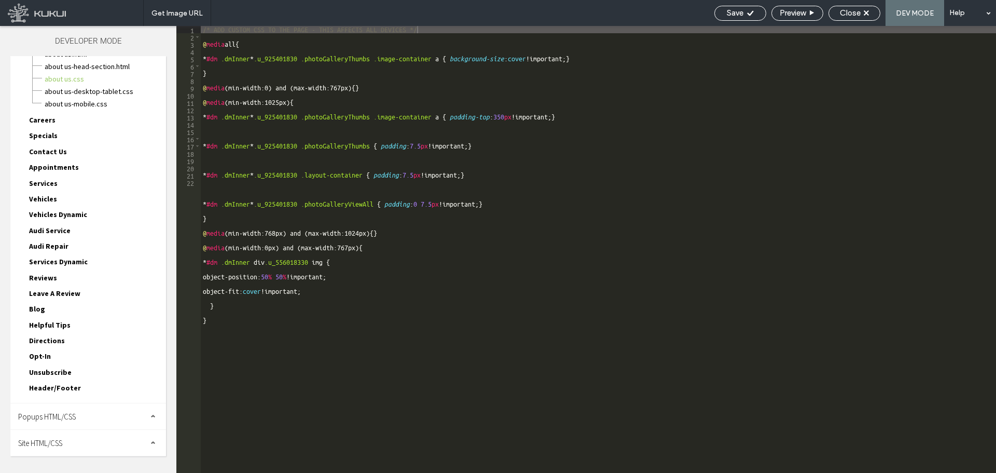
drag, startPoint x: 61, startPoint y: 446, endPoint x: 83, endPoint y: 430, distance: 27.5
click at [62, 444] on span "Site HTML/CSS" at bounding box center [40, 443] width 44 height 10
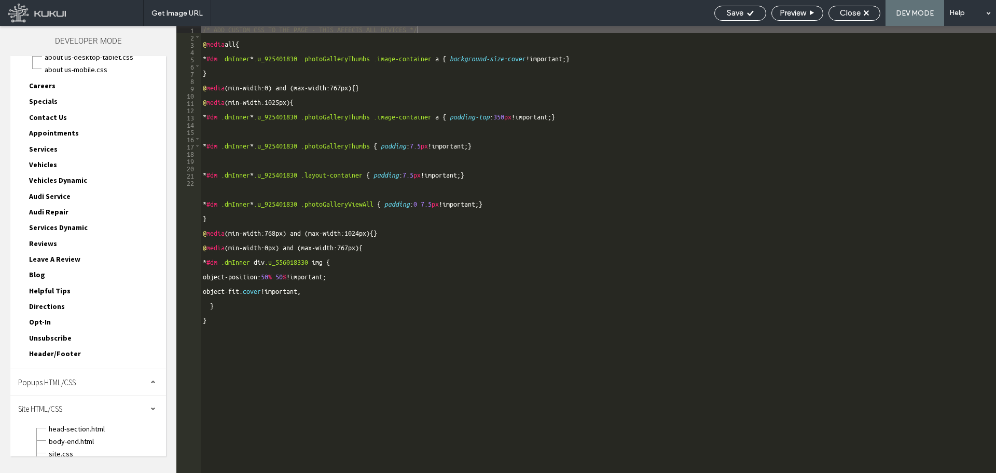
scroll to position [155, 0]
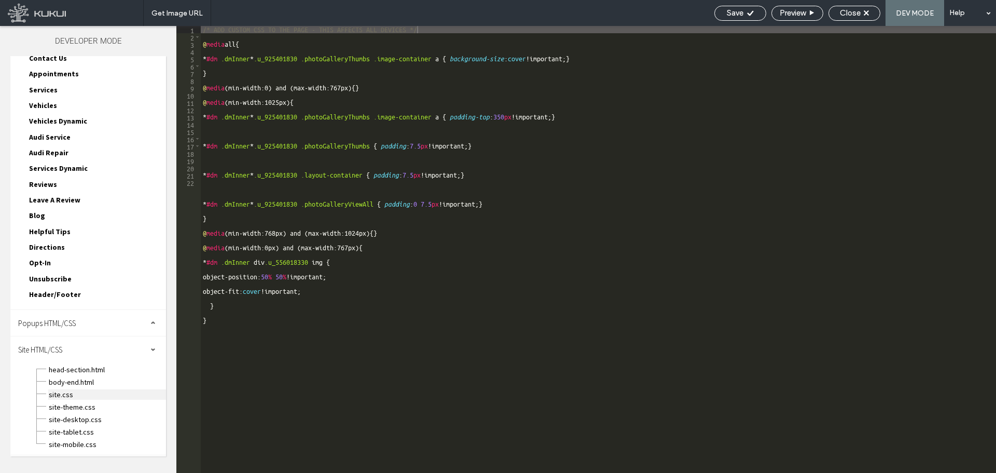
click at [72, 394] on span "site.css" at bounding box center [107, 394] width 118 height 10
type textarea "**********"
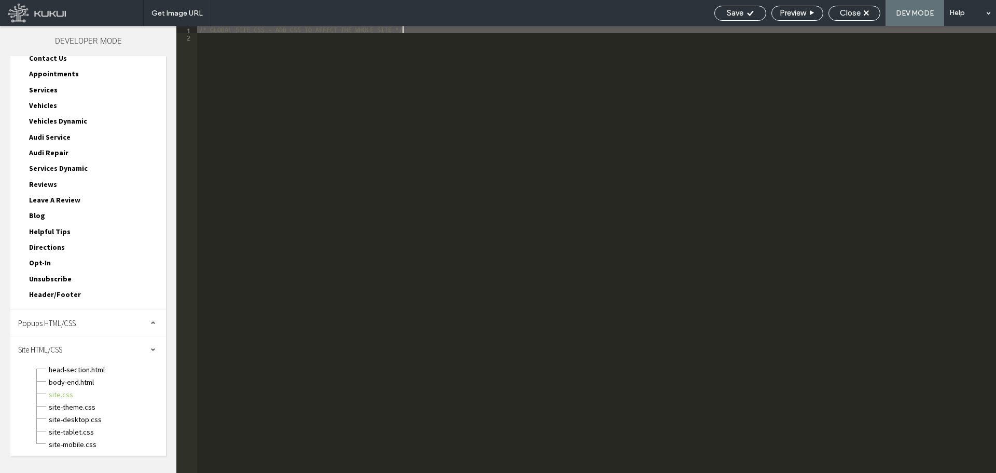
click at [288, 59] on div "/* GLOBAL SITE CSS - ADD CSS TO AFFECT THE WHOLE SITE */" at bounding box center [596, 256] width 799 height 461
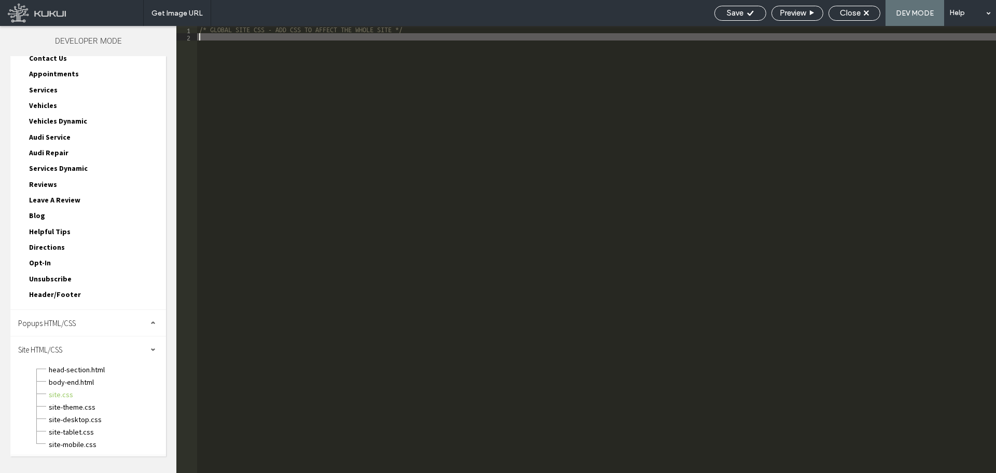
paste textarea "*"
type textarea "*"
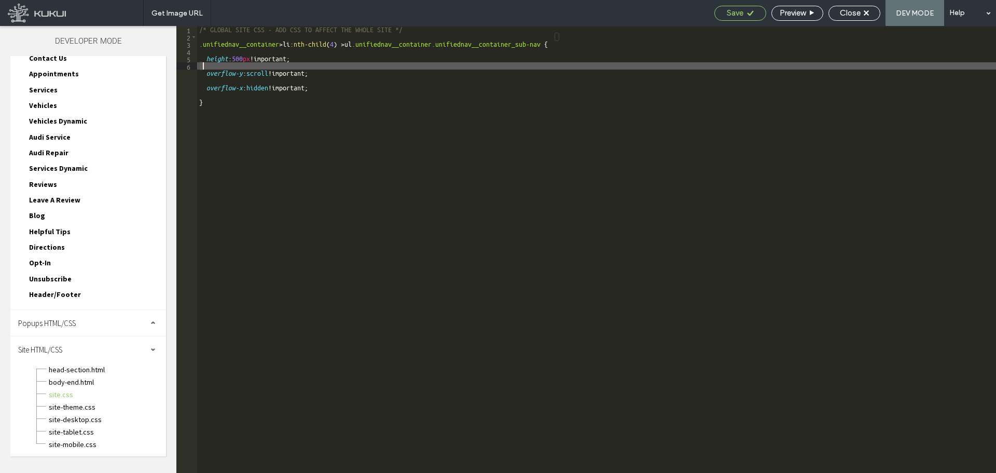
click at [732, 6] on div "Save" at bounding box center [740, 13] width 52 height 15
click at [858, 13] on span "Close" at bounding box center [850, 12] width 21 height 9
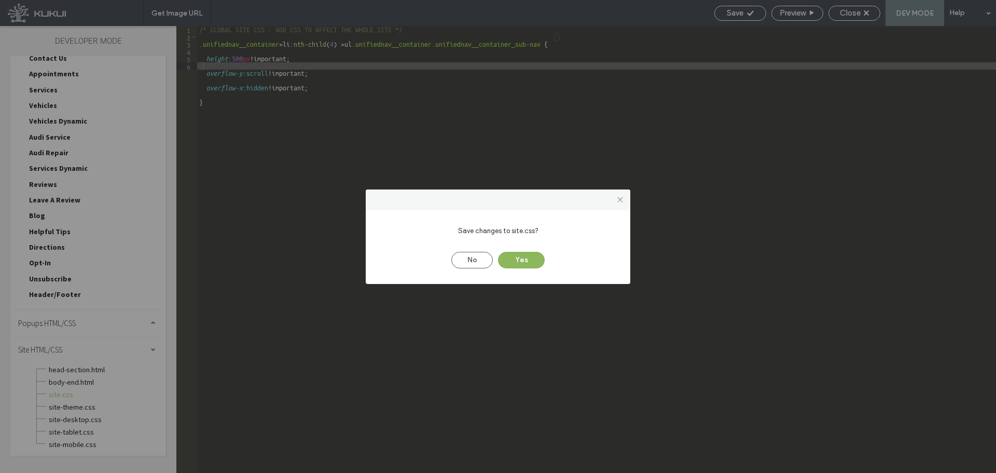
click at [513, 259] on button "Yes" at bounding box center [521, 260] width 47 height 17
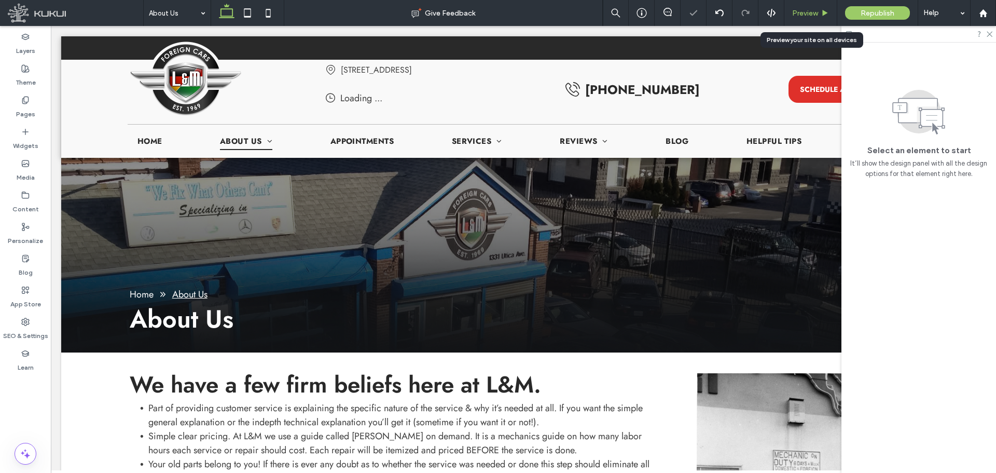
scroll to position [0, 0]
click at [811, 12] on span "Preview" at bounding box center [805, 13] width 26 height 9
